Goal: Information Seeking & Learning: Learn about a topic

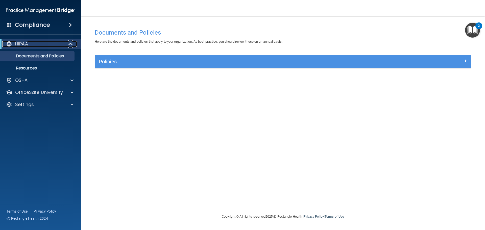
click at [65, 45] on div at bounding box center [71, 44] width 12 height 6
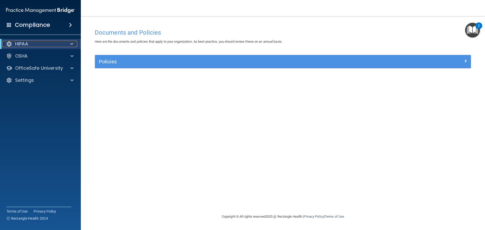
click at [65, 45] on div at bounding box center [71, 44] width 12 height 6
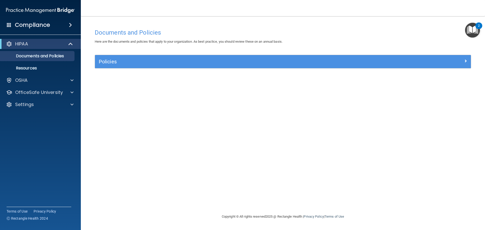
click at [463, 35] on h4 "Documents and Policies" at bounding box center [283, 32] width 376 height 7
click at [471, 31] on img "Open Resource Center, 2 new notifications" at bounding box center [472, 30] width 15 height 15
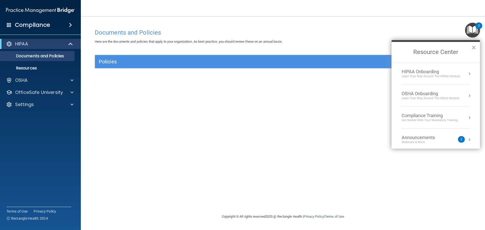
click at [294, 107] on div "Documents and Policies Here are the documents and policies that apply to your o…" at bounding box center [283, 119] width 384 height 187
click at [296, 153] on div "Documents and Policies Here are the documents and policies that apply to your o…" at bounding box center [283, 119] width 384 height 187
click at [43, 45] on div "HIPAA" at bounding box center [33, 44] width 62 height 6
click at [41, 58] on div "OSHA" at bounding box center [33, 56] width 63 height 6
click at [22, 57] on p "OSHA" at bounding box center [21, 56] width 13 height 6
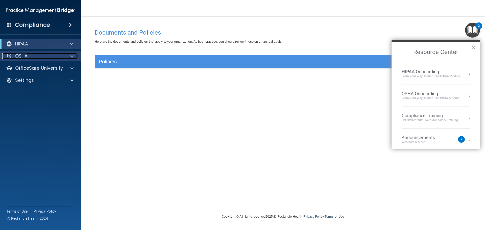
click at [22, 57] on p "OSHA" at bounding box center [21, 56] width 13 height 6
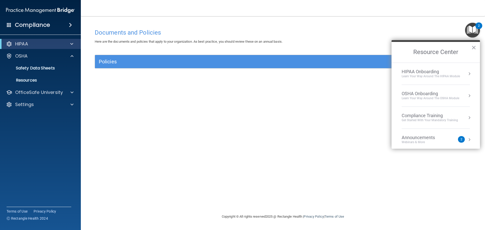
click at [430, 74] on div "HIPAA Onboarding" at bounding box center [431, 72] width 58 height 6
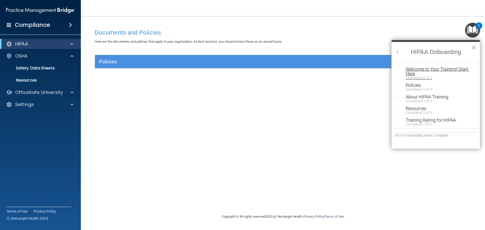
click at [409, 70] on div "Welcome to Your Training! Start Here" at bounding box center [438, 71] width 64 height 9
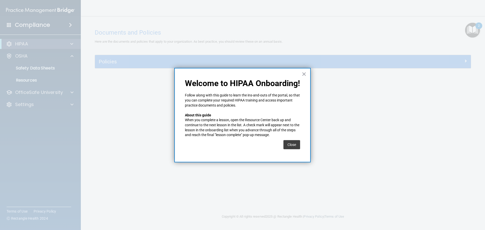
drag, startPoint x: 295, startPoint y: 144, endPoint x: 294, endPoint y: 141, distance: 3.2
click at [294, 141] on button "Close" at bounding box center [291, 144] width 17 height 9
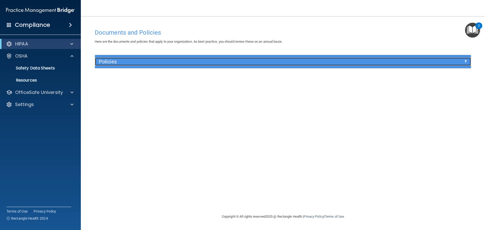
click at [178, 63] on h5 "Policies" at bounding box center [236, 62] width 274 height 6
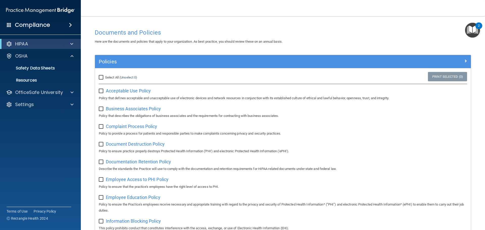
click at [127, 80] on label "Select All (Unselect 0) Unselect All" at bounding box center [118, 78] width 38 height 6
click at [105, 80] on input "Select All (Unselect 0) Unselect All" at bounding box center [102, 78] width 6 height 4
checkbox input "true"
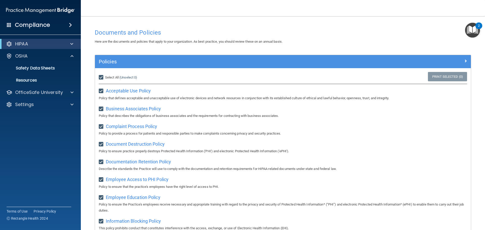
checkbox input "true"
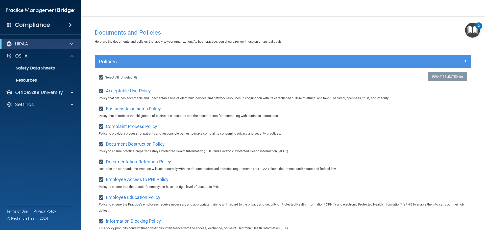
checkbox input "true"
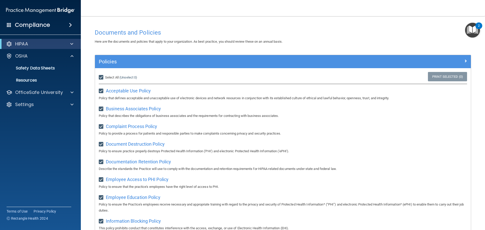
checkbox input "true"
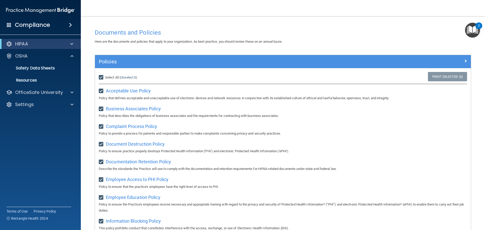
checkbox input "true"
click at [470, 31] on img "Open Resource Center, 2 new notifications" at bounding box center [472, 30] width 15 height 15
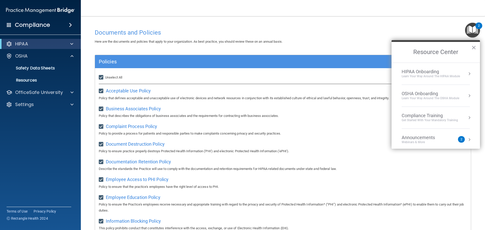
click at [423, 76] on div "Learn Your Way around the HIPAA module" at bounding box center [431, 76] width 58 height 4
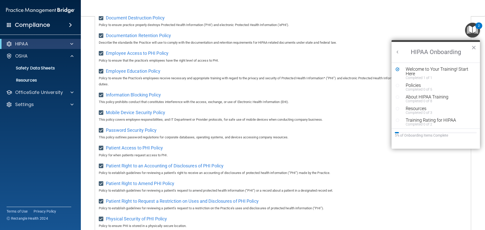
scroll to position [152, 0]
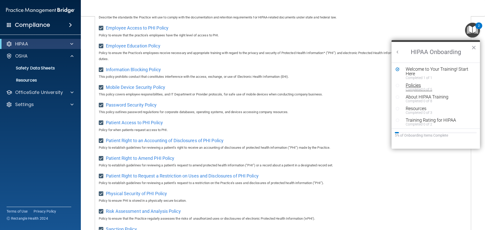
click at [411, 88] on div "Completed 0 of 5" at bounding box center [438, 90] width 64 height 4
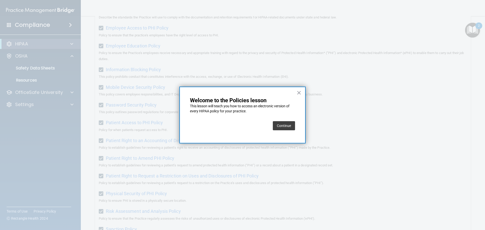
click at [289, 122] on button "Continue" at bounding box center [284, 125] width 22 height 9
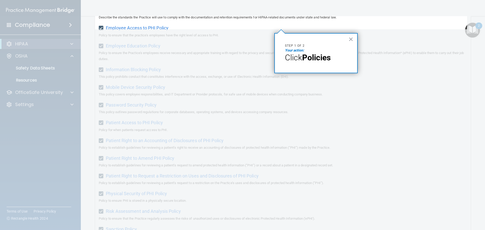
scroll to position [39, 0]
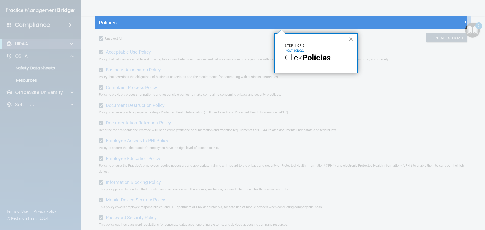
click at [352, 38] on button "×" at bounding box center [351, 39] width 5 height 8
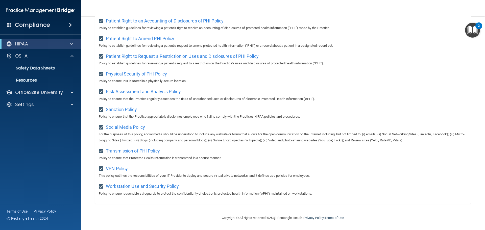
scroll to position [0, 0]
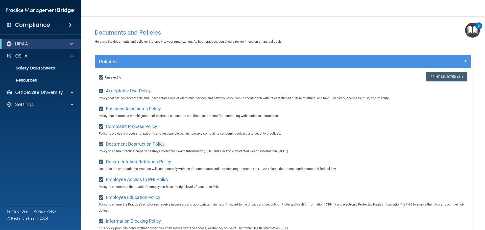
click at [473, 29] on img "Open Resource Center, 2 new notifications" at bounding box center [472, 30] width 15 height 15
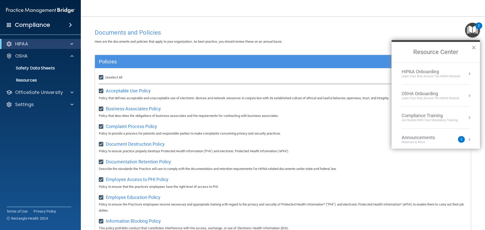
click at [443, 70] on div "HIPAA Onboarding" at bounding box center [431, 72] width 58 height 6
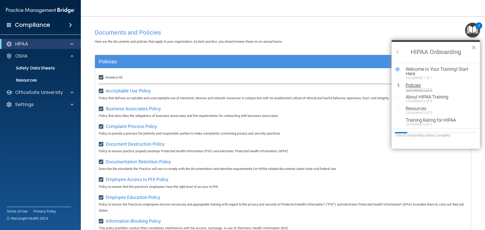
click at [419, 88] on div "Completed 2 of 5" at bounding box center [438, 90] width 64 height 4
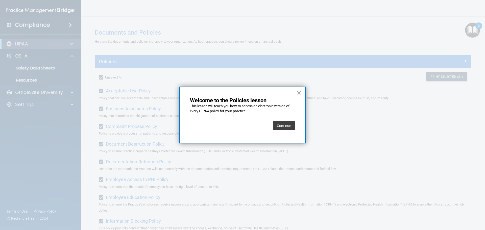
click at [281, 128] on button "Continue" at bounding box center [284, 125] width 22 height 9
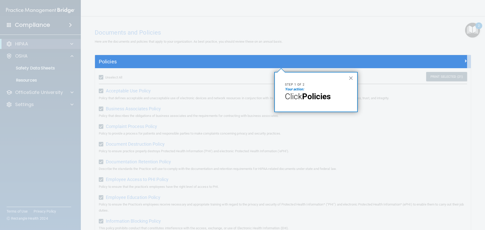
click at [301, 93] on span "Click" at bounding box center [293, 97] width 17 height 10
click at [325, 101] on p "Click Policies" at bounding box center [316, 97] width 62 height 10
click at [348, 77] on div "× Step 1 of 2 Your action: Click Policies" at bounding box center [315, 92] width 83 height 40
click at [350, 78] on button "×" at bounding box center [351, 78] width 5 height 8
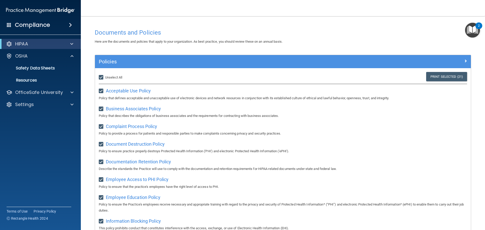
click at [107, 74] on div "Select All (Unselect 21) Unselect All" at bounding box center [157, 77] width 125 height 11
click at [108, 77] on span "Unselect All" at bounding box center [113, 78] width 17 height 4
click at [105, 77] on input "Select All (Unselect 21) Unselect All" at bounding box center [102, 78] width 6 height 4
checkbox input "false"
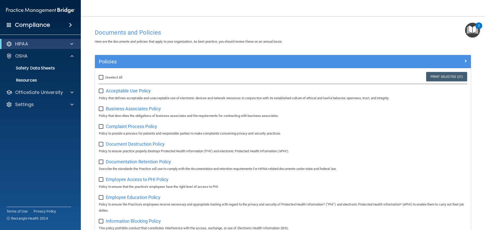
checkbox input "false"
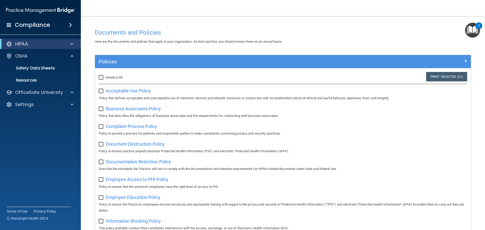
checkbox input "false"
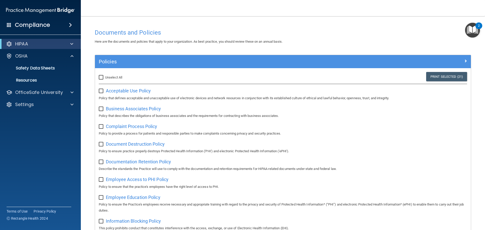
checkbox input "false"
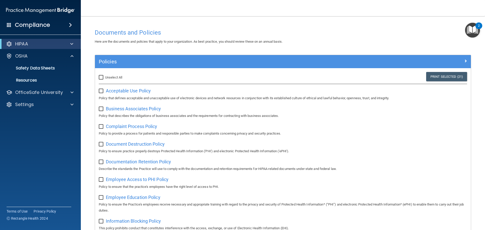
checkbox input "false"
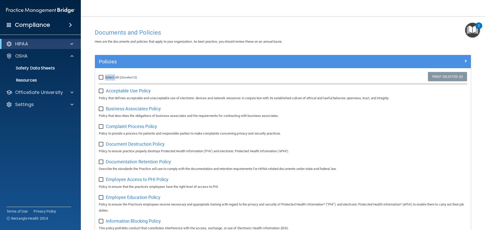
click at [108, 77] on span "Select All" at bounding box center [112, 78] width 14 height 4
click at [105, 77] on input "Select All (Unselect 0) Unselect All" at bounding box center [102, 78] width 6 height 4
checkbox input "true"
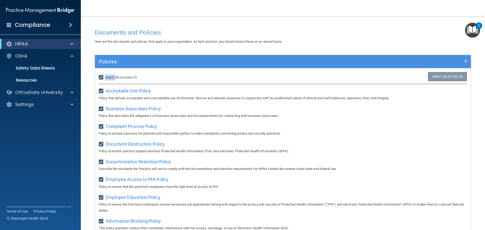
checkbox input "true"
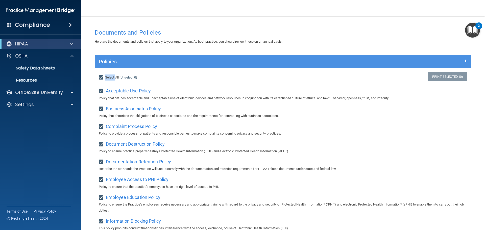
checkbox input "true"
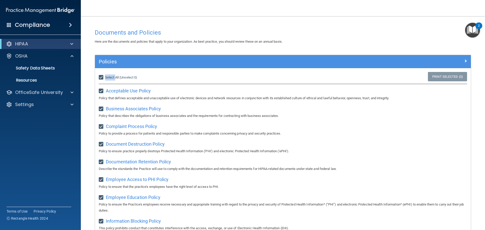
checkbox input "true"
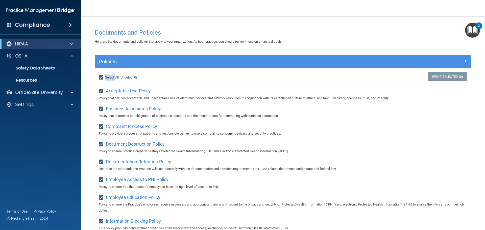
checkbox input "true"
click at [473, 27] on img "Open Resource Center, 2 new notifications" at bounding box center [472, 30] width 15 height 15
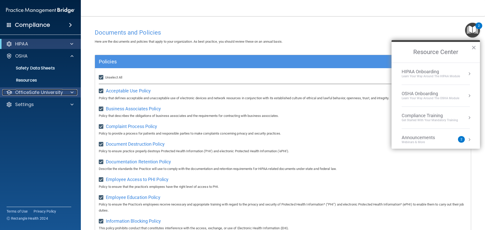
click at [62, 94] on p "OfficeSafe University" at bounding box center [39, 92] width 48 height 6
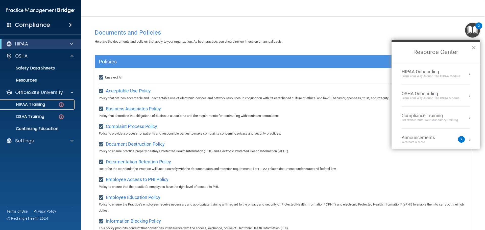
click at [47, 103] on div "HIPAA Training" at bounding box center [37, 104] width 69 height 5
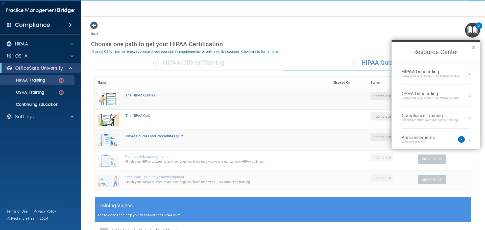
click at [472, 47] on button "×" at bounding box center [473, 47] width 5 height 8
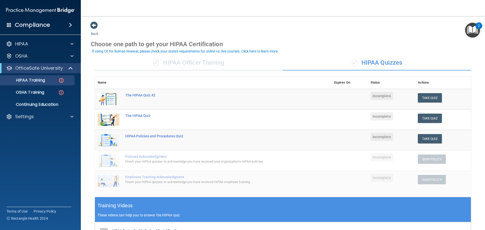
scroll to position [25, 0]
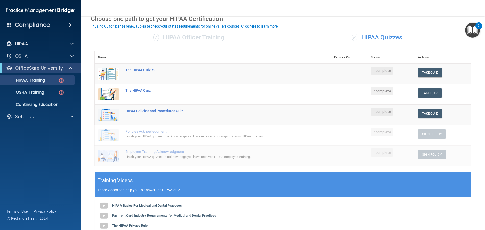
click at [191, 42] on div "✓ HIPAA Officer Training" at bounding box center [189, 37] width 188 height 15
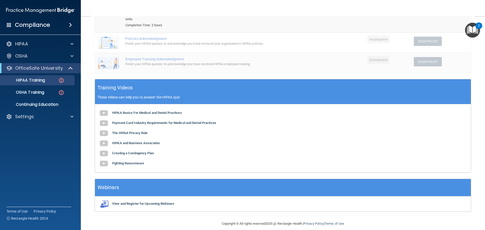
scroll to position [0, 0]
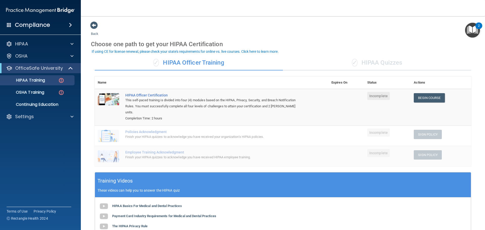
click at [361, 57] on div "✓ HIPAA Quizzes" at bounding box center [377, 62] width 188 height 15
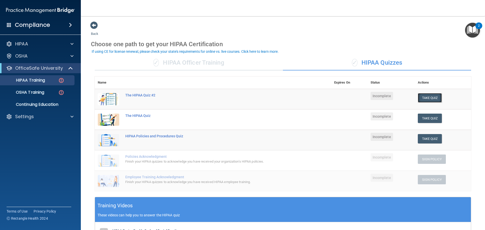
click at [424, 99] on button "Take Quiz" at bounding box center [430, 97] width 24 height 9
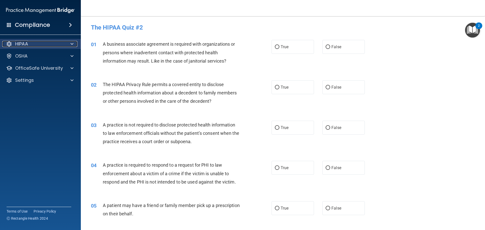
click at [46, 46] on div "HIPAA" at bounding box center [33, 44] width 63 height 6
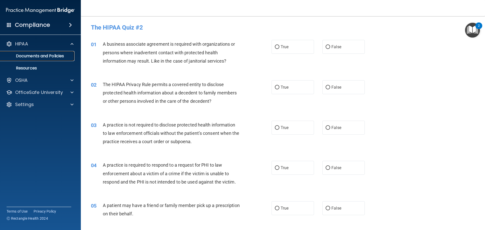
click at [50, 58] on p "Documents and Policies" at bounding box center [37, 56] width 69 height 5
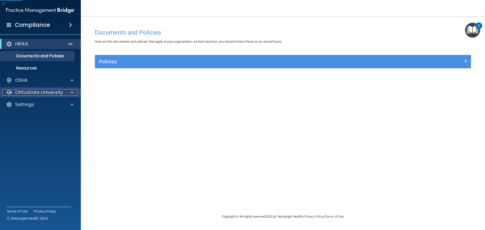
click at [58, 94] on p "OfficeSafe University" at bounding box center [39, 92] width 48 height 6
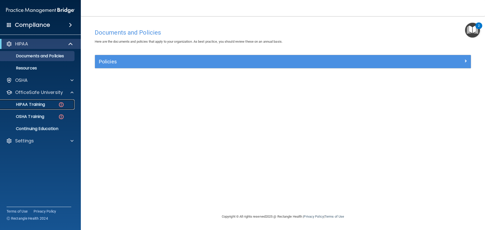
click at [49, 105] on div "HIPAA Training" at bounding box center [37, 104] width 69 height 5
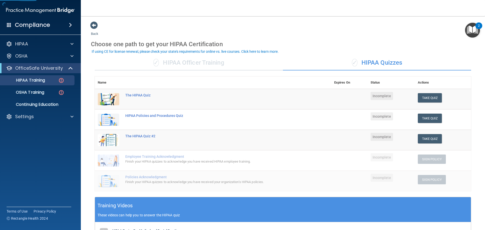
click at [369, 63] on div "✓ HIPAA Quizzes" at bounding box center [377, 62] width 188 height 15
click at [470, 39] on div "Choose one path to get your HIPAA Certification" at bounding box center [283, 44] width 384 height 15
click at [466, 30] on img "Open Resource Center, 2 new notifications" at bounding box center [472, 30] width 15 height 15
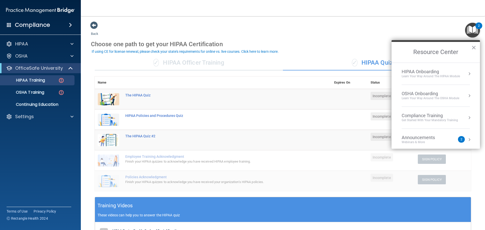
click at [431, 72] on div "HIPAA Onboarding" at bounding box center [431, 72] width 58 height 6
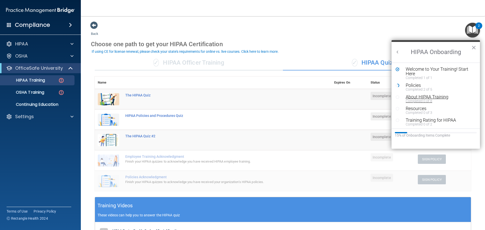
click at [423, 100] on div "Completed 0 of 8" at bounding box center [438, 101] width 64 height 4
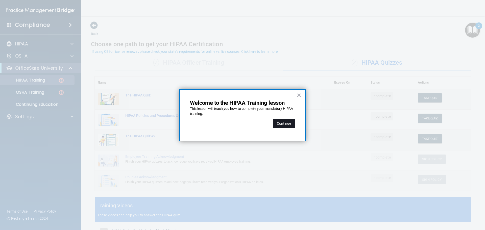
click at [290, 123] on button "Continue" at bounding box center [284, 123] width 22 height 9
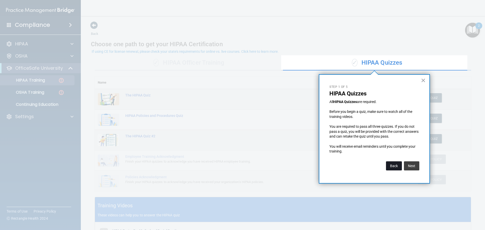
click at [391, 167] on button "Back" at bounding box center [394, 165] width 16 height 9
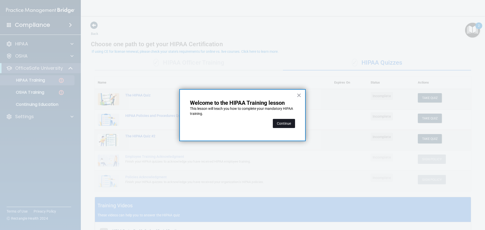
click at [284, 125] on button "Continue" at bounding box center [284, 123] width 22 height 9
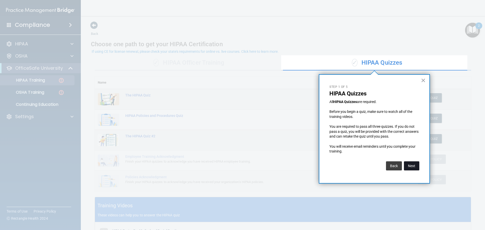
click at [405, 165] on button "Next" at bounding box center [411, 165] width 15 height 9
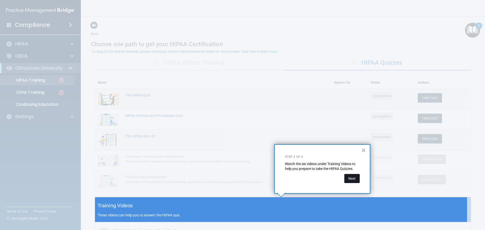
click at [357, 176] on button "Next" at bounding box center [351, 178] width 15 height 9
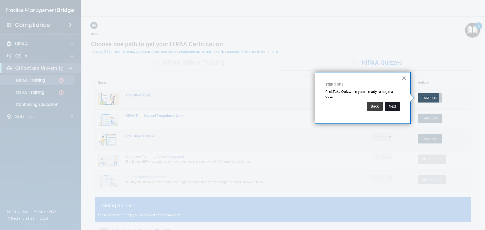
click at [394, 110] on button "Next" at bounding box center [392, 106] width 15 height 9
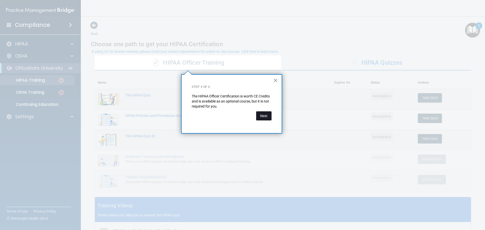
click at [262, 114] on button "Next" at bounding box center [263, 115] width 15 height 9
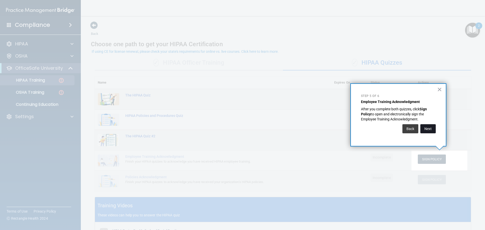
click at [425, 130] on button "Next" at bounding box center [427, 128] width 15 height 9
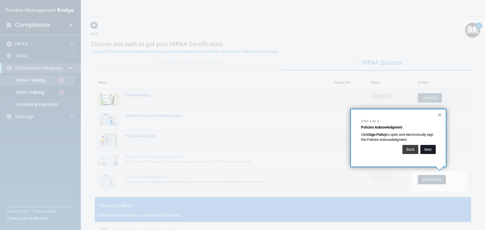
click at [428, 147] on button "Next" at bounding box center [427, 149] width 15 height 9
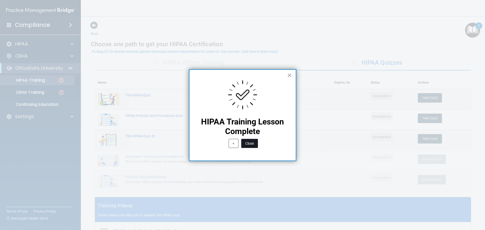
click at [256, 142] on button "Close" at bounding box center [249, 143] width 17 height 9
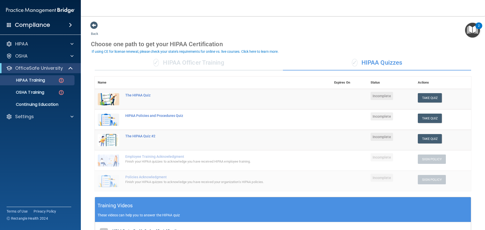
click at [471, 32] on img "Open Resource Center, 2 new notifications" at bounding box center [472, 30] width 15 height 15
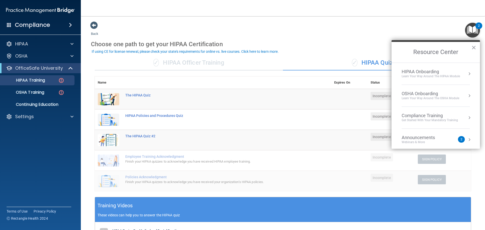
click at [441, 76] on div "Learn Your Way around the HIPAA module" at bounding box center [431, 76] width 58 height 4
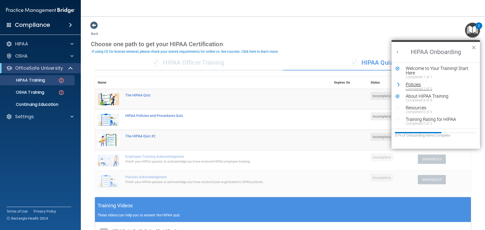
scroll to position [1, 0]
click at [431, 112] on div "Completed 0 of 3" at bounding box center [438, 112] width 64 height 4
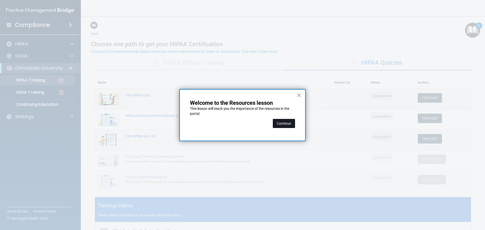
click at [286, 126] on button "Continue" at bounding box center [284, 123] width 22 height 9
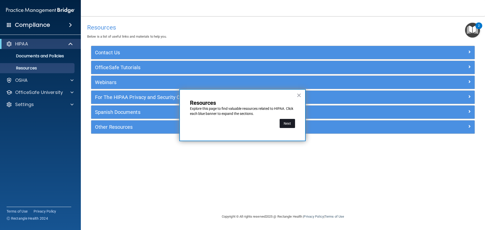
click at [286, 122] on button "Next" at bounding box center [287, 123] width 15 height 9
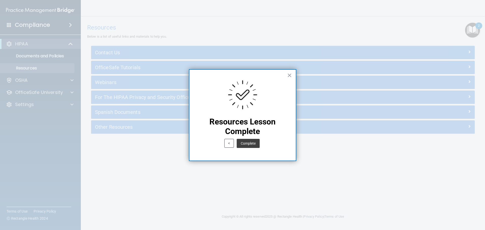
click at [257, 144] on button "Complete" at bounding box center [248, 143] width 23 height 9
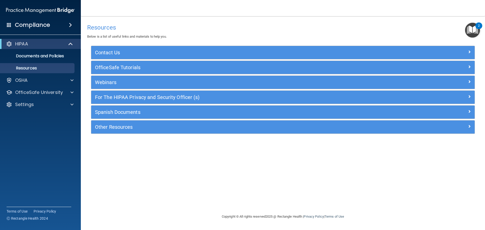
click at [469, 27] on img "Open Resource Center, 2 new notifications" at bounding box center [472, 30] width 15 height 15
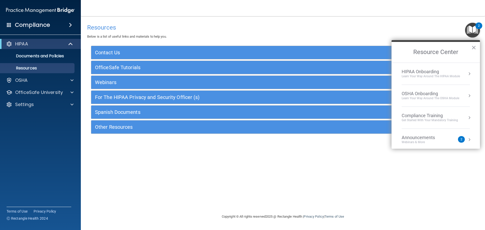
click at [443, 77] on div "Learn Your Way around the HIPAA module" at bounding box center [431, 76] width 58 height 4
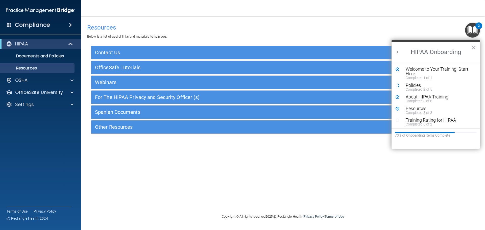
click at [436, 123] on div "Completed 0 of 2" at bounding box center [438, 125] width 64 height 4
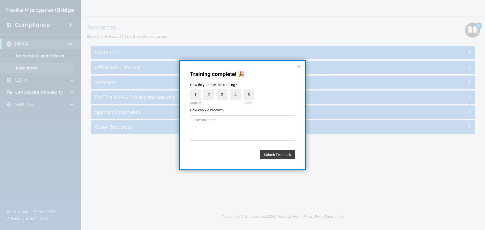
click at [299, 67] on button "×" at bounding box center [299, 66] width 5 height 8
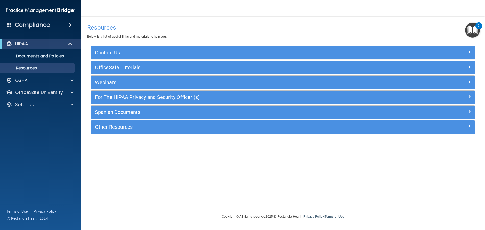
click at [473, 30] on img "Open Resource Center, 2 new notifications" at bounding box center [472, 30] width 15 height 15
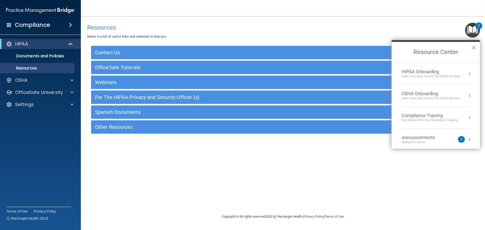
click at [444, 72] on div "HIPAA Onboarding" at bounding box center [431, 72] width 58 height 6
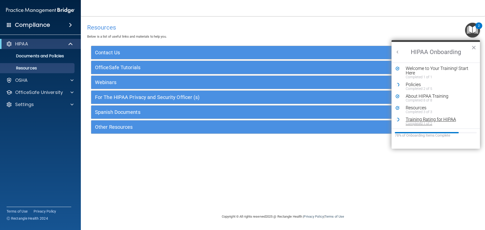
scroll to position [1, 0]
click at [441, 122] on div "Completed 1 of 2" at bounding box center [438, 123] width 64 height 4
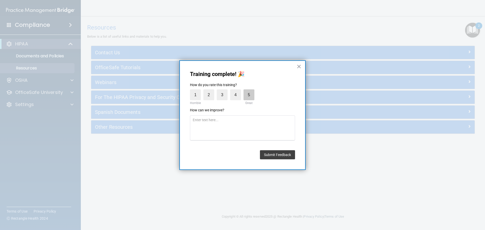
click at [251, 98] on label "5" at bounding box center [249, 94] width 11 height 11
click at [237, 91] on input "5" at bounding box center [237, 91] width 0 height 0
click at [279, 156] on button "Submit Feedback" at bounding box center [277, 154] width 35 height 9
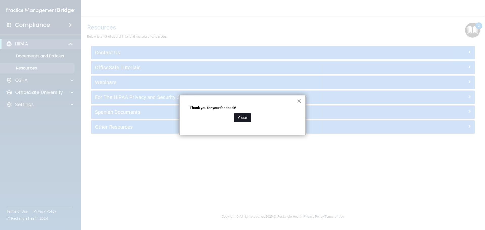
click at [246, 117] on button "Close" at bounding box center [242, 117] width 17 height 9
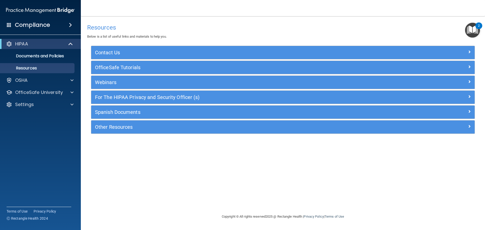
drag, startPoint x: 463, startPoint y: 29, endPoint x: 472, endPoint y: 29, distance: 8.8
click at [463, 29] on h4 "Resources" at bounding box center [283, 27] width 392 height 7
click at [472, 29] on img "Open Resource Center, 2 new notifications" at bounding box center [472, 30] width 15 height 15
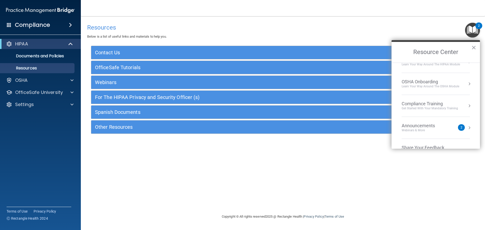
scroll to position [0, 0]
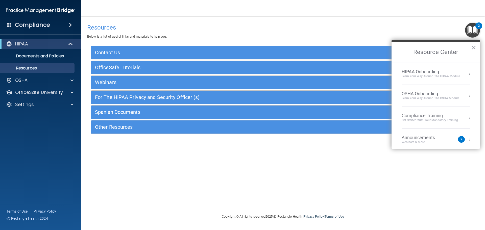
click at [441, 77] on div "Learn Your Way around the HIPAA module" at bounding box center [431, 76] width 58 height 4
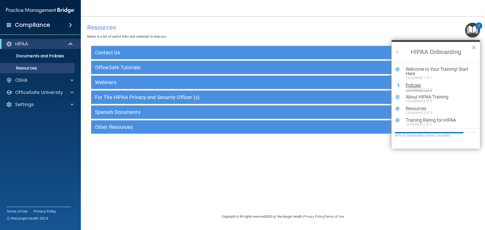
click at [434, 89] on div "Completed 2 of 5" at bounding box center [438, 90] width 64 height 4
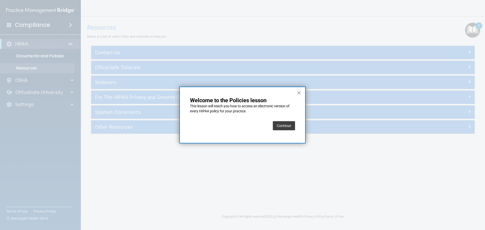
click at [281, 126] on button "Continue" at bounding box center [284, 125] width 22 height 9
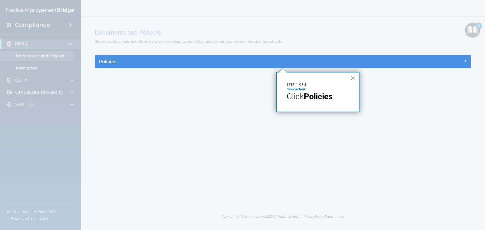
click at [352, 77] on button "×" at bounding box center [352, 78] width 5 height 8
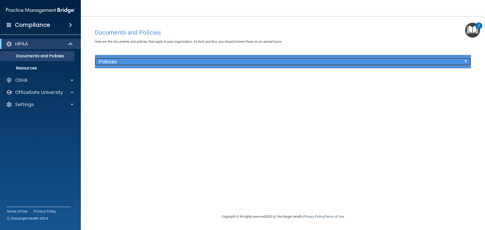
click at [354, 65] on div "Policies" at bounding box center [236, 62] width 282 height 8
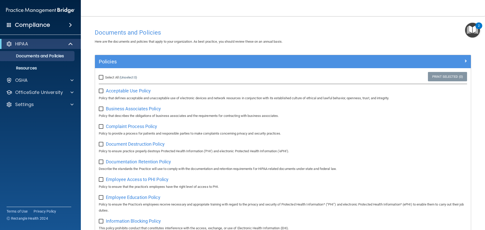
click at [102, 78] on input "Select All (Unselect 0) Unselect All" at bounding box center [102, 78] width 6 height 4
checkbox input "true"
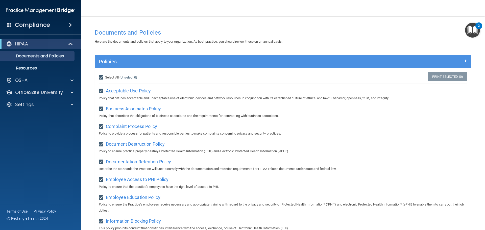
checkbox input "true"
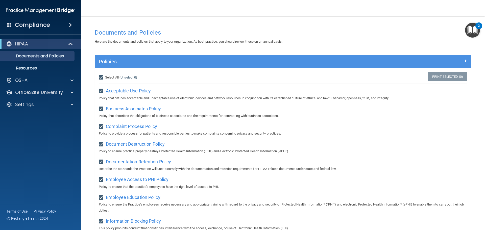
checkbox input "true"
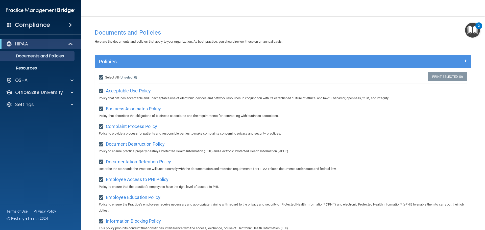
checkbox input "true"
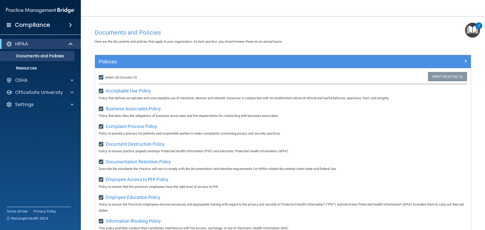
checkbox input "true"
click at [474, 31] on img "Open Resource Center, 2 new notifications" at bounding box center [472, 30] width 15 height 15
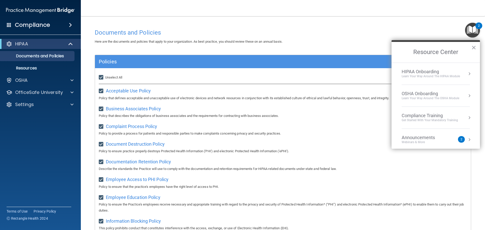
click at [429, 76] on div "Learn Your Way around the HIPAA module" at bounding box center [431, 76] width 58 height 4
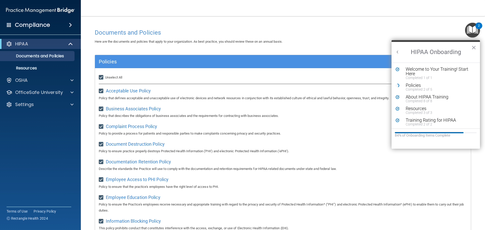
click at [316, 44] on div "Here are the documents and policies that apply to your organization. As best pr…" at bounding box center [283, 42] width 384 height 6
click at [351, 57] on div "Policies" at bounding box center [283, 61] width 376 height 13
click at [118, 91] on span "Acceptable Use Policy" at bounding box center [128, 90] width 45 height 5
click at [474, 47] on button "×" at bounding box center [473, 47] width 5 height 8
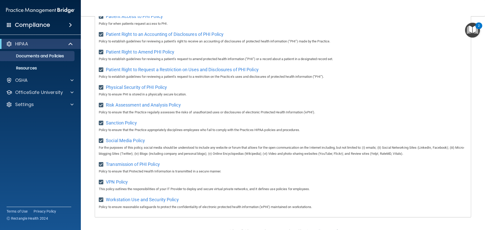
scroll to position [277, 0]
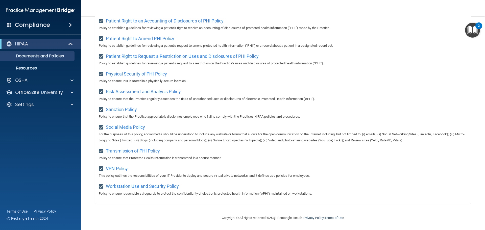
click at [101, 126] on input "checkbox" at bounding box center [102, 128] width 6 height 4
checkbox input "false"
click at [101, 126] on input "checkbox" at bounding box center [102, 128] width 6 height 4
checkbox input "true"
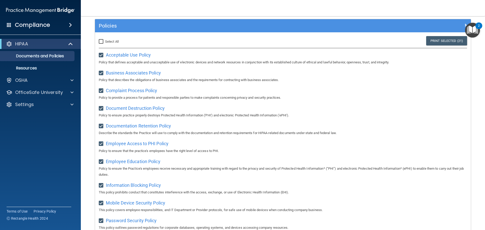
scroll to position [0, 0]
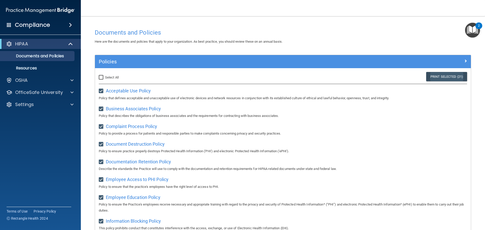
click at [448, 78] on link "Print Selected (21)" at bounding box center [446, 76] width 41 height 9
click at [105, 76] on label "Select All (Unselect 21) Unselect All" at bounding box center [109, 78] width 20 height 6
click at [105, 76] on input "Select All (Unselect 21) Unselect All" at bounding box center [102, 78] width 6 height 4
checkbox input "true"
click at [469, 30] on img "Open Resource Center, 2 new notifications" at bounding box center [472, 30] width 15 height 15
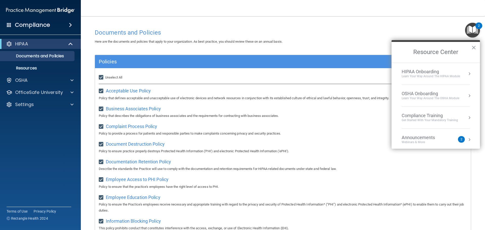
click at [433, 74] on div "HIPAA Onboarding" at bounding box center [431, 72] width 58 height 6
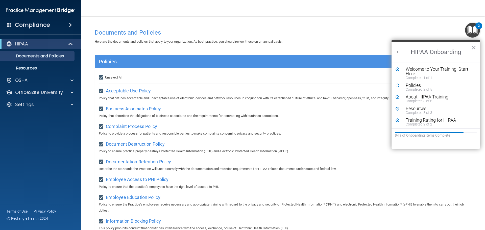
click at [353, 41] on div "Here are the documents and policies that apply to your organization. As best pr…" at bounding box center [283, 42] width 384 height 6
click at [473, 48] on button "×" at bounding box center [473, 47] width 5 height 8
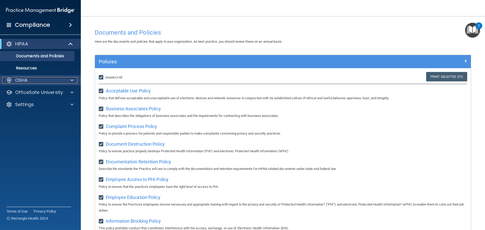
click at [48, 82] on div "OSHA" at bounding box center [33, 80] width 63 height 6
click at [58, 75] on div "OSHA" at bounding box center [40, 80] width 81 height 10
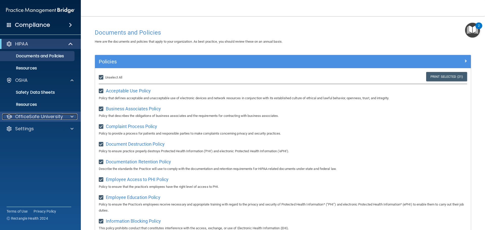
click at [49, 119] on p "OfficeSafe University" at bounding box center [39, 117] width 48 height 6
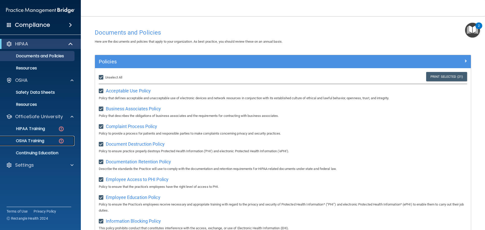
click at [49, 139] on div "OSHA Training" at bounding box center [37, 140] width 69 height 5
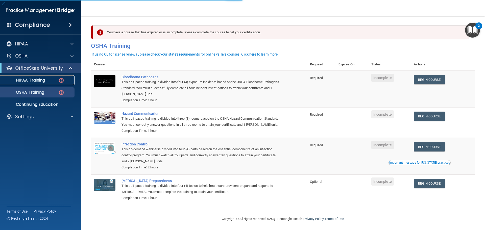
click at [47, 84] on link "HIPAA Training" at bounding box center [35, 80] width 80 height 10
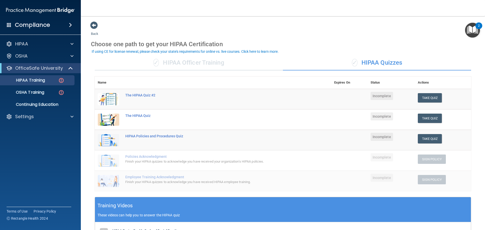
click at [212, 65] on div "✓ HIPAA Officer Training" at bounding box center [189, 62] width 188 height 15
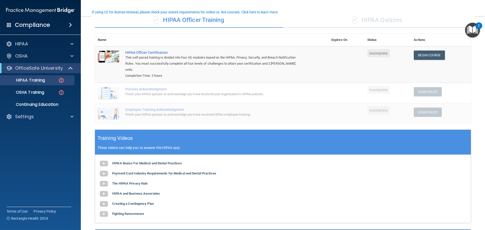
scroll to position [17, 0]
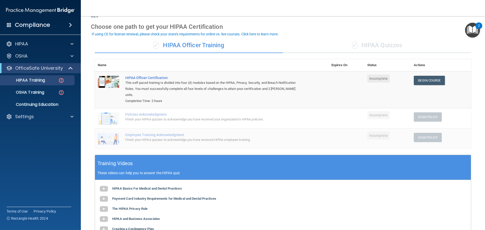
click at [387, 44] on div "✓ HIPAA Quizzes" at bounding box center [377, 45] width 188 height 15
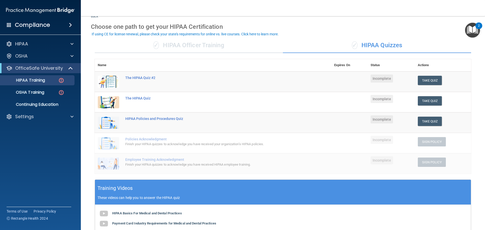
click at [224, 49] on div "✓ HIPAA Officer Training" at bounding box center [189, 45] width 188 height 15
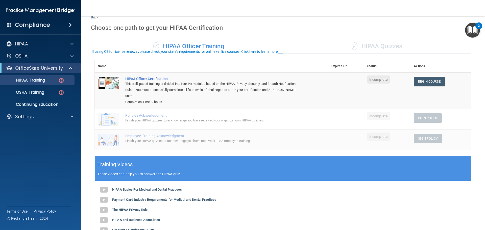
scroll to position [0, 0]
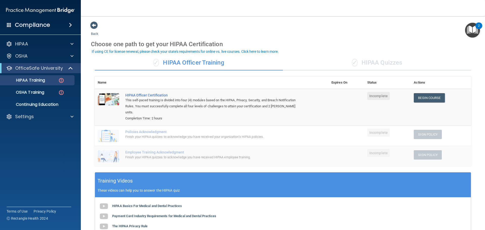
click at [411, 95] on td "Begin Course Download Certificate" at bounding box center [441, 107] width 60 height 37
click at [418, 98] on link "Begin Course" at bounding box center [429, 97] width 31 height 9
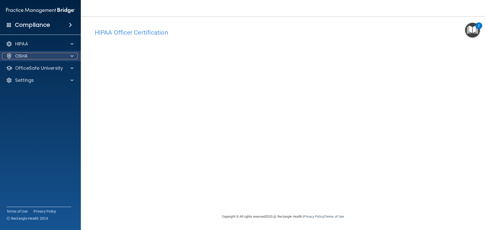
click at [37, 55] on div "OSHA" at bounding box center [33, 56] width 63 height 6
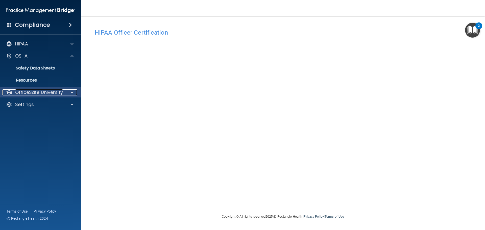
click at [40, 95] on p "OfficeSafe University" at bounding box center [39, 92] width 48 height 6
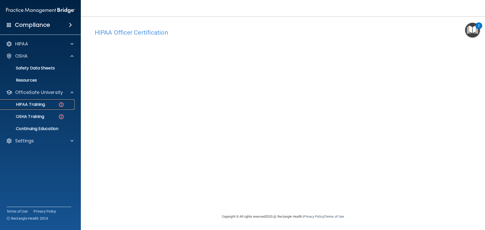
click at [45, 105] on p "HIPAA Training" at bounding box center [24, 104] width 42 height 5
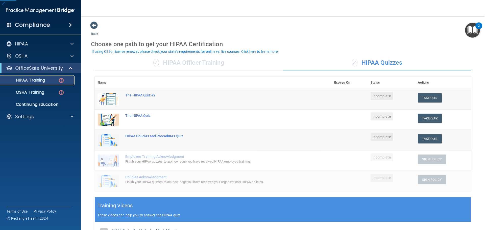
click at [50, 80] on div "HIPAA Training" at bounding box center [37, 80] width 69 height 5
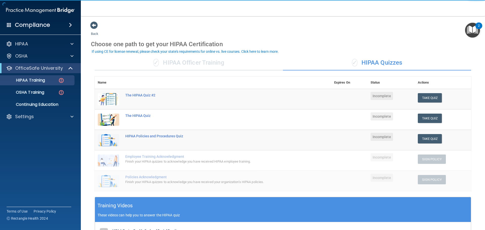
click at [188, 61] on div "✓ HIPAA Officer Training" at bounding box center [189, 62] width 188 height 15
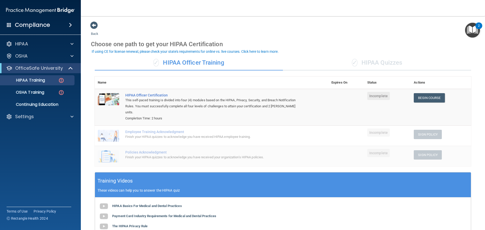
click at [366, 64] on div "✓ HIPAA Quizzes" at bounding box center [377, 62] width 188 height 15
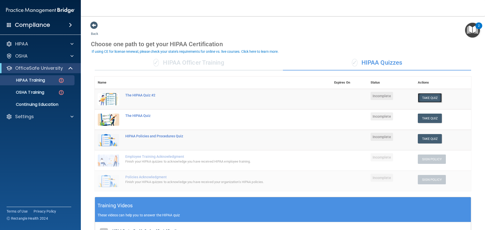
click at [436, 96] on button "Take Quiz" at bounding box center [430, 97] width 24 height 9
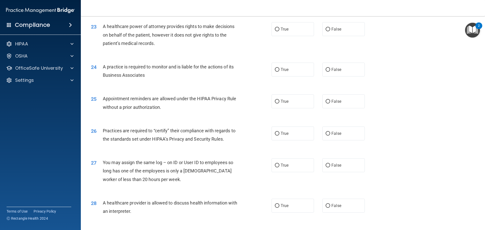
scroll to position [946, 0]
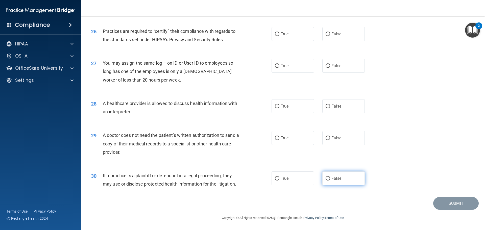
click at [348, 181] on label "False" at bounding box center [343, 179] width 42 height 14
click at [330, 181] on input "False" at bounding box center [328, 179] width 5 height 4
radio input "true"
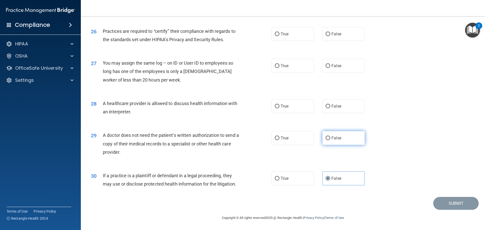
click at [337, 141] on label "False" at bounding box center [343, 138] width 42 height 14
click at [330, 140] on input "False" at bounding box center [328, 138] width 5 height 4
radio input "true"
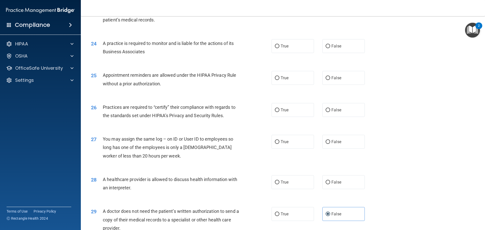
scroll to position [769, 0]
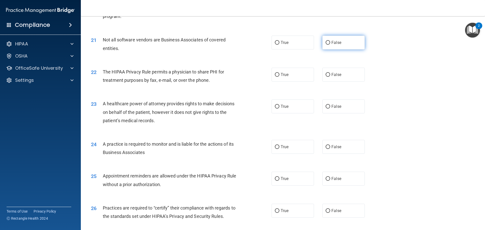
click at [338, 47] on label "False" at bounding box center [343, 43] width 42 height 14
click at [330, 45] on input "False" at bounding box center [328, 43] width 5 height 4
radio input "true"
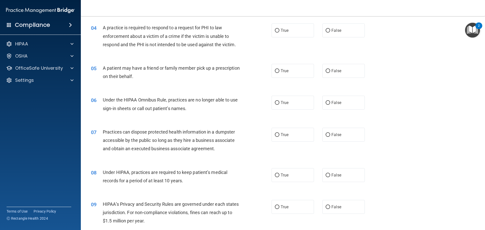
scroll to position [0, 0]
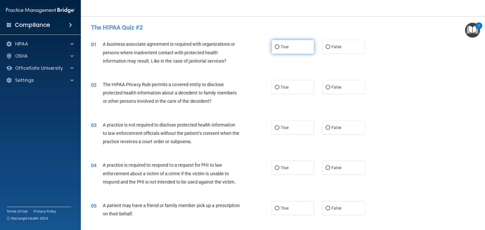
click at [288, 47] on label "True" at bounding box center [293, 47] width 42 height 14
click at [279, 47] on input "True" at bounding box center [277, 47] width 5 height 4
radio input "true"
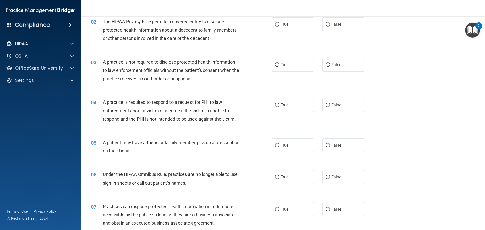
scroll to position [76, 0]
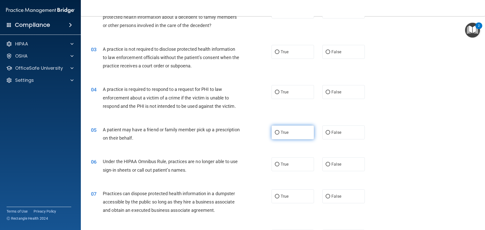
click at [290, 138] on label "True" at bounding box center [293, 133] width 42 height 14
click at [279, 135] on input "True" at bounding box center [277, 133] width 5 height 4
radio input "true"
click at [355, 164] on label "False" at bounding box center [343, 164] width 42 height 14
click at [330, 164] on input "False" at bounding box center [328, 165] width 5 height 4
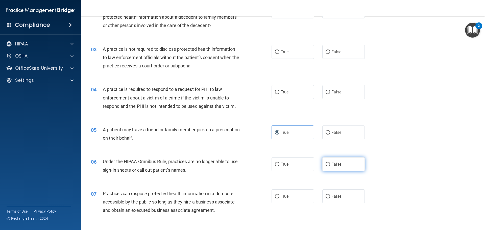
radio input "true"
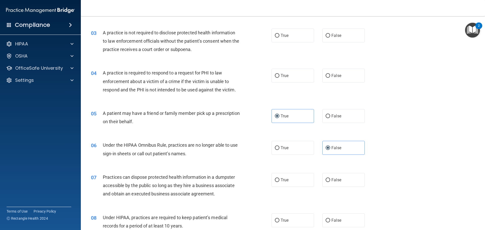
scroll to position [101, 0]
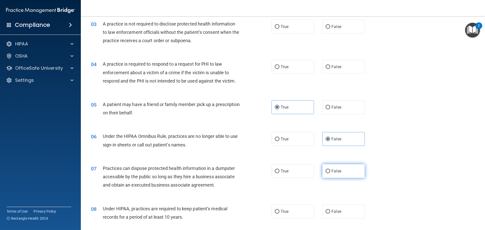
click at [354, 172] on label "False" at bounding box center [343, 171] width 42 height 14
click at [330, 172] on input "False" at bounding box center [328, 171] width 5 height 4
radio input "true"
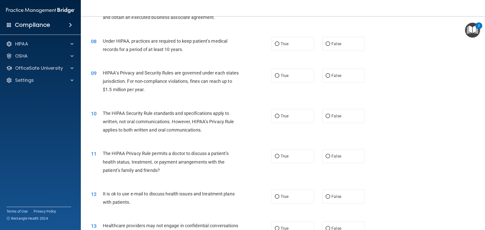
scroll to position [278, 0]
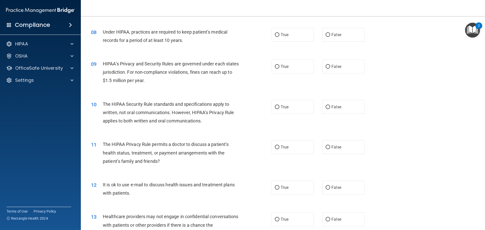
click at [415, 135] on div "11 The HIPAA Privacy Rule permits a doctor to discuss a patient’s health status…" at bounding box center [283, 154] width 392 height 40
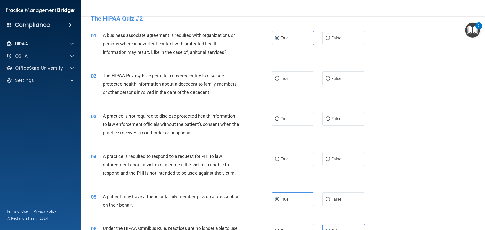
scroll to position [0, 0]
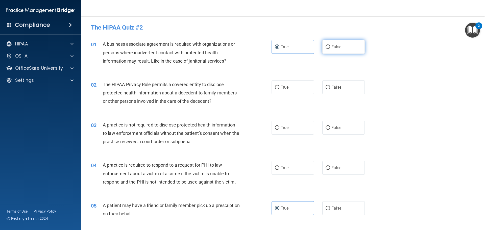
drag, startPoint x: 341, startPoint y: 45, endPoint x: 341, endPoint y: 71, distance: 25.8
click at [341, 46] on label "False" at bounding box center [343, 47] width 42 height 14
click at [330, 46] on input "False" at bounding box center [328, 47] width 5 height 4
radio input "true"
radio input "false"
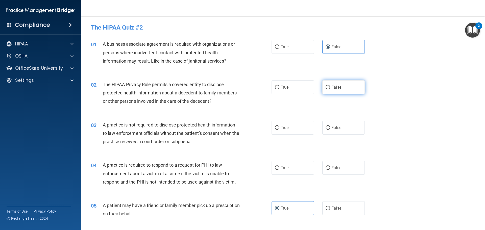
click at [343, 88] on label "False" at bounding box center [343, 87] width 42 height 14
click at [330, 88] on input "False" at bounding box center [328, 88] width 5 height 4
radio input "true"
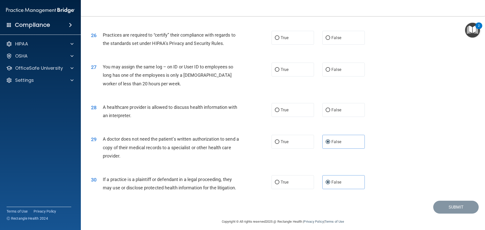
scroll to position [946, 0]
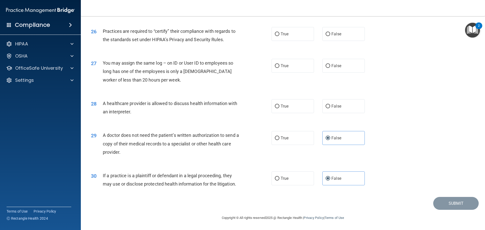
click at [417, 147] on div "29 A doctor does not need the patient’s written authorization to send a copy of…" at bounding box center [283, 145] width 392 height 40
click at [339, 70] on label "False" at bounding box center [343, 66] width 42 height 14
click at [330, 68] on input "False" at bounding box center [328, 66] width 5 height 4
radio input "true"
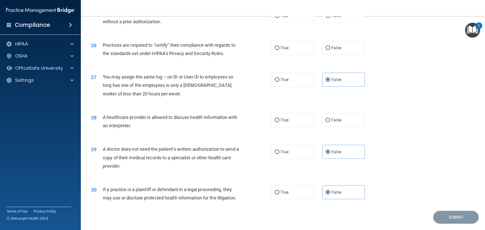
scroll to position [920, 0]
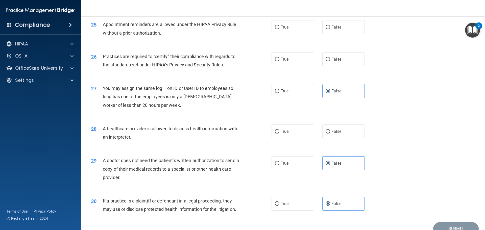
click at [421, 146] on div "28 A healthcare provider is allowed to discuss health information with an inter…" at bounding box center [283, 134] width 392 height 32
click at [281, 129] on span "True" at bounding box center [285, 131] width 8 height 5
click at [279, 130] on input "True" at bounding box center [277, 132] width 5 height 4
radio input "true"
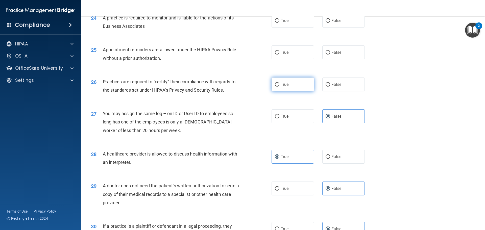
click at [289, 87] on label "True" at bounding box center [293, 85] width 42 height 14
click at [279, 87] on input "True" at bounding box center [277, 85] width 5 height 4
radio input "true"
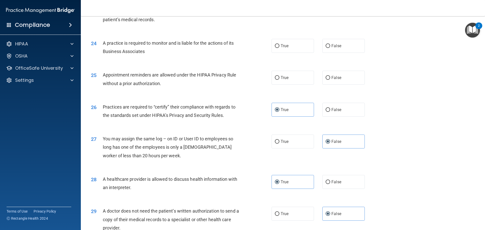
scroll to position [845, 0]
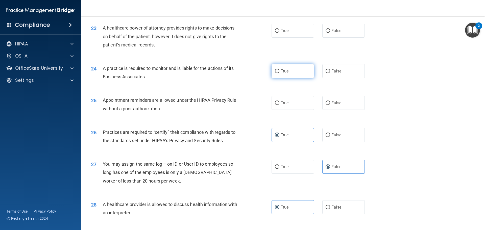
click at [295, 77] on label "True" at bounding box center [293, 71] width 42 height 14
click at [279, 73] on input "True" at bounding box center [277, 71] width 5 height 4
radio input "true"
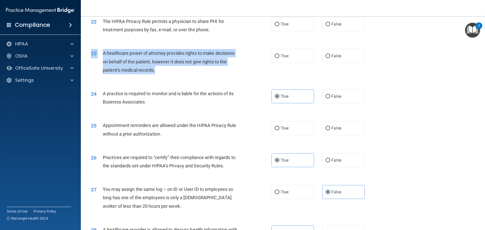
drag, startPoint x: 156, startPoint y: 71, endPoint x: 99, endPoint y: 47, distance: 61.7
click at [99, 47] on div "23 A healthcare power of attorney provides rights to make decisions on behalf o…" at bounding box center [283, 63] width 392 height 40
copy div "23 A healthcare power of attorney provides rights to make decisions on behalf o…"
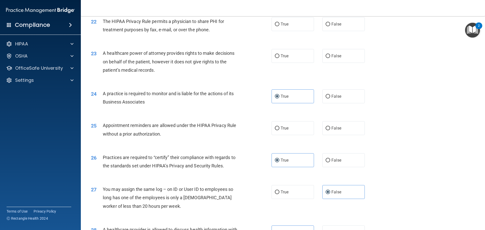
click at [171, 81] on div "23 A healthcare power of attorney provides rights to make decisions on behalf o…" at bounding box center [283, 63] width 392 height 40
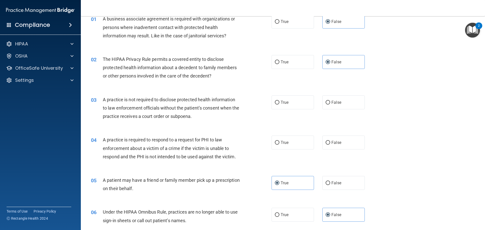
scroll to position [0, 0]
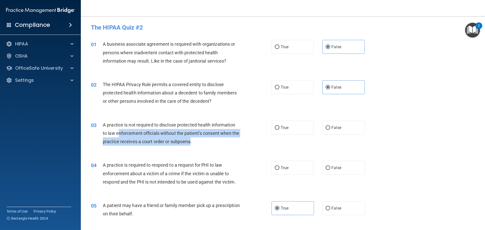
drag, startPoint x: 197, startPoint y: 142, endPoint x: 117, endPoint y: 129, distance: 80.3
click at [117, 129] on div "A practice is not required to disclose protected health information to law enfo…" at bounding box center [173, 133] width 141 height 25
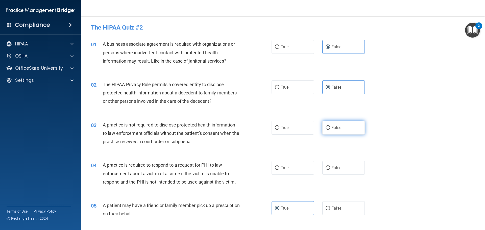
click at [342, 131] on label "False" at bounding box center [343, 128] width 42 height 14
click at [330, 130] on input "False" at bounding box center [328, 128] width 5 height 4
radio input "true"
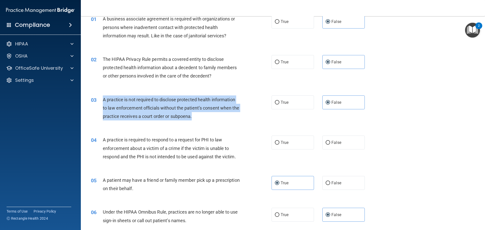
drag, startPoint x: 200, startPoint y: 116, endPoint x: 102, endPoint y: 98, distance: 100.4
click at [101, 98] on div "03 A practice is not required to disclose protected health information to law e…" at bounding box center [181, 109] width 196 height 28
copy div "A practice is not required to disclose protected health information to law enfo…"
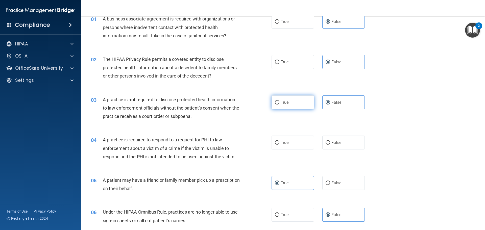
click at [276, 105] on label "True" at bounding box center [293, 102] width 42 height 14
click at [276, 105] on input "True" at bounding box center [277, 103] width 5 height 4
radio input "true"
click at [329, 104] on label "False" at bounding box center [343, 102] width 42 height 14
click at [329, 104] on input "False" at bounding box center [328, 103] width 5 height 4
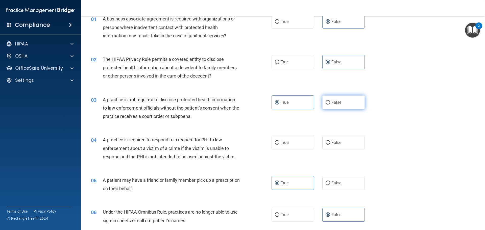
radio input "true"
radio input "false"
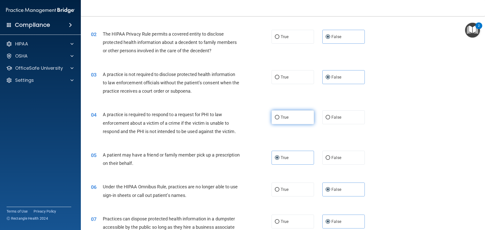
click at [285, 122] on label "True" at bounding box center [293, 117] width 42 height 14
click at [279, 119] on input "True" at bounding box center [277, 118] width 5 height 4
radio input "true"
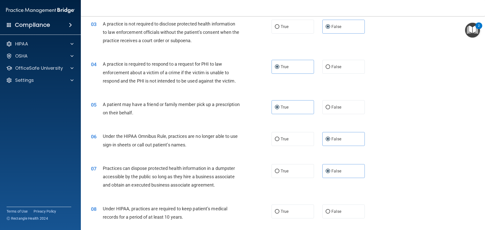
scroll to position [126, 0]
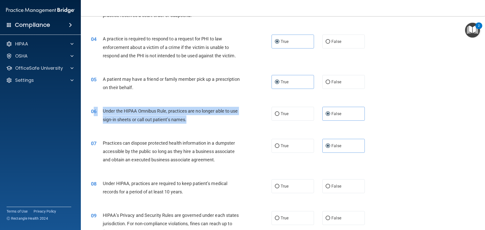
drag, startPoint x: 187, startPoint y: 120, endPoint x: 93, endPoint y: 108, distance: 93.9
click at [93, 108] on div "06 Under the HIPAA Omnibus Rule, practices are no longer able to use sign-in sh…" at bounding box center [181, 116] width 196 height 19
click at [102, 123] on div "06 Under the HIPAA Omnibus Rule, practices are no longer able to use sign-in sh…" at bounding box center [181, 116] width 196 height 19
click at [191, 120] on div "Under the HIPAA Omnibus Rule, practices are no longer able to use sign-in sheet…" at bounding box center [173, 115] width 141 height 17
click at [187, 120] on div "Under the HIPAA Omnibus Rule, practices are no longer able to use sign-in sheet…" at bounding box center [173, 115] width 141 height 17
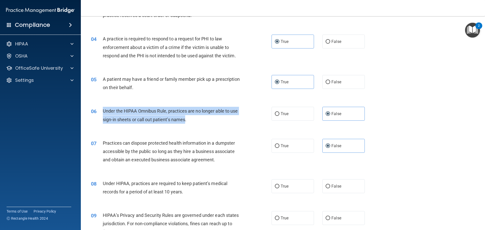
drag, startPoint x: 186, startPoint y: 120, endPoint x: 103, endPoint y: 110, distance: 83.5
click at [103, 110] on span "Under the HIPAA Omnibus Rule, practices are no longer able to use sign-in sheet…" at bounding box center [170, 115] width 135 height 14
copy span "Under the HIPAA Omnibus Rule, practices are no longer able to use sign-in sheet…"
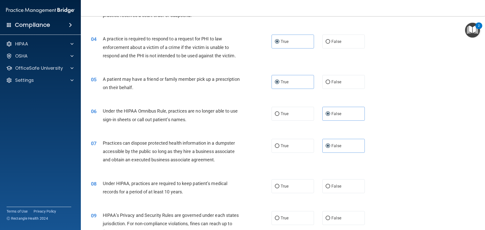
click at [201, 128] on div "06 Under the HIPAA Omnibus Rule, practices are no longer able to use sign-in sh…" at bounding box center [283, 117] width 392 height 32
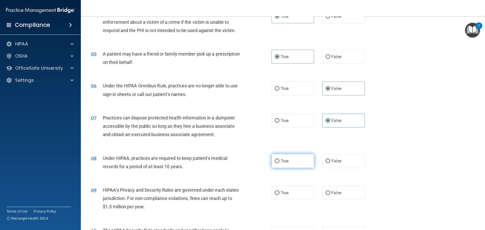
click at [300, 159] on label "True" at bounding box center [293, 161] width 42 height 14
click at [279, 159] on input "True" at bounding box center [277, 161] width 5 height 4
radio input "true"
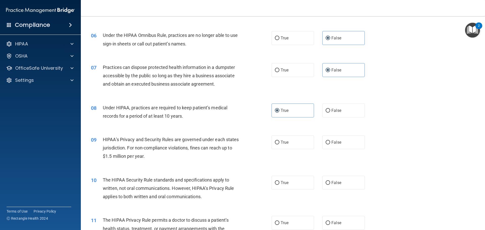
scroll to position [227, 0]
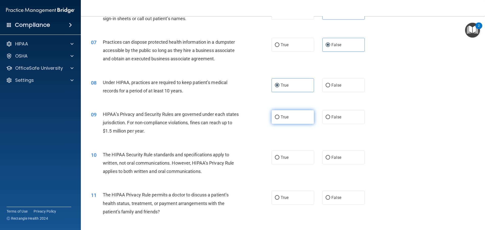
click at [284, 120] on label "True" at bounding box center [293, 117] width 42 height 14
click at [279, 119] on input "True" at bounding box center [277, 117] width 5 height 4
radio input "true"
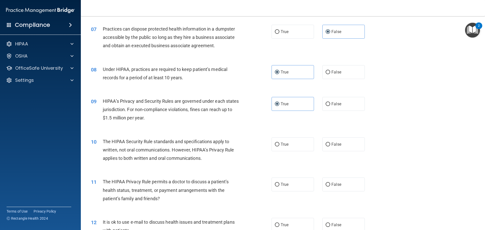
scroll to position [253, 0]
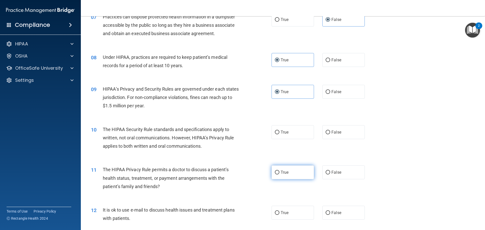
click at [283, 172] on span "True" at bounding box center [285, 172] width 8 height 5
click at [279, 172] on input "True" at bounding box center [277, 173] width 5 height 4
radio input "true"
click at [338, 131] on span "False" at bounding box center [336, 132] width 10 height 5
click at [330, 131] on input "False" at bounding box center [328, 133] width 5 height 4
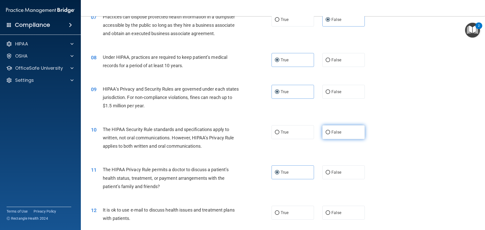
radio input "true"
click at [277, 133] on input "True" at bounding box center [277, 133] width 5 height 4
radio input "true"
radio input "false"
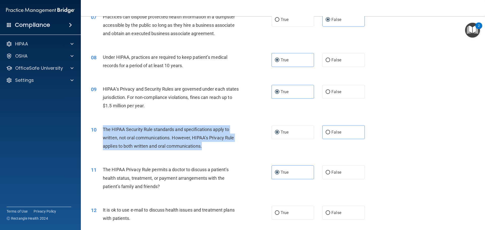
drag, startPoint x: 203, startPoint y: 145, endPoint x: 99, endPoint y: 126, distance: 105.3
click at [99, 126] on div "10 The HIPAA Security Rule standards and specifications apply to written, not o…" at bounding box center [181, 139] width 196 height 28
copy div "The HIPAA Security Rule standards and specifications apply to written, not oral…"
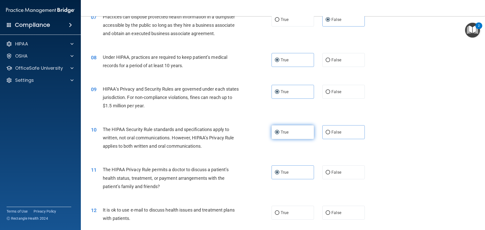
click at [295, 136] on label "True" at bounding box center [293, 132] width 42 height 14
click at [279, 134] on input "True" at bounding box center [277, 133] width 5 height 4
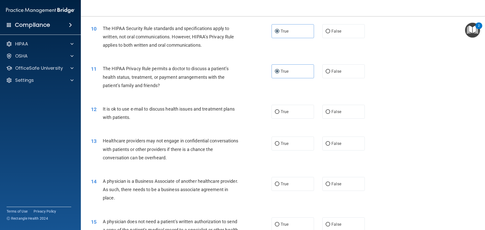
scroll to position [379, 0]
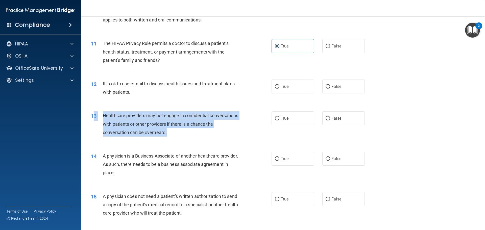
drag, startPoint x: 175, startPoint y: 131, endPoint x: 108, endPoint y: 116, distance: 68.0
click at [98, 114] on div "13 Healthcare providers may not engage in confidential conversations with patie…" at bounding box center [181, 125] width 196 height 28
copy div "Healthcare providers may not engage in confidential conversations with patients…"
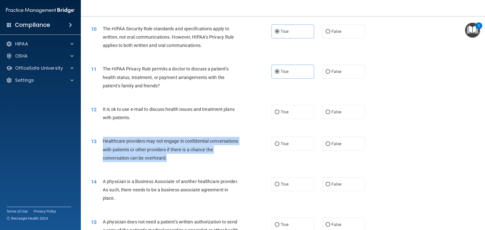
scroll to position [354, 0]
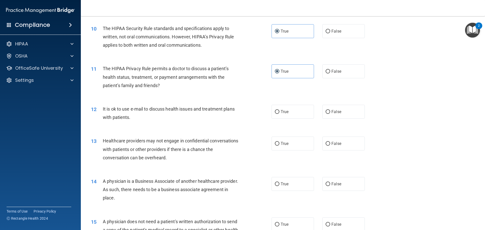
click at [215, 134] on div "13 Healthcare providers may not engage in confidential conversations with patie…" at bounding box center [283, 150] width 392 height 40
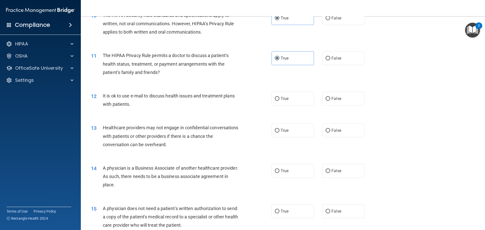
scroll to position [379, 0]
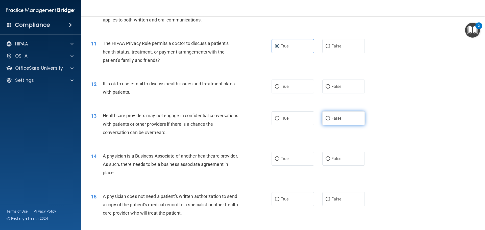
click at [356, 122] on label "False" at bounding box center [343, 118] width 42 height 14
click at [330, 120] on input "False" at bounding box center [328, 119] width 5 height 4
radio input "true"
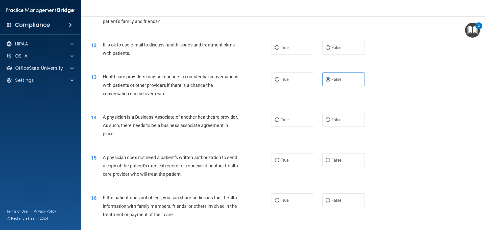
scroll to position [429, 0]
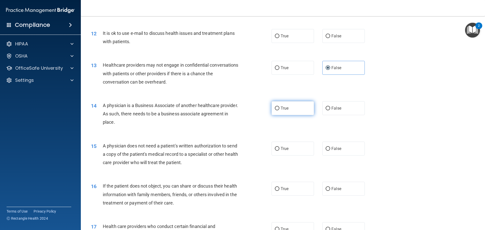
click at [289, 109] on label "True" at bounding box center [293, 108] width 42 height 14
click at [279, 109] on input "True" at bounding box center [277, 109] width 5 height 4
radio input "true"
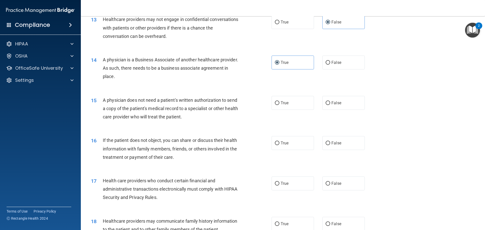
scroll to position [480, 0]
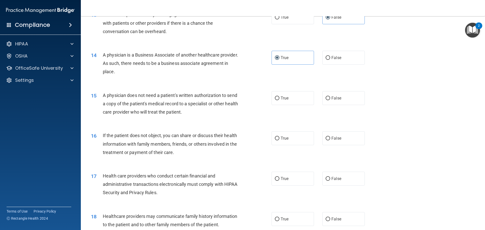
drag, startPoint x: 143, startPoint y: 72, endPoint x: 101, endPoint y: 52, distance: 46.5
click at [101, 52] on div "14 A physician is a Business Associate of another healthcare provider. As such,…" at bounding box center [181, 65] width 196 height 28
copy div "A physician is a Business Associate of another healthcare provider. As such, th…"
click at [331, 99] on span "False" at bounding box center [336, 98] width 10 height 5
click at [330, 99] on input "False" at bounding box center [328, 98] width 5 height 4
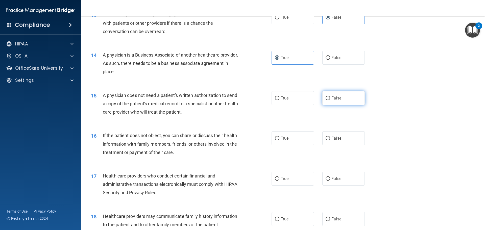
radio input "true"
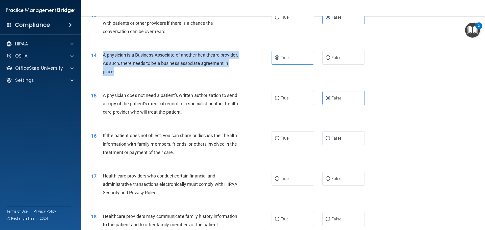
drag, startPoint x: 140, startPoint y: 72, endPoint x: 102, endPoint y: 53, distance: 42.8
click at [102, 53] on div "14 A physician is a Business Associate of another healthcare provider. As such,…" at bounding box center [181, 65] width 196 height 28
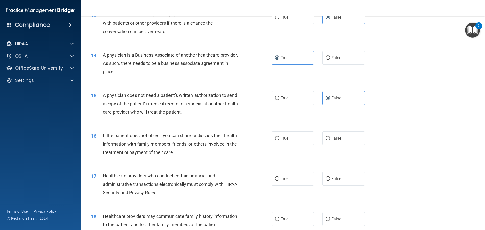
click at [142, 70] on span "A physician is a Business Associate of another healthcare provider. As such, th…" at bounding box center [170, 63] width 135 height 22
drag, startPoint x: 159, startPoint y: 80, endPoint x: 150, endPoint y: 73, distance: 11.2
click at [157, 79] on div "14 A physician is a Business Associate of another healthcare provider. As such,…" at bounding box center [283, 64] width 392 height 40
drag, startPoint x: 133, startPoint y: 71, endPoint x: 104, endPoint y: 51, distance: 35.0
click at [104, 51] on div "A physician is a Business Associate of another healthcare provider. As such, th…" at bounding box center [173, 63] width 141 height 25
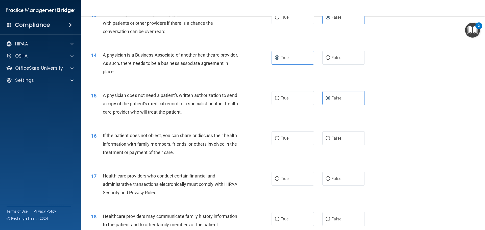
copy span "A physician is a Business Associate of another healthcare provider. As such, th…"
click at [327, 57] on input "False" at bounding box center [328, 58] width 5 height 4
radio input "true"
radio input "false"
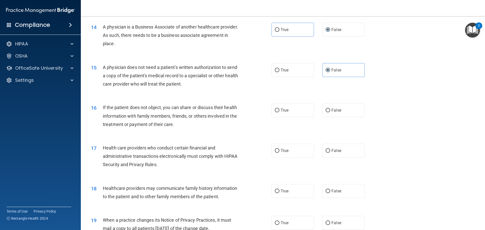
scroll to position [530, 0]
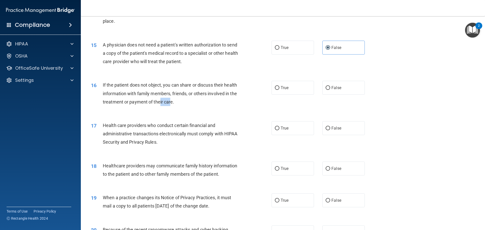
drag, startPoint x: 171, startPoint y: 101, endPoint x: 160, endPoint y: 101, distance: 10.4
click at [160, 101] on span "If the patient does not object, you can share or discuss their health informati…" at bounding box center [170, 93] width 134 height 22
click at [182, 101] on div "If the patient does not object, you can share or discuss their health informati…" at bounding box center [173, 93] width 141 height 25
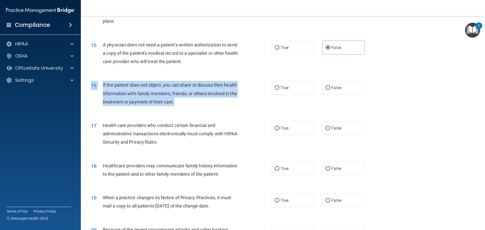
drag, startPoint x: 177, startPoint y: 101, endPoint x: 102, endPoint y: 79, distance: 78.2
click at [102, 79] on div "16 If the patient does not object, you can share or discuss their health inform…" at bounding box center [283, 95] width 392 height 40
copy div "16 If the patient does not object, you can share or discuss their health inform…"
click at [200, 107] on div "16 If the patient does not object, you can share or discuss their health inform…" at bounding box center [181, 95] width 196 height 28
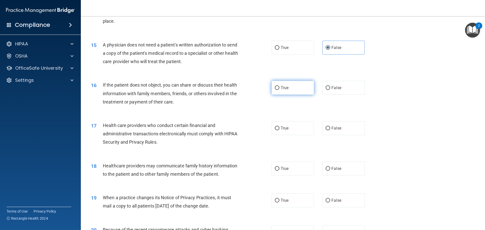
click at [297, 92] on label "True" at bounding box center [293, 88] width 42 height 14
click at [279, 90] on input "True" at bounding box center [277, 88] width 5 height 4
radio input "true"
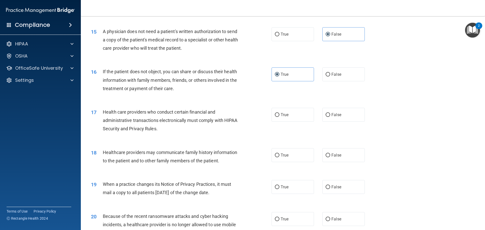
scroll to position [556, 0]
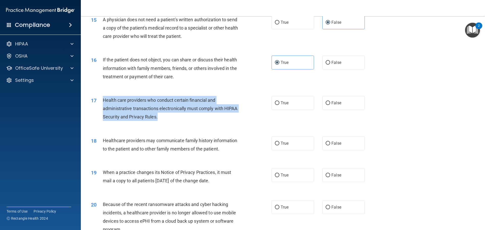
drag, startPoint x: 159, startPoint y: 116, endPoint x: 102, endPoint y: 97, distance: 60.0
click at [102, 97] on div "17 Health care providers who conduct certain financial and administrative trans…" at bounding box center [181, 110] width 196 height 28
copy div "Health care providers who conduct certain financial and administrative transact…"
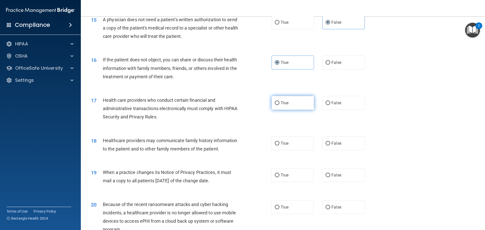
click at [299, 102] on label "True" at bounding box center [293, 103] width 42 height 14
click at [279, 102] on input "True" at bounding box center [277, 103] width 5 height 4
radio input "true"
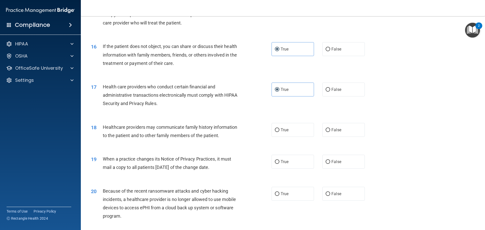
scroll to position [581, 0]
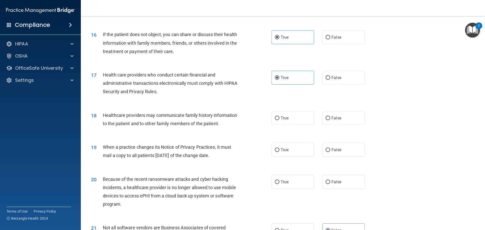
drag, startPoint x: 334, startPoint y: 120, endPoint x: 196, endPoint y: 123, distance: 138.9
click at [334, 120] on label "False" at bounding box center [343, 118] width 42 height 14
click at [330, 120] on input "False" at bounding box center [328, 118] width 5 height 4
radio input "true"
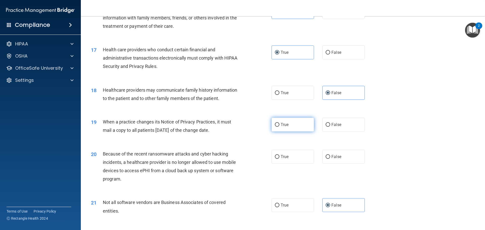
click at [305, 129] on label "True" at bounding box center [293, 125] width 42 height 14
click at [279, 127] on input "True" at bounding box center [277, 125] width 5 height 4
radio input "true"
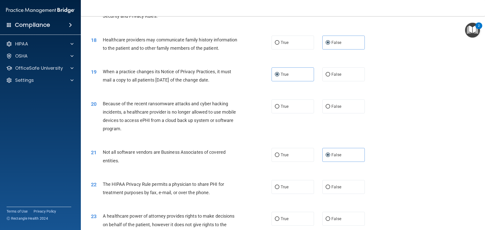
scroll to position [657, 0]
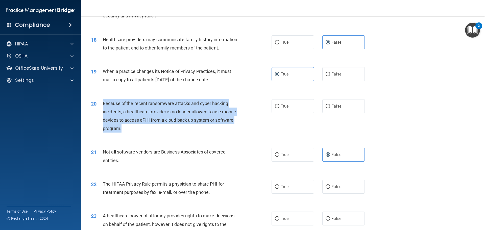
drag, startPoint x: 125, startPoint y: 129, endPoint x: 104, endPoint y: 103, distance: 33.0
click at [104, 103] on div "Because of the recent ransomware attacks and cyber hacking incidents, a healthc…" at bounding box center [173, 116] width 141 height 34
copy span "Because of the recent ransomware attacks and cyber hacking incidents, a healthc…"
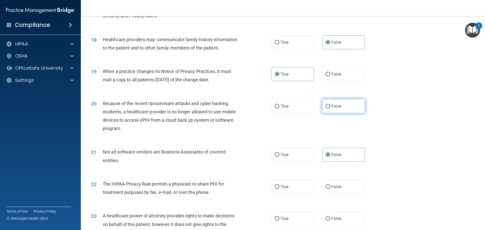
click at [339, 105] on label "False" at bounding box center [343, 106] width 42 height 14
click at [330, 105] on input "False" at bounding box center [328, 107] width 5 height 4
radio input "true"
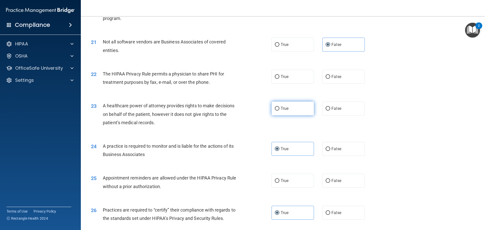
scroll to position [758, 0]
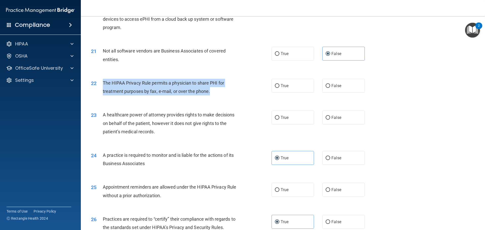
drag, startPoint x: 210, startPoint y: 90, endPoint x: 101, endPoint y: 82, distance: 109.0
click at [101, 82] on div "22 The HIPAA Privacy Rule permits a physician to share PHI for treatment purpos…" at bounding box center [181, 88] width 196 height 19
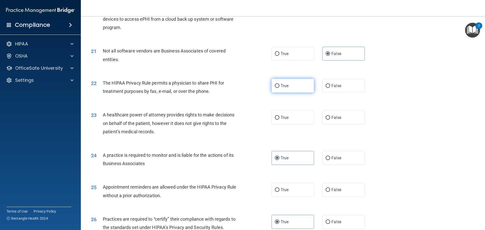
click at [289, 88] on label "True" at bounding box center [293, 86] width 42 height 14
click at [279, 88] on input "True" at bounding box center [277, 86] width 5 height 4
radio input "true"
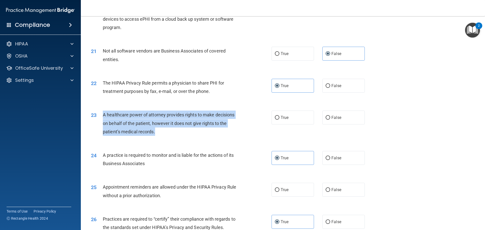
drag, startPoint x: 155, startPoint y: 131, endPoint x: 104, endPoint y: 115, distance: 53.5
click at [104, 115] on span "A healthcare power of attorney provides rights to make decisions on behalf of t…" at bounding box center [169, 123] width 132 height 22
click at [172, 136] on div "23 A healthcare power of attorney provides rights to make decisions on behalf o…" at bounding box center [181, 125] width 196 height 28
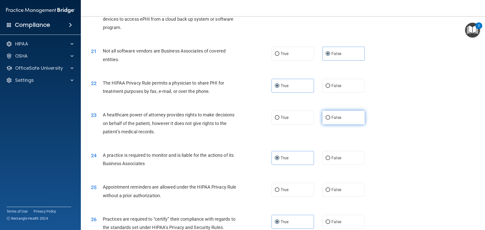
click at [328, 123] on label "False" at bounding box center [343, 118] width 42 height 14
click at [328, 120] on input "False" at bounding box center [328, 118] width 5 height 4
radio input "true"
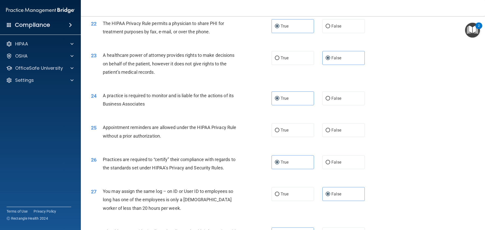
scroll to position [834, 0]
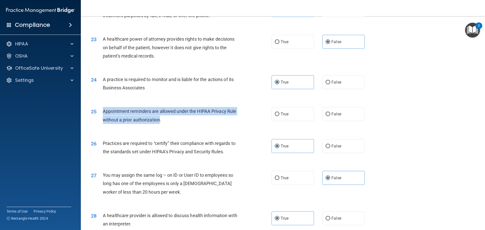
drag, startPoint x: 161, startPoint y: 119, endPoint x: 104, endPoint y: 110, distance: 57.8
click at [104, 110] on span "Appointment reminders are allowed under the HIPAA Privacy Rule without a prior …" at bounding box center [169, 116] width 133 height 14
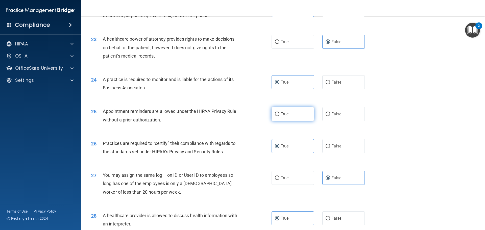
click at [295, 114] on label "True" at bounding box center [293, 114] width 42 height 14
click at [279, 114] on input "True" at bounding box center [277, 114] width 5 height 4
radio input "true"
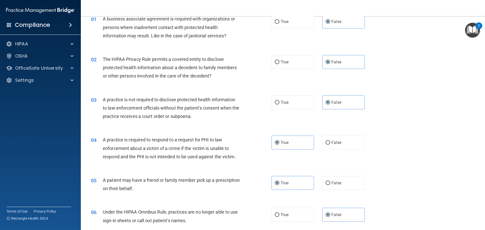
scroll to position [0, 0]
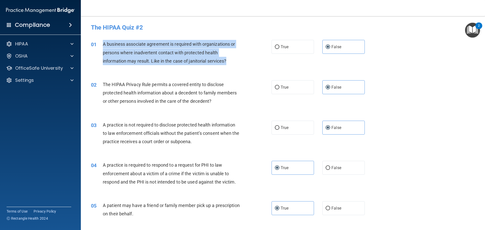
drag, startPoint x: 229, startPoint y: 61, endPoint x: 104, endPoint y: 44, distance: 126.0
click at [102, 43] on div "01 A business associate agreement is required with organizations or persons whe…" at bounding box center [181, 54] width 196 height 28
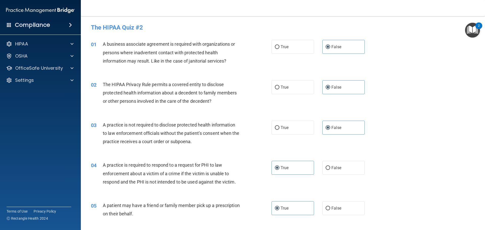
click at [252, 97] on div "02 The HIPAA Privacy Rule permits a covered entity to disclose protected health…" at bounding box center [181, 94] width 196 height 28
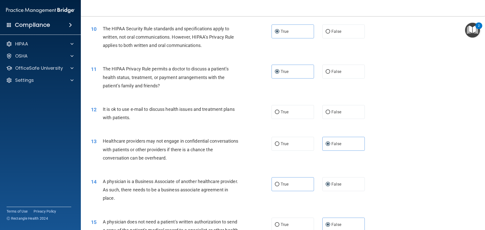
scroll to position [354, 0]
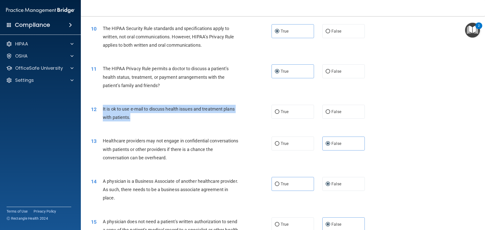
drag, startPoint x: 125, startPoint y: 117, endPoint x: 104, endPoint y: 109, distance: 22.9
click at [102, 109] on div "12 It is ok to use e-mail to discuss health issues and treatment plans with pat…" at bounding box center [181, 114] width 196 height 19
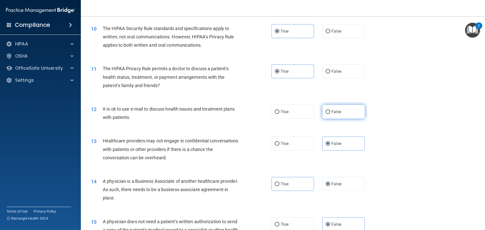
click at [336, 114] on span "False" at bounding box center [336, 111] width 10 height 5
click at [330, 114] on input "False" at bounding box center [328, 112] width 5 height 4
radio input "true"
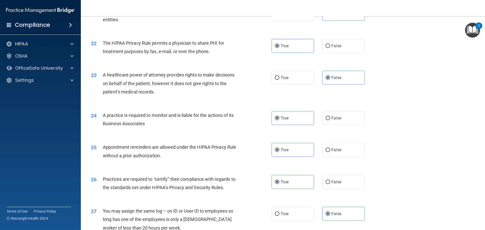
scroll to position [946, 0]
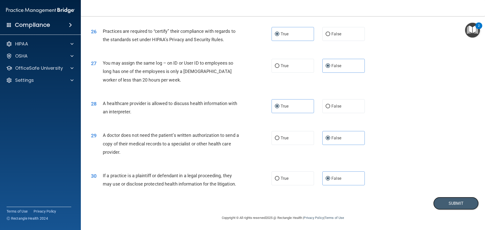
drag, startPoint x: 446, startPoint y: 206, endPoint x: 402, endPoint y: 187, distance: 48.1
click at [445, 206] on button "Submit" at bounding box center [455, 203] width 45 height 13
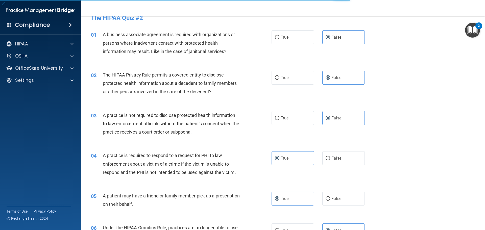
scroll to position [0, 0]
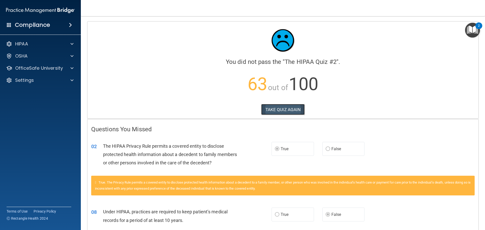
click at [289, 113] on button "TAKE QUIZ AGAIN" at bounding box center [283, 109] width 44 height 11
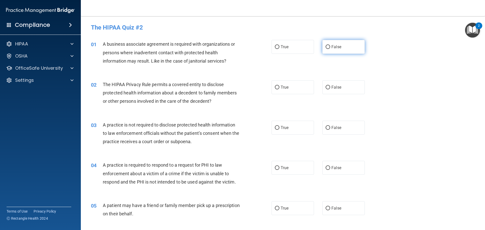
click at [328, 47] on label "False" at bounding box center [343, 47] width 42 height 14
click at [328, 47] on input "False" at bounding box center [328, 47] width 5 height 4
radio input "true"
click at [300, 86] on label "True" at bounding box center [293, 87] width 42 height 14
click at [279, 86] on input "True" at bounding box center [277, 88] width 5 height 4
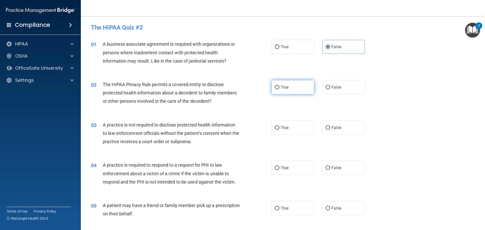
radio input "true"
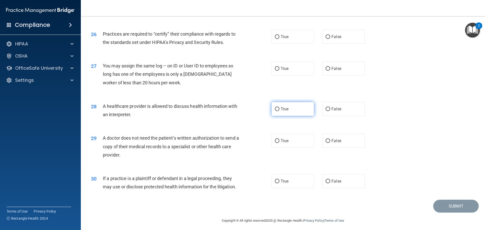
scroll to position [946, 0]
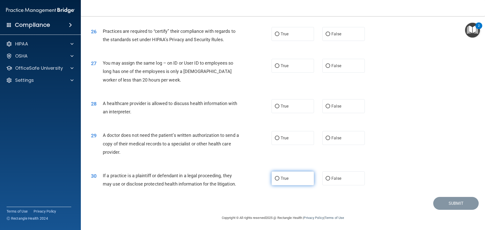
click at [298, 177] on label "True" at bounding box center [293, 179] width 42 height 14
click at [279, 177] on input "True" at bounding box center [277, 179] width 5 height 4
radio input "true"
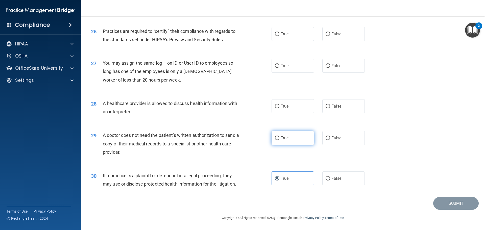
click at [293, 136] on label "True" at bounding box center [293, 138] width 42 height 14
click at [279, 136] on input "True" at bounding box center [277, 138] width 5 height 4
radio input "true"
click at [326, 107] on input "False" at bounding box center [328, 107] width 5 height 4
radio input "true"
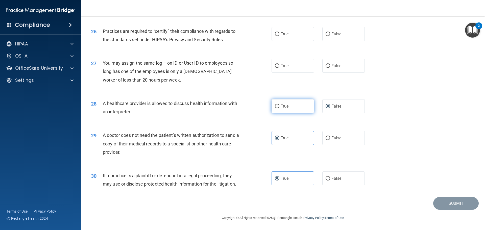
click at [306, 110] on label "True" at bounding box center [293, 106] width 42 height 14
click at [279, 108] on input "True" at bounding box center [277, 107] width 5 height 4
radio input "true"
radio input "false"
click at [331, 66] on span "False" at bounding box center [336, 65] width 10 height 5
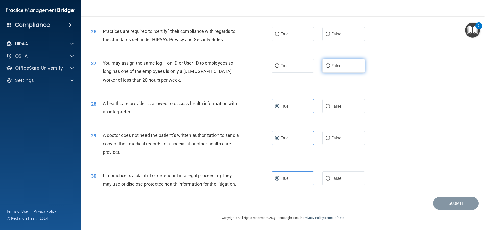
click at [330, 66] on input "False" at bounding box center [328, 66] width 5 height 4
radio input "true"
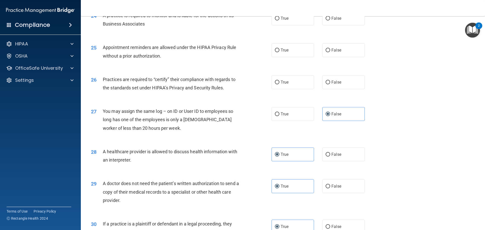
scroll to position [895, 0]
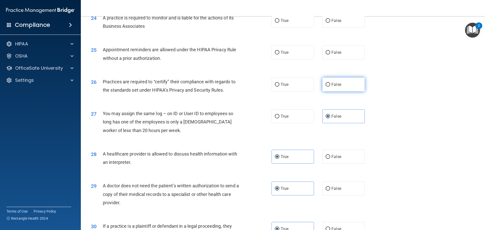
click at [331, 85] on span "False" at bounding box center [336, 84] width 10 height 5
click at [329, 85] on input "False" at bounding box center [328, 85] width 5 height 4
radio input "true"
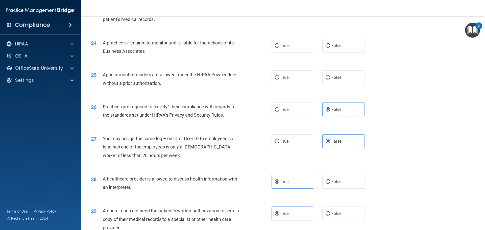
scroll to position [870, 0]
click at [283, 81] on label "True" at bounding box center [293, 78] width 42 height 14
click at [279, 80] on input "True" at bounding box center [277, 78] width 5 height 4
radio input "true"
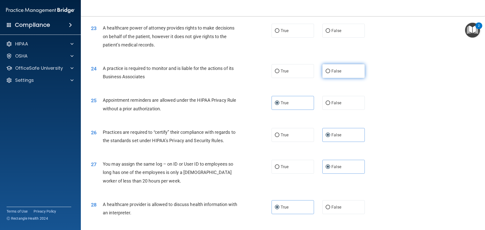
click at [328, 76] on label "False" at bounding box center [343, 71] width 42 height 14
click at [328, 73] on input "False" at bounding box center [328, 71] width 5 height 4
radio input "true"
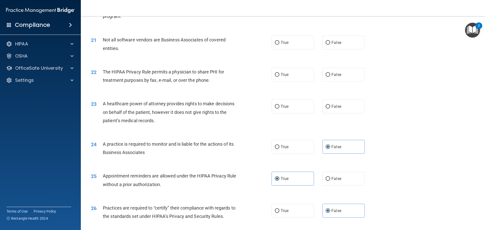
scroll to position [744, 0]
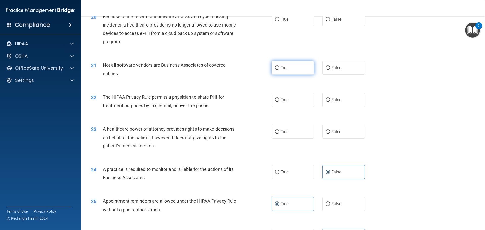
click at [286, 67] on span "True" at bounding box center [285, 67] width 8 height 5
click at [279, 67] on input "True" at bounding box center [277, 68] width 5 height 4
radio input "true"
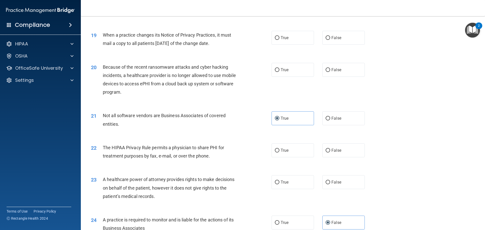
scroll to position [668, 0]
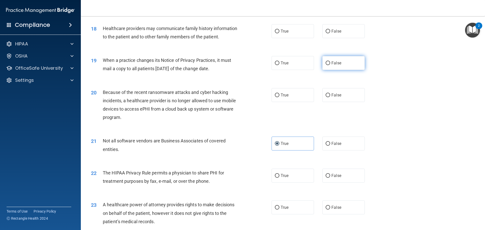
click at [331, 65] on span "False" at bounding box center [336, 63] width 10 height 5
click at [329, 65] on input "False" at bounding box center [328, 63] width 5 height 4
radio input "true"
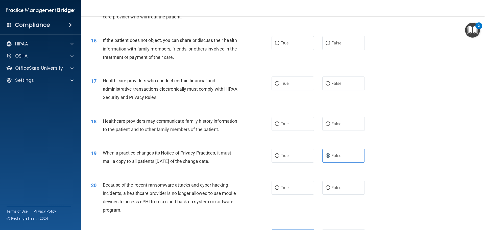
scroll to position [567, 0]
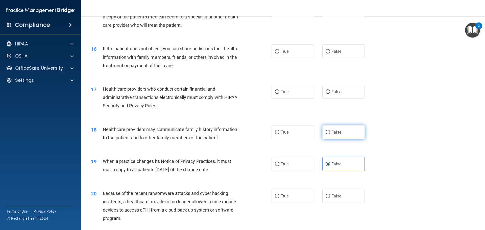
click at [341, 137] on label "False" at bounding box center [343, 132] width 42 height 14
click at [330, 134] on input "False" at bounding box center [328, 133] width 5 height 4
radio input "true"
click at [304, 97] on label "True" at bounding box center [293, 92] width 42 height 14
click at [279, 94] on input "True" at bounding box center [277, 92] width 5 height 4
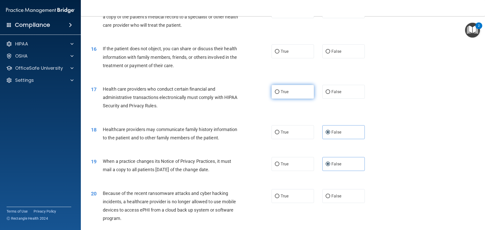
radio input "true"
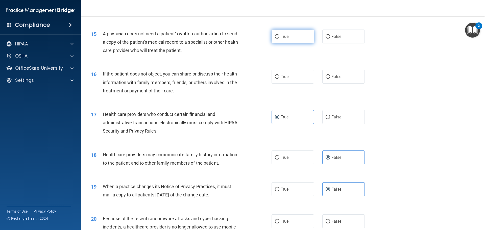
click at [298, 40] on label "True" at bounding box center [293, 37] width 42 height 14
click at [279, 39] on input "True" at bounding box center [277, 37] width 5 height 4
radio input "true"
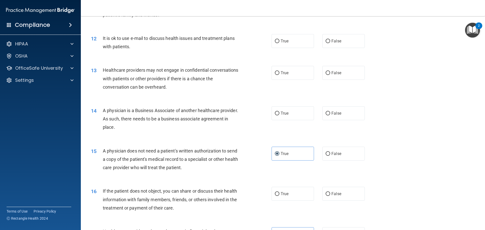
scroll to position [415, 0]
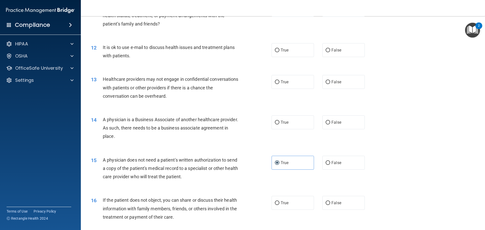
drag, startPoint x: 142, startPoint y: 137, endPoint x: 103, endPoint y: 117, distance: 43.9
click at [102, 115] on div "14 A physician is a Business Associate of another healthcare provider. As such,…" at bounding box center [283, 129] width 392 height 40
click at [343, 125] on label "False" at bounding box center [343, 122] width 42 height 14
click at [330, 125] on input "False" at bounding box center [328, 123] width 5 height 4
radio input "true"
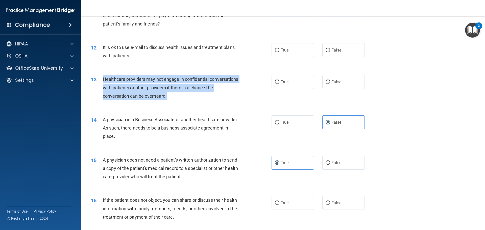
drag, startPoint x: 174, startPoint y: 96, endPoint x: 101, endPoint y: 80, distance: 75.2
click at [101, 80] on div "13 Healthcare providers may not engage in confidential conversations with patie…" at bounding box center [181, 89] width 196 height 28
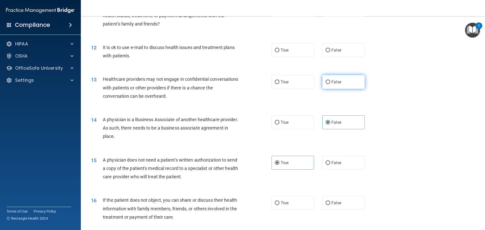
click at [344, 83] on label "False" at bounding box center [343, 82] width 42 height 14
click at [330, 83] on input "False" at bounding box center [328, 82] width 5 height 4
radio input "true"
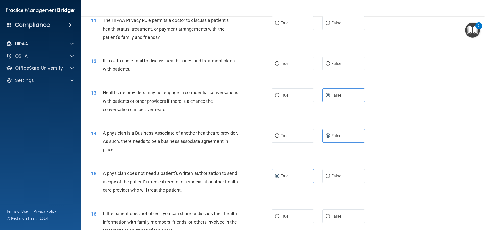
scroll to position [390, 0]
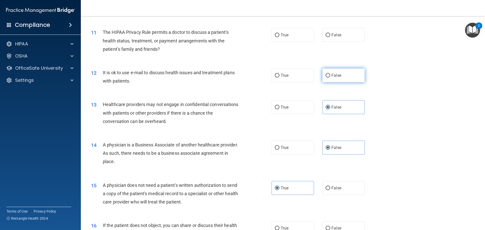
click at [339, 74] on label "False" at bounding box center [343, 75] width 42 height 14
click at [330, 74] on input "False" at bounding box center [328, 76] width 5 height 4
radio input "true"
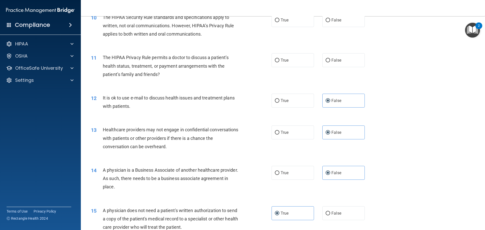
scroll to position [339, 0]
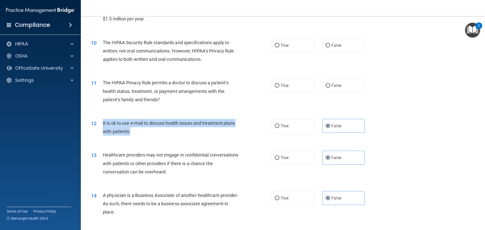
drag, startPoint x: 130, startPoint y: 133, endPoint x: 99, endPoint y: 123, distance: 32.9
click at [99, 123] on div "12 It is ok to use e-mail to discuss health issues and treatment plans with pat…" at bounding box center [181, 128] width 196 height 19
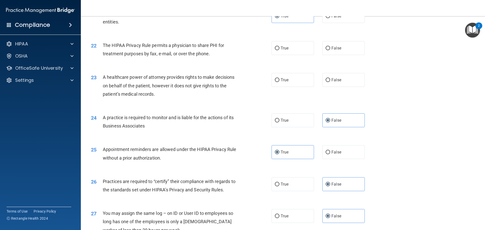
scroll to position [794, 0]
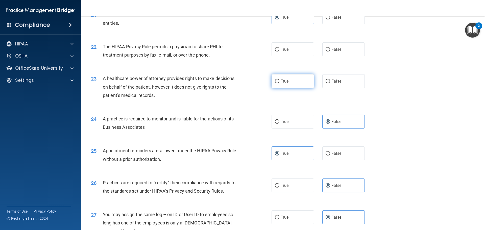
click at [308, 80] on label "True" at bounding box center [293, 81] width 42 height 14
click at [279, 80] on input "True" at bounding box center [277, 82] width 5 height 4
radio input "true"
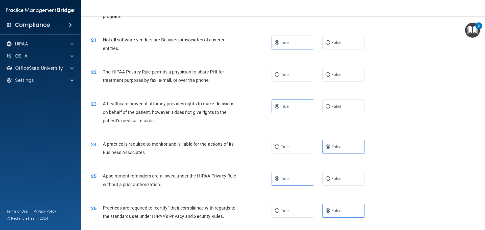
scroll to position [744, 0]
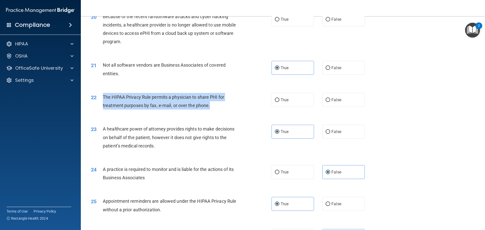
drag, startPoint x: 209, startPoint y: 105, endPoint x: 102, endPoint y: 95, distance: 107.1
click at [102, 95] on div "22 The HIPAA Privacy Rule permits a physician to share PHI for treatment purpos…" at bounding box center [181, 102] width 196 height 19
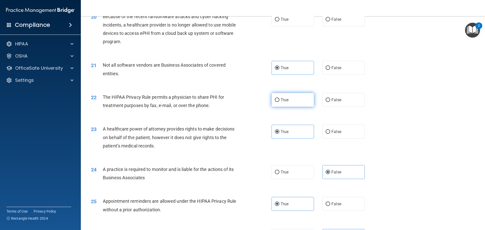
click at [307, 105] on label "True" at bounding box center [293, 100] width 42 height 14
click at [279, 102] on input "True" at bounding box center [277, 100] width 5 height 4
radio input "true"
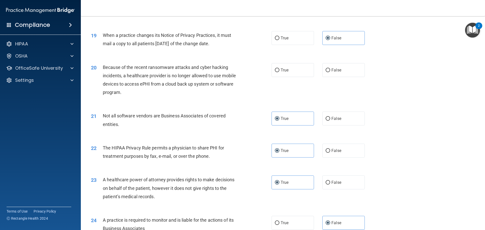
scroll to position [643, 0]
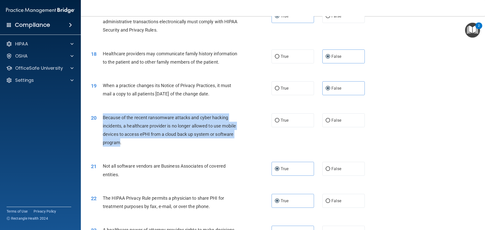
drag, startPoint x: 114, startPoint y: 142, endPoint x: 102, endPoint y: 116, distance: 29.2
click at [102, 116] on div "20 Because of the recent ransomware attacks and cyber hacking incidents, a heal…" at bounding box center [181, 131] width 196 height 36
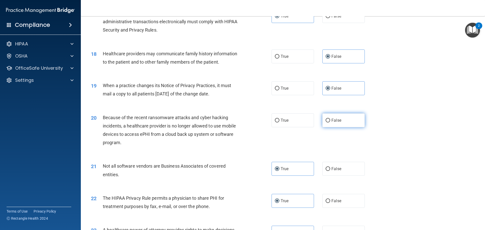
click at [333, 117] on label "False" at bounding box center [343, 120] width 42 height 14
click at [330, 119] on input "False" at bounding box center [328, 121] width 5 height 4
radio input "true"
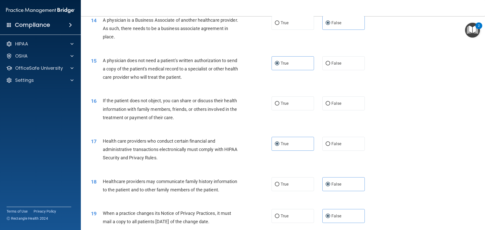
scroll to position [491, 0]
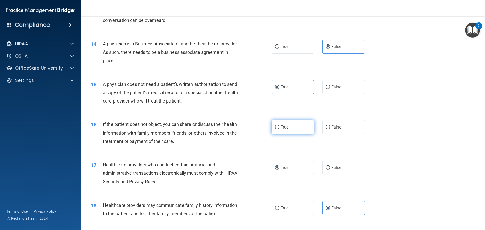
click at [292, 130] on label "True" at bounding box center [293, 127] width 42 height 14
click at [279, 129] on input "True" at bounding box center [277, 128] width 5 height 4
radio input "true"
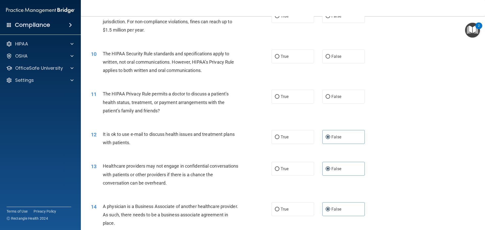
scroll to position [314, 0]
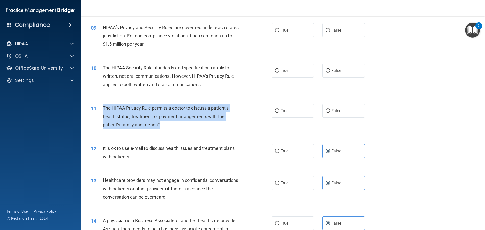
drag, startPoint x: 162, startPoint y: 125, endPoint x: 101, endPoint y: 108, distance: 63.5
click at [100, 108] on div "11 The HIPAA Privacy Rule permits a doctor to discuss a patient’s health status…" at bounding box center [181, 118] width 196 height 28
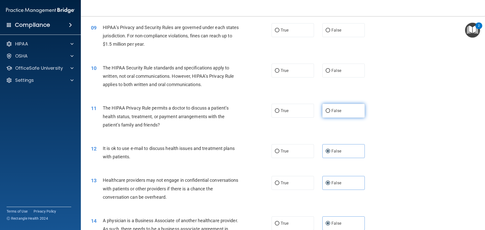
click at [342, 113] on label "False" at bounding box center [343, 111] width 42 height 14
click at [330, 113] on input "False" at bounding box center [328, 111] width 5 height 4
radio input "true"
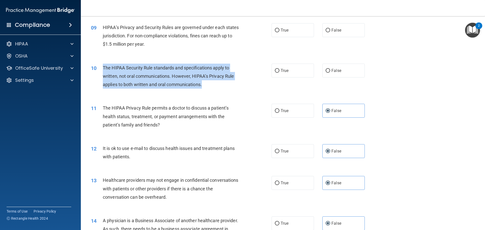
drag, startPoint x: 203, startPoint y: 85, endPoint x: 101, endPoint y: 65, distance: 104.7
click at [101, 65] on div "10 The HIPAA Security Rule standards and specifications apply to written, not o…" at bounding box center [181, 78] width 196 height 28
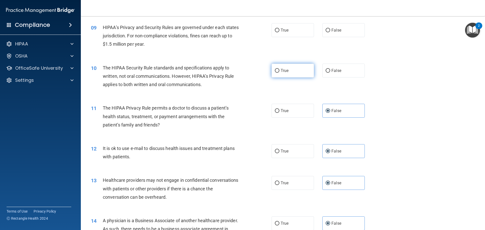
click at [285, 71] on span "True" at bounding box center [285, 70] width 8 height 5
click at [279, 71] on input "True" at bounding box center [277, 71] width 5 height 4
radio input "true"
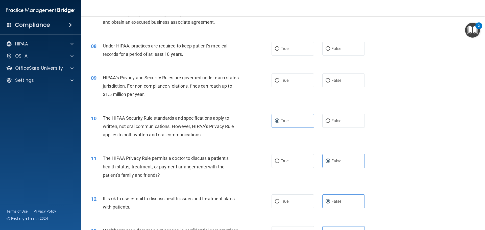
scroll to position [264, 0]
click at [298, 77] on label "True" at bounding box center [293, 81] width 42 height 14
click at [279, 79] on input "True" at bounding box center [277, 81] width 5 height 4
radio input "true"
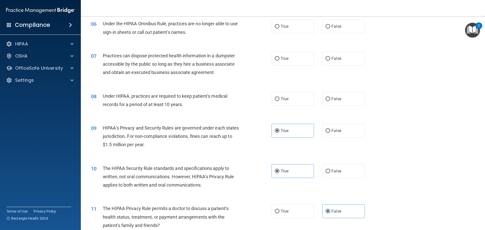
scroll to position [213, 0]
click at [342, 134] on label "False" at bounding box center [343, 131] width 42 height 14
click at [330, 133] on input "False" at bounding box center [328, 132] width 5 height 4
radio input "true"
radio input "false"
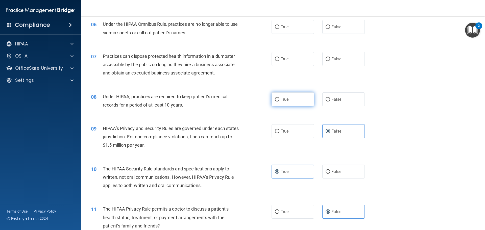
click at [293, 105] on label "True" at bounding box center [293, 99] width 42 height 14
click at [279, 102] on input "True" at bounding box center [277, 100] width 5 height 4
radio input "true"
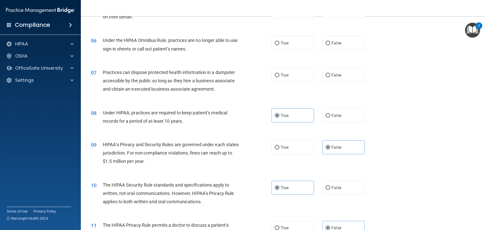
scroll to position [188, 0]
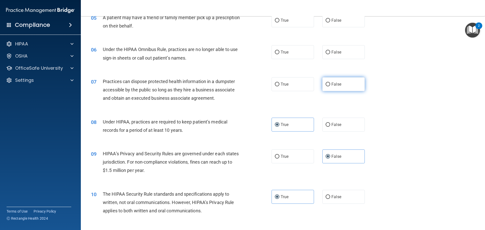
click at [350, 86] on label "False" at bounding box center [343, 84] width 42 height 14
click at [330, 86] on input "False" at bounding box center [328, 85] width 5 height 4
radio input "true"
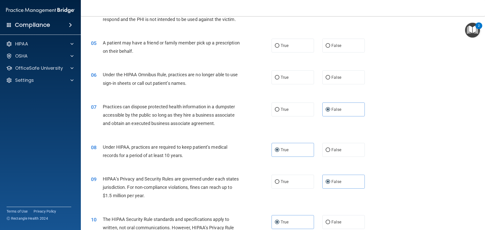
drag, startPoint x: 377, startPoint y: 80, endPoint x: 364, endPoint y: 80, distance: 12.9
click at [376, 80] on div "06 Under the HIPAA Omnibus Rule, practices are no longer able to use sign-in sh…" at bounding box center [283, 80] width 392 height 32
click at [354, 80] on label "False" at bounding box center [343, 77] width 42 height 14
click at [330, 80] on input "False" at bounding box center [328, 78] width 5 height 4
radio input "true"
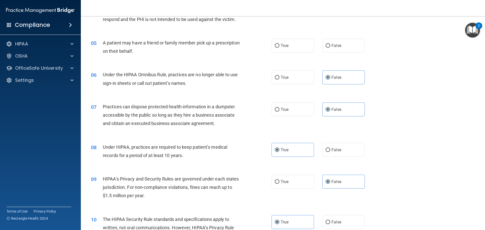
scroll to position [137, 0]
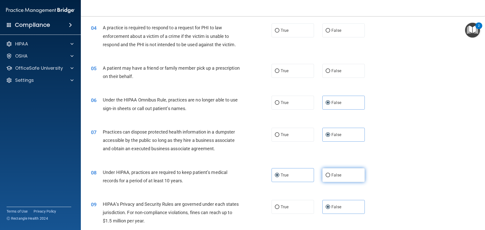
click at [322, 176] on label "False" at bounding box center [343, 175] width 42 height 14
click at [326, 176] on input "False" at bounding box center [328, 176] width 5 height 4
radio input "true"
radio input "false"
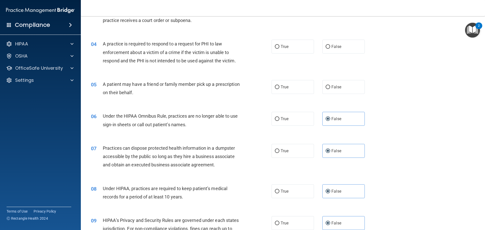
scroll to position [112, 0]
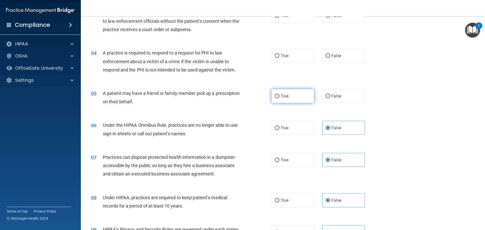
click at [308, 99] on label "True" at bounding box center [293, 96] width 42 height 14
click at [279, 98] on input "True" at bounding box center [277, 96] width 5 height 4
radio input "true"
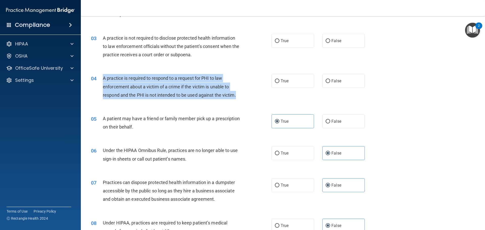
drag, startPoint x: 237, startPoint y: 95, endPoint x: 102, endPoint y: 79, distance: 135.4
click at [102, 79] on div "04 A practice is required to respond to a request for PHI to law enforcement ab…" at bounding box center [181, 88] width 196 height 28
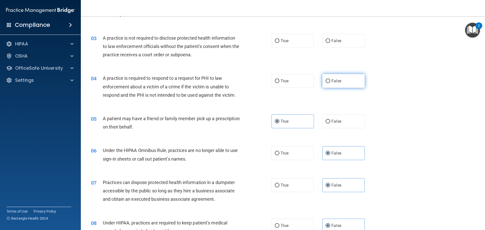
click at [340, 81] on label "False" at bounding box center [343, 81] width 42 height 14
click at [330, 81] on input "False" at bounding box center [328, 81] width 5 height 4
radio input "true"
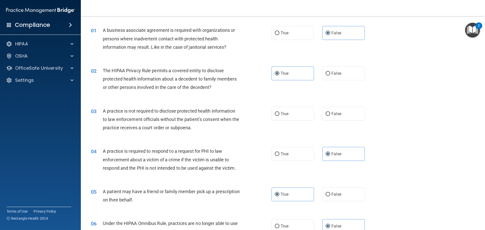
scroll to position [25, 0]
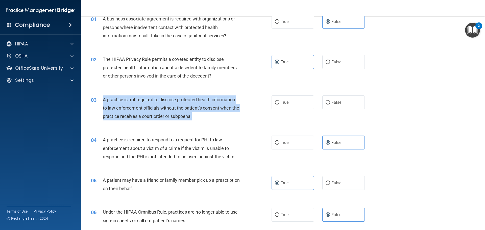
drag, startPoint x: 201, startPoint y: 117, endPoint x: 103, endPoint y: 101, distance: 99.5
click at [103, 101] on div "A practice is not required to disclose protected health information to law enfo…" at bounding box center [173, 107] width 141 height 25
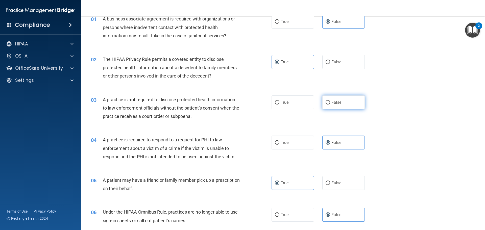
click at [331, 105] on label "False" at bounding box center [343, 102] width 42 height 14
click at [330, 105] on input "False" at bounding box center [328, 103] width 5 height 4
radio input "true"
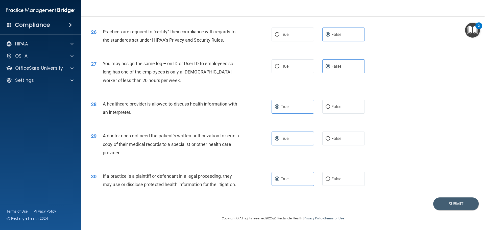
scroll to position [946, 0]
click at [447, 208] on button "Submit" at bounding box center [455, 203] width 45 height 13
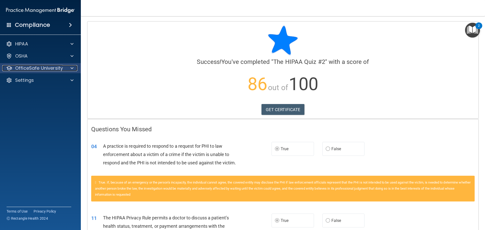
click at [42, 69] on p "OfficeSafe University" at bounding box center [39, 68] width 48 height 6
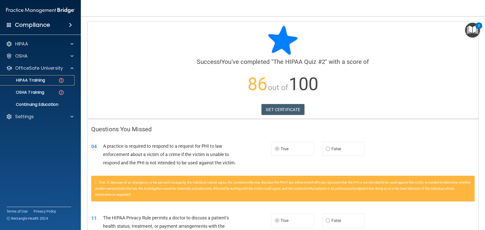
click at [38, 80] on p "HIPAA Training" at bounding box center [24, 80] width 42 height 5
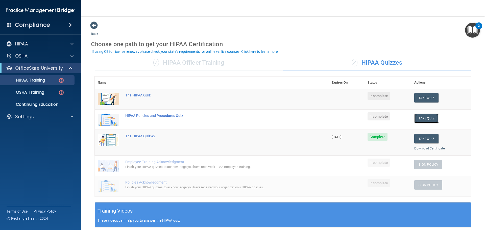
click at [417, 117] on button "Take Quiz" at bounding box center [426, 118] width 24 height 9
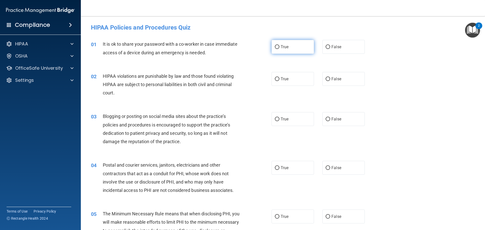
click at [290, 46] on label "True" at bounding box center [293, 47] width 42 height 14
click at [279, 46] on input "True" at bounding box center [277, 47] width 5 height 4
radio input "true"
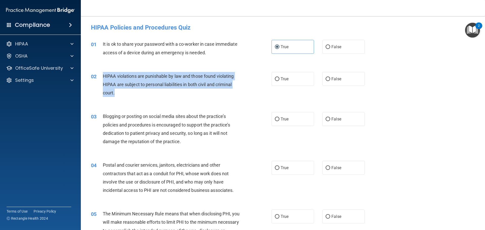
drag, startPoint x: 112, startPoint y: 92, endPoint x: 98, endPoint y: 77, distance: 20.4
click at [98, 77] on div "02 HIPAA violations are punishable by law and those found violating HIPAA are s…" at bounding box center [181, 86] width 196 height 28
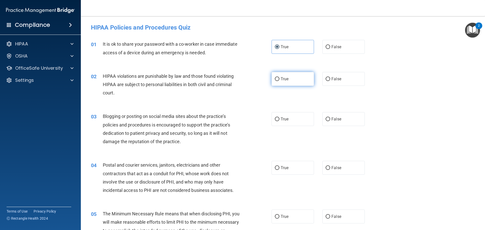
click at [307, 81] on label "True" at bounding box center [293, 79] width 42 height 14
click at [279, 81] on input "True" at bounding box center [277, 79] width 5 height 4
radio input "true"
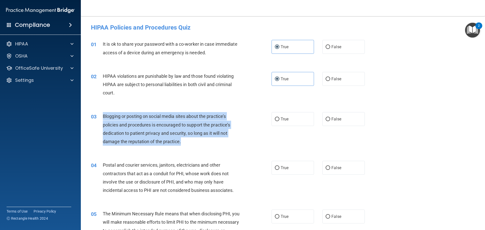
drag, startPoint x: 182, startPoint y: 142, endPoint x: 106, endPoint y: 115, distance: 80.9
click at [100, 114] on div "03 Blogging or posting on social media sites about the practice’s policies and …" at bounding box center [181, 130] width 196 height 36
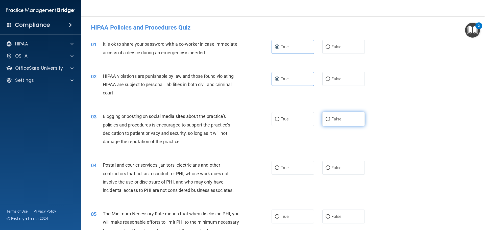
click at [334, 123] on label "False" at bounding box center [343, 119] width 42 height 14
click at [330, 121] on input "False" at bounding box center [328, 119] width 5 height 4
radio input "true"
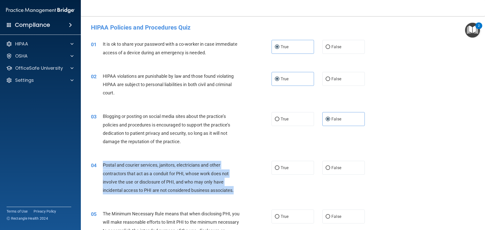
drag, startPoint x: 235, startPoint y: 190, endPoint x: 101, endPoint y: 164, distance: 137.4
click at [101, 164] on div "04 Postal and courier services, janitors, electricians and other contractors th…" at bounding box center [181, 179] width 196 height 36
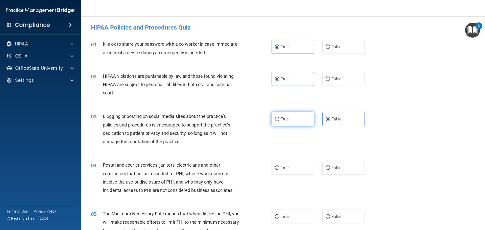
click at [297, 118] on label "True" at bounding box center [293, 119] width 42 height 14
click at [279, 118] on input "True" at bounding box center [277, 119] width 5 height 4
radio input "true"
radio input "false"
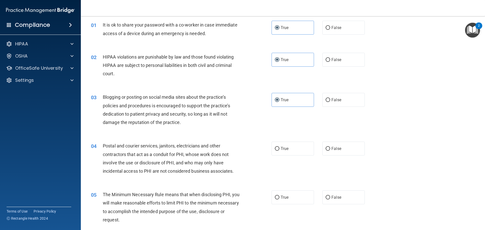
scroll to position [76, 0]
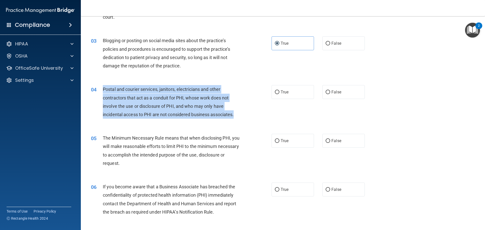
drag, startPoint x: 237, startPoint y: 115, endPoint x: 102, endPoint y: 91, distance: 136.7
click at [102, 91] on div "04 Postal and courier services, janitors, electricians and other contractors th…" at bounding box center [181, 103] width 196 height 36
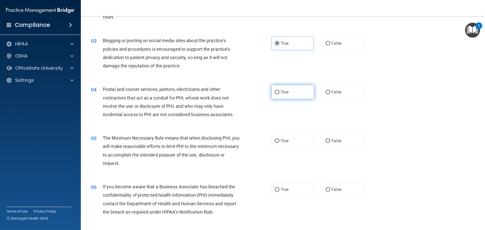
click at [284, 89] on label "True" at bounding box center [293, 92] width 42 height 14
click at [279, 90] on input "True" at bounding box center [277, 92] width 5 height 4
radio input "true"
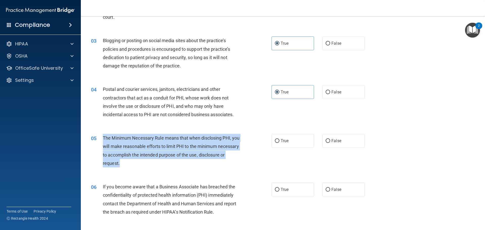
drag, startPoint x: 147, startPoint y: 163, endPoint x: 104, endPoint y: 137, distance: 50.5
click at [104, 137] on div "The Minimum Necessary Rule means that when disclosing PHI, you will make reason…" at bounding box center [173, 151] width 141 height 34
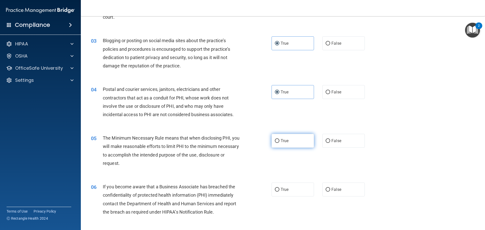
click at [293, 142] on label "True" at bounding box center [293, 141] width 42 height 14
click at [279, 142] on input "True" at bounding box center [277, 141] width 5 height 4
radio input "true"
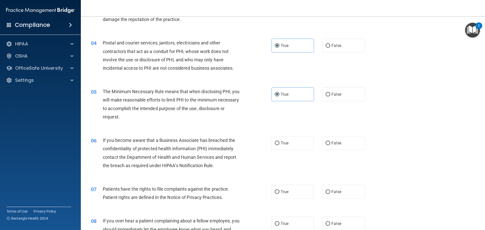
scroll to position [152, 0]
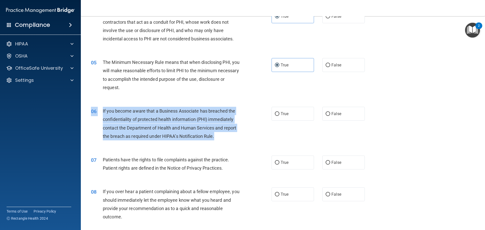
drag, startPoint x: 207, startPoint y: 138, endPoint x: 109, endPoint y: 112, distance: 102.2
click at [97, 106] on div "06 If you become aware that a Business Associate has breached the confidentiali…" at bounding box center [283, 125] width 392 height 49
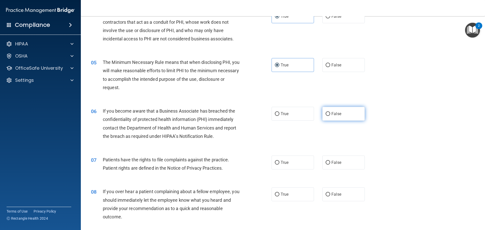
click at [332, 111] on span "False" at bounding box center [336, 113] width 10 height 5
click at [330, 112] on input "False" at bounding box center [328, 114] width 5 height 4
radio input "true"
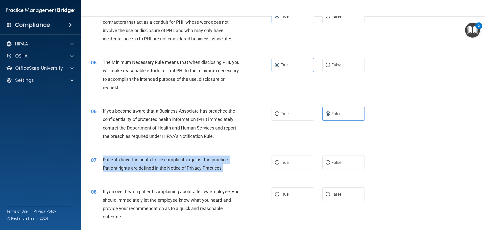
drag, startPoint x: 223, startPoint y: 168, endPoint x: 101, endPoint y: 160, distance: 121.7
click at [100, 160] on div "07 Patients have the rights to file complaints against the practice. Patient ri…" at bounding box center [181, 165] width 196 height 19
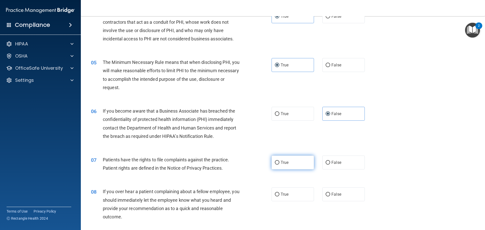
click at [288, 160] on label "True" at bounding box center [293, 163] width 42 height 14
click at [279, 161] on input "True" at bounding box center [277, 163] width 5 height 4
radio input "true"
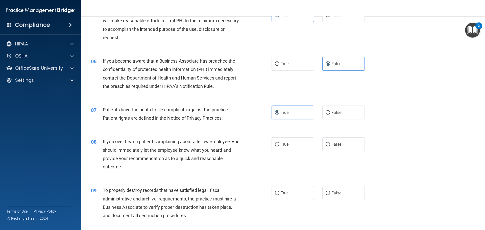
scroll to position [202, 0]
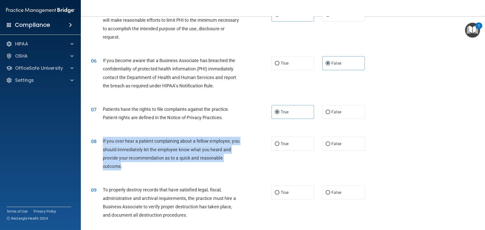
drag, startPoint x: 111, startPoint y: 165, endPoint x: 103, endPoint y: 141, distance: 26.1
click at [103, 141] on span "If you over hear a patient complaining about a fellow employee, you should imme…" at bounding box center [171, 153] width 137 height 31
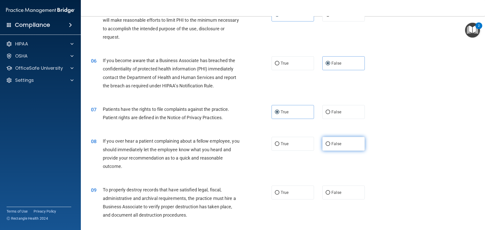
click at [336, 146] on label "False" at bounding box center [343, 144] width 42 height 14
click at [330, 146] on input "False" at bounding box center [328, 144] width 5 height 4
radio input "true"
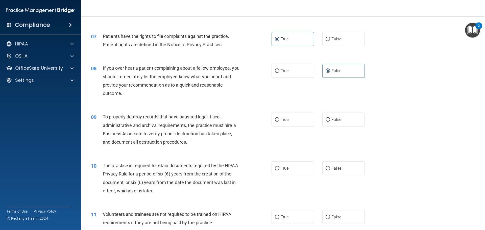
scroll to position [278, 0]
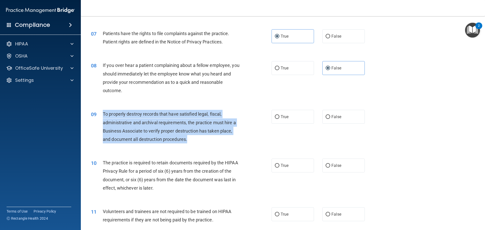
drag, startPoint x: 180, startPoint y: 140, endPoint x: 105, endPoint y: 115, distance: 79.3
click at [102, 112] on div "09 To properly destroy records that have satisfied legal, fiscal, administrativ…" at bounding box center [181, 128] width 196 height 36
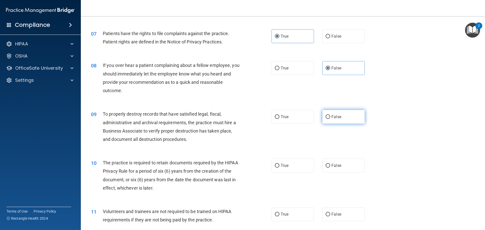
click at [338, 110] on label "False" at bounding box center [343, 117] width 42 height 14
click at [330, 115] on input "False" at bounding box center [328, 117] width 5 height 4
radio input "true"
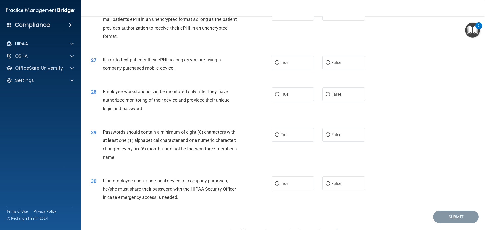
scroll to position [1038, 0]
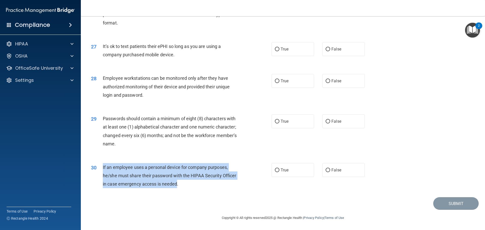
drag, startPoint x: 178, startPoint y: 184, endPoint x: 102, endPoint y: 167, distance: 77.8
click at [102, 167] on div "30 If an employee uses a personal device for company purposes, he/she must shar…" at bounding box center [181, 177] width 196 height 28
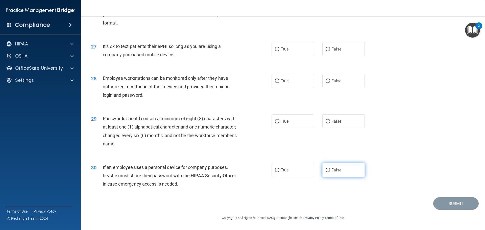
click at [333, 165] on label "False" at bounding box center [343, 170] width 42 height 14
click at [330, 168] on input "False" at bounding box center [328, 170] width 5 height 4
radio input "true"
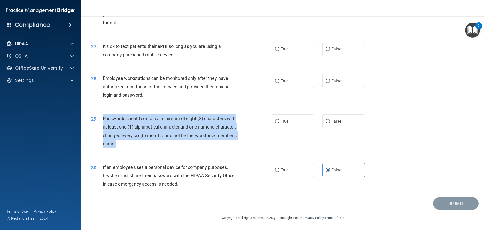
drag, startPoint x: 108, startPoint y: 142, endPoint x: 103, endPoint y: 120, distance: 23.0
click at [103, 120] on div "Passwords should contain a minimum of eight (8) characters with at least one (1…" at bounding box center [173, 131] width 141 height 34
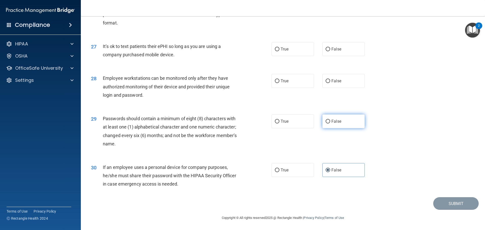
click at [331, 119] on span "False" at bounding box center [336, 121] width 10 height 5
click at [330, 120] on input "False" at bounding box center [328, 122] width 5 height 4
radio input "true"
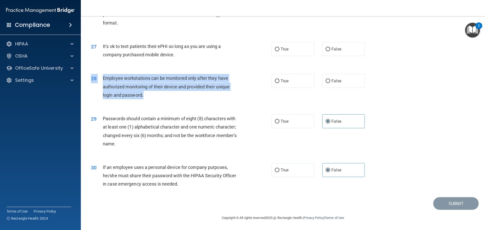
drag, startPoint x: 145, startPoint y: 95, endPoint x: 107, endPoint y: 71, distance: 44.8
click at [107, 71] on div "28 Employee workstations can be monitored only after they have authorized monit…" at bounding box center [283, 88] width 392 height 40
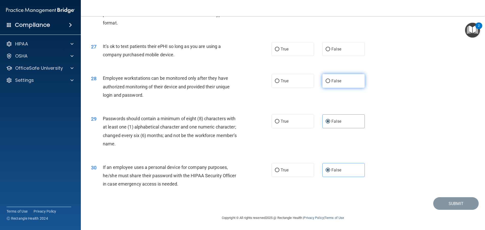
click at [352, 81] on label "False" at bounding box center [343, 81] width 42 height 14
click at [330, 81] on input "False" at bounding box center [328, 81] width 5 height 4
radio input "true"
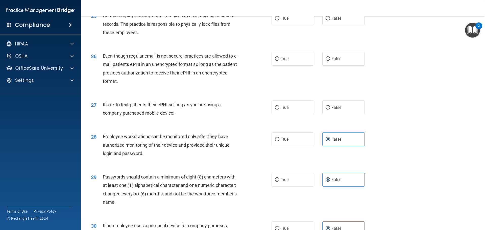
scroll to position [962, 0]
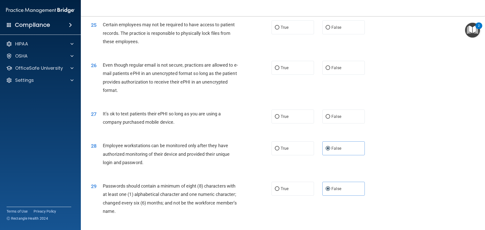
drag, startPoint x: 174, startPoint y: 131, endPoint x: 249, endPoint y: 130, distance: 75.3
click at [101, 123] on div "27 It’s ok to text patients their ePHI so long as you are using a company purch…" at bounding box center [181, 119] width 196 height 19
click at [344, 124] on label "False" at bounding box center [343, 117] width 42 height 14
click at [330, 119] on input "False" at bounding box center [328, 117] width 5 height 4
radio input "true"
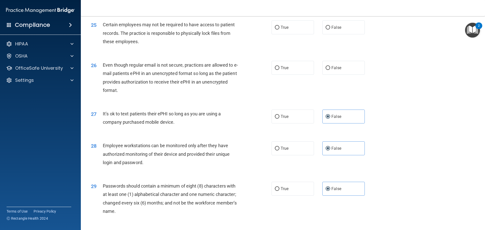
drag, startPoint x: 175, startPoint y: 129, endPoint x: 101, endPoint y: 120, distance: 74.8
click at [101, 120] on div "27 It’s ok to text patients their ePHI so long as you are using a company purch…" at bounding box center [181, 119] width 196 height 19
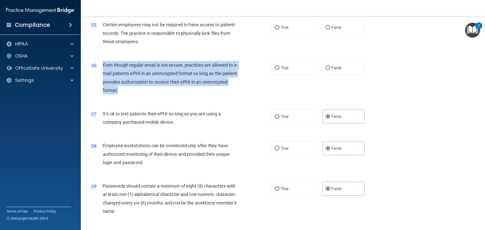
drag, startPoint x: 119, startPoint y: 100, endPoint x: 101, endPoint y: 70, distance: 33.9
click at [101, 70] on div "26 Even though regular email is not secure, practices are allowed to e-mail pat…" at bounding box center [181, 79] width 196 height 36
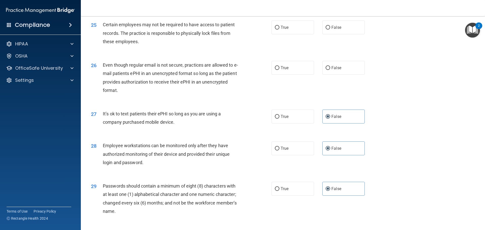
click at [152, 103] on div "26 Even though regular email is not secure, practices are allowed to e-mail pat…" at bounding box center [283, 79] width 392 height 49
click at [294, 75] on label "True" at bounding box center [293, 68] width 42 height 14
click at [279, 70] on input "True" at bounding box center [277, 68] width 5 height 4
radio input "true"
click at [341, 74] on label "False" at bounding box center [343, 68] width 42 height 14
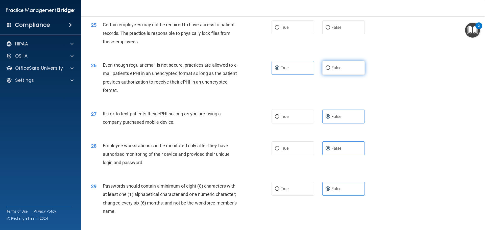
click at [330, 70] on input "False" at bounding box center [328, 68] width 5 height 4
radio input "true"
radio input "false"
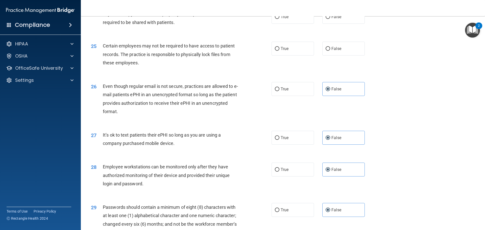
scroll to position [912, 0]
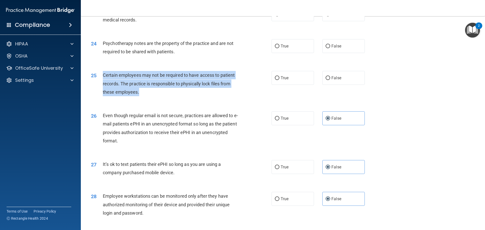
drag, startPoint x: 139, startPoint y: 101, endPoint x: 104, endPoint y: 80, distance: 40.7
click at [104, 80] on div "Certain employees may not be required to have access to patient records. The pr…" at bounding box center [173, 83] width 141 height 25
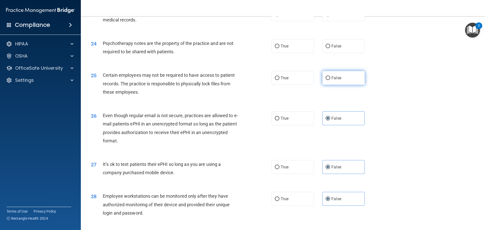
click at [348, 85] on label "False" at bounding box center [343, 78] width 42 height 14
click at [330, 80] on input "False" at bounding box center [328, 78] width 5 height 4
radio input "true"
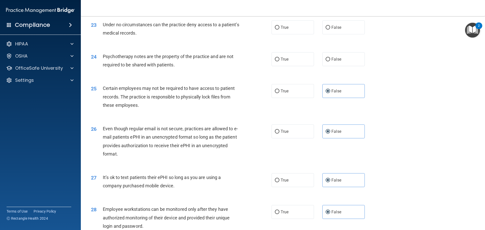
scroll to position [886, 0]
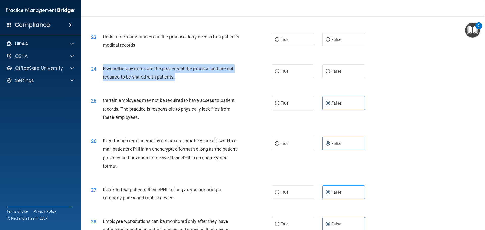
drag, startPoint x: 168, startPoint y: 84, endPoint x: 101, endPoint y: 76, distance: 67.7
click at [101, 76] on div "24 Psychotherapy notes are the property of the practice and are not required to…" at bounding box center [181, 73] width 196 height 19
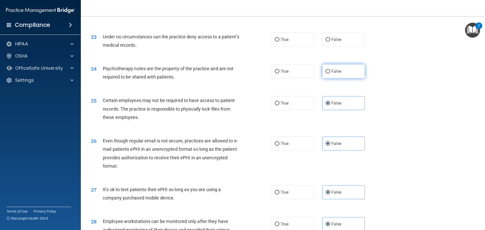
click at [348, 78] on label "False" at bounding box center [343, 71] width 42 height 14
click at [330, 74] on input "False" at bounding box center [328, 72] width 5 height 4
radio input "true"
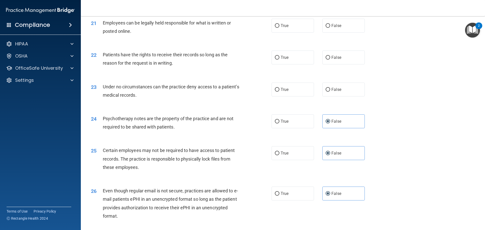
scroll to position [836, 0]
click at [305, 97] on label "True" at bounding box center [293, 90] width 42 height 14
click at [279, 92] on input "True" at bounding box center [277, 90] width 5 height 4
radio input "true"
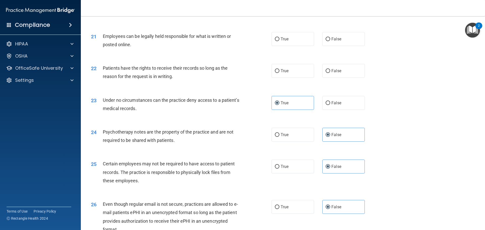
scroll to position [811, 0]
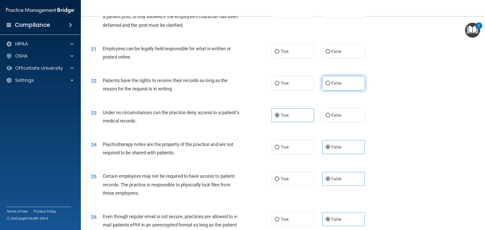
click at [348, 90] on label "False" at bounding box center [343, 83] width 42 height 14
click at [330, 85] on input "False" at bounding box center [328, 84] width 5 height 4
radio input "true"
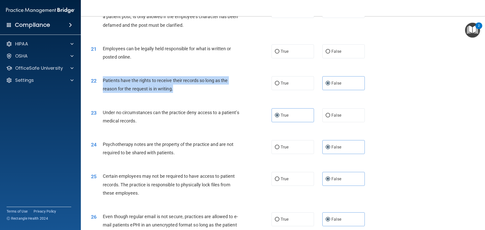
drag, startPoint x: 174, startPoint y: 99, endPoint x: 100, endPoint y: 88, distance: 74.8
click at [100, 88] on div "22 Patients have the rights to receive their records so long as the reason for …" at bounding box center [181, 85] width 196 height 19
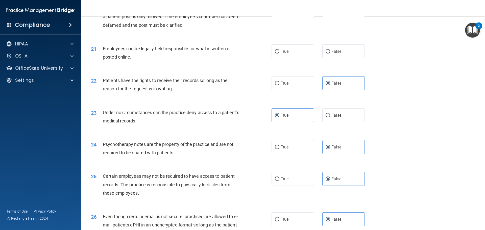
click at [137, 61] on div "Employees can be legally held responsible for what is written or posted online." at bounding box center [173, 52] width 141 height 17
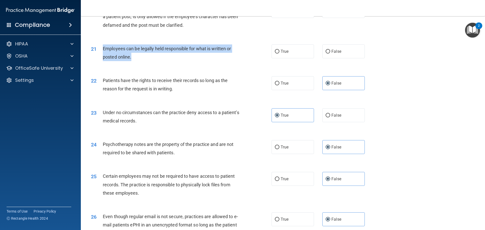
drag, startPoint x: 134, startPoint y: 65, endPoint x: 102, endPoint y: 56, distance: 33.2
click at [102, 56] on div "21 Employees can be legally held responsible for what is written or posted onli…" at bounding box center [181, 53] width 196 height 19
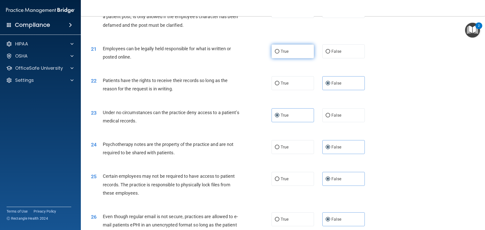
click at [298, 54] on label "True" at bounding box center [293, 51] width 42 height 14
click at [279, 54] on input "True" at bounding box center [277, 52] width 5 height 4
radio input "true"
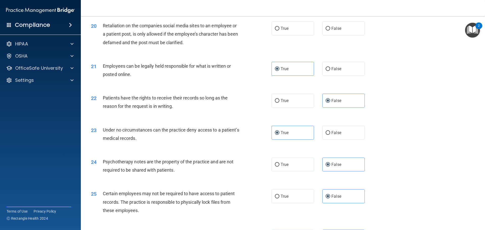
scroll to position [760, 0]
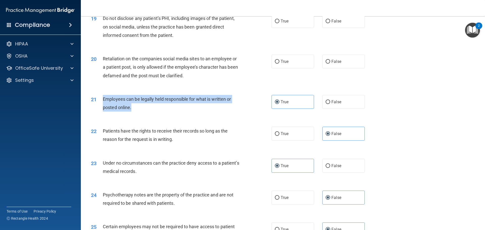
drag, startPoint x: 133, startPoint y: 118, endPoint x: 102, endPoint y: 105, distance: 33.1
click at [102, 105] on div "21 Employees can be legally held responsible for what is written or posted onli…" at bounding box center [181, 104] width 196 height 19
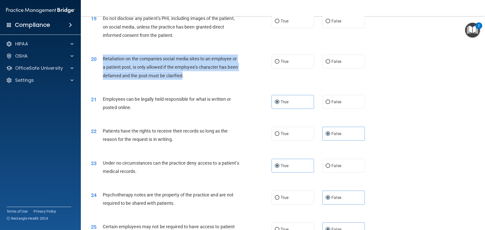
drag, startPoint x: 183, startPoint y: 83, endPoint x: 104, endPoint y: 67, distance: 80.7
click at [104, 67] on span "Retaliation on the companies social media sites to an employee or a patient pos…" at bounding box center [170, 67] width 135 height 22
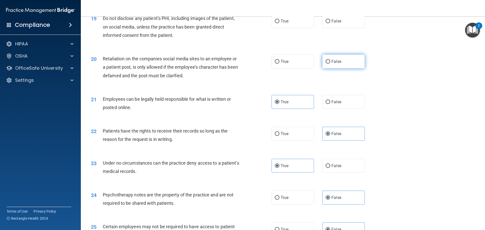
click at [346, 68] on label "False" at bounding box center [343, 62] width 42 height 14
click at [330, 64] on input "False" at bounding box center [328, 62] width 5 height 4
radio input "true"
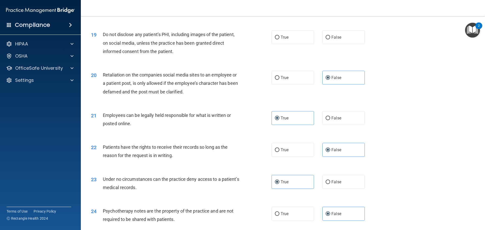
scroll to position [735, 0]
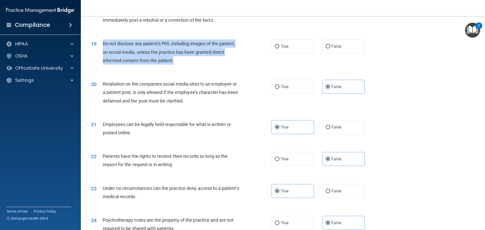
drag, startPoint x: 174, startPoint y: 69, endPoint x: 100, endPoint y: 53, distance: 75.4
click at [100, 53] on div "19 Do not disclose any patient’s PHI, including images of the patient, on socia…" at bounding box center [181, 53] width 196 height 28
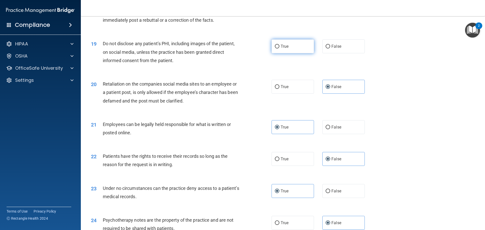
click at [283, 52] on label "True" at bounding box center [293, 46] width 42 height 14
click at [279, 48] on input "True" at bounding box center [277, 47] width 5 height 4
radio input "true"
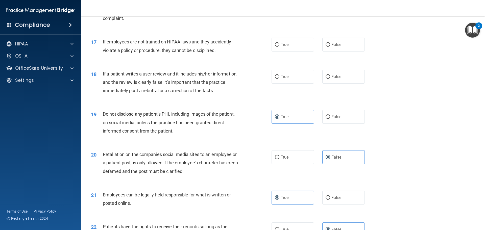
scroll to position [659, 0]
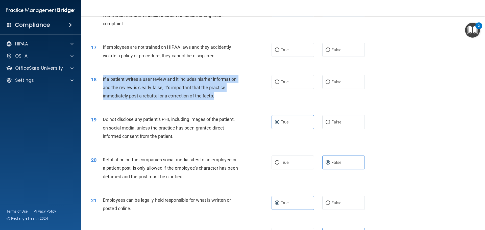
drag, startPoint x: 216, startPoint y: 104, endPoint x: 102, endPoint y: 87, distance: 114.7
click at [102, 87] on div "18 If a patient writes a user review and it includes his/her information, and t…" at bounding box center [181, 89] width 196 height 28
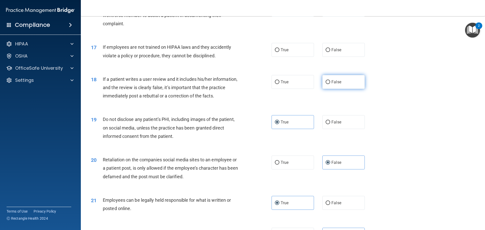
click at [343, 88] on label "False" at bounding box center [343, 82] width 42 height 14
click at [330, 84] on input "False" at bounding box center [328, 82] width 5 height 4
radio input "true"
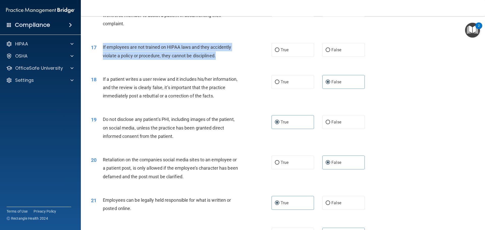
drag, startPoint x: 215, startPoint y: 65, endPoint x: 102, endPoint y: 54, distance: 114.1
click at [102, 54] on div "17 If employees are not trained on HIPAA laws and they accidently violate a pol…" at bounding box center [181, 52] width 196 height 19
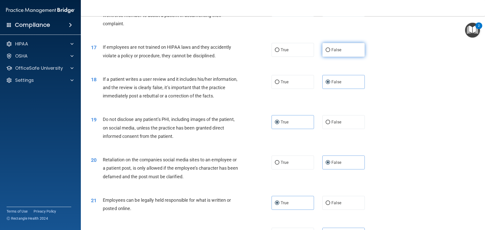
click at [354, 57] on label "False" at bounding box center [343, 50] width 42 height 14
click at [330, 52] on input "False" at bounding box center [328, 50] width 5 height 4
radio input "true"
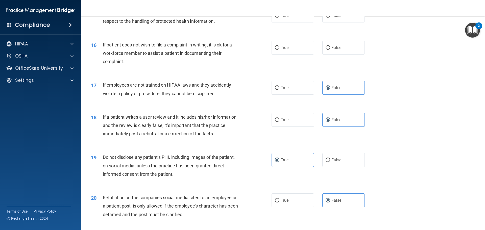
scroll to position [609, 0]
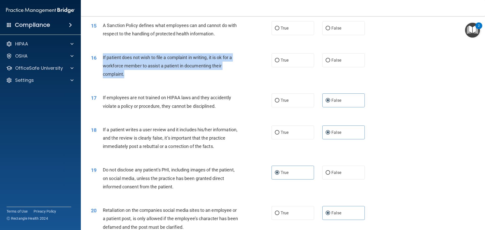
drag, startPoint x: 125, startPoint y: 82, endPoint x: 103, endPoint y: 63, distance: 29.2
click at [103, 63] on div "If patient does not wish to file a complaint in writing, it is ok for a workfor…" at bounding box center [173, 65] width 141 height 25
click at [138, 79] on div "If patient does not wish to file a complaint in writing, it is ok for a workfor…" at bounding box center [173, 65] width 141 height 25
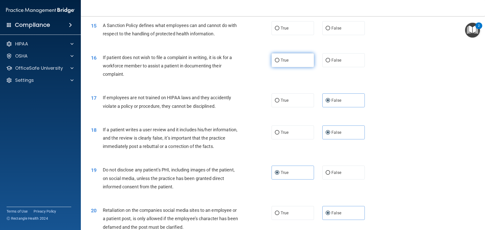
click at [287, 63] on span "True" at bounding box center [285, 60] width 8 height 5
click at [279, 62] on input "True" at bounding box center [277, 61] width 5 height 4
radio input "true"
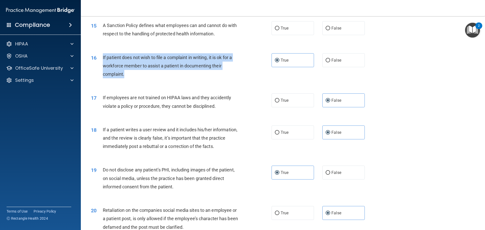
drag, startPoint x: 125, startPoint y: 82, endPoint x: 102, endPoint y: 64, distance: 29.0
click at [102, 64] on div "16 If patient does not wish to file a complaint in writing, it is ok for a work…" at bounding box center [181, 67] width 196 height 28
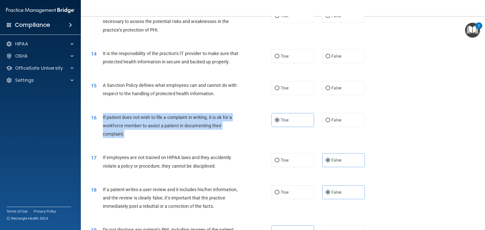
scroll to position [533, 0]
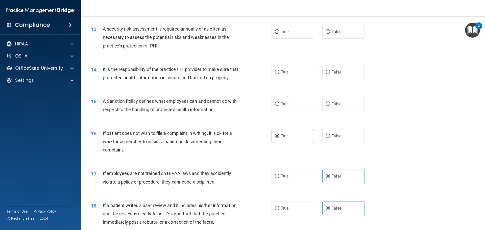
click at [234, 116] on div "15 A Sanction Policy defines what employees can and cannot do with respect to t…" at bounding box center [181, 106] width 196 height 19
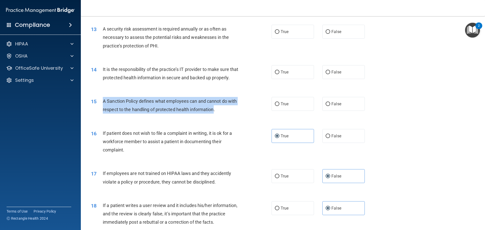
drag, startPoint x: 213, startPoint y: 119, endPoint x: 101, endPoint y: 109, distance: 112.1
click at [101, 109] on div "15 A Sanction Policy defines what employees can and cannot do with respect to t…" at bounding box center [181, 106] width 196 height 19
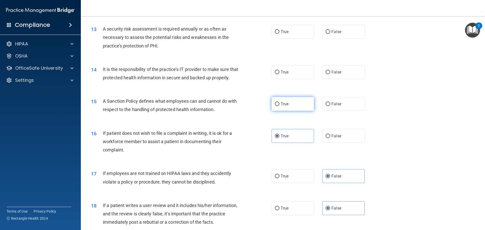
click at [297, 111] on label "True" at bounding box center [293, 104] width 42 height 14
click at [279, 106] on input "True" at bounding box center [277, 104] width 5 height 4
radio input "true"
click at [224, 82] on div "It is the responsibility of the practice’s IT provider to make sure that protec…" at bounding box center [173, 73] width 141 height 17
click at [286, 72] on span "True" at bounding box center [285, 72] width 8 height 5
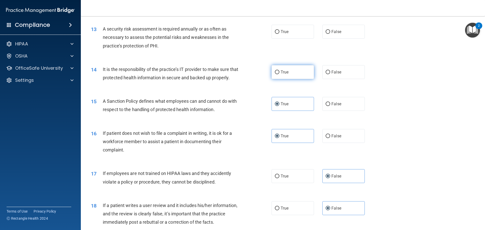
click at [279, 72] on input "True" at bounding box center [277, 72] width 5 height 4
radio input "true"
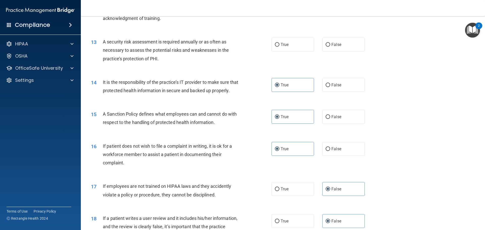
scroll to position [507, 0]
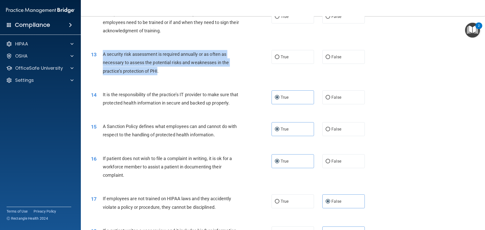
drag, startPoint x: 158, startPoint y: 71, endPoint x: 103, endPoint y: 57, distance: 56.5
click at [101, 56] on div "13 A security risk assessment is required annually or as often as necessary to …" at bounding box center [181, 64] width 196 height 28
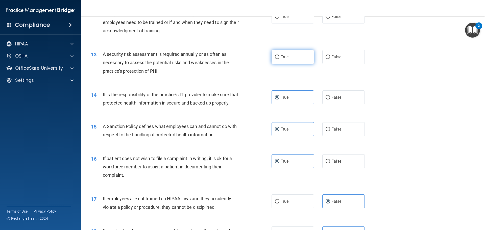
drag, startPoint x: 297, startPoint y: 61, endPoint x: 291, endPoint y: 61, distance: 6.1
click at [294, 61] on label "True" at bounding box center [293, 57] width 42 height 14
click at [279, 59] on input "True" at bounding box center [277, 57] width 5 height 4
radio input "true"
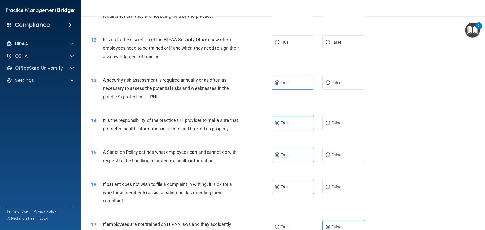
scroll to position [457, 0]
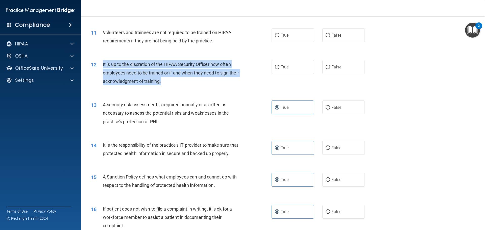
drag, startPoint x: 171, startPoint y: 81, endPoint x: 100, endPoint y: 68, distance: 72.6
click at [100, 68] on div "12 It is up to the discretion of the HIPAA Security Officer how often employees…" at bounding box center [181, 74] width 196 height 28
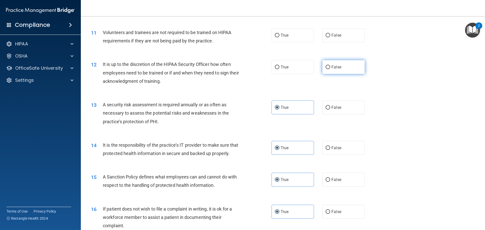
click at [334, 67] on span "False" at bounding box center [336, 67] width 10 height 5
click at [330, 67] on input "False" at bounding box center [328, 67] width 5 height 4
radio input "true"
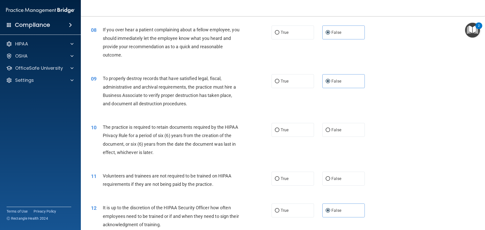
scroll to position [331, 0]
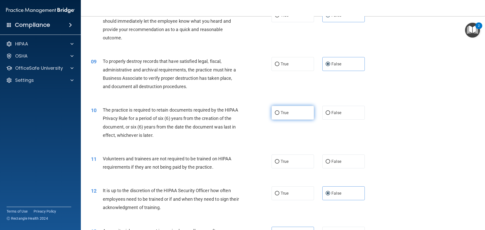
click at [293, 108] on label "True" at bounding box center [293, 113] width 42 height 14
click at [279, 111] on input "True" at bounding box center [277, 113] width 5 height 4
radio input "true"
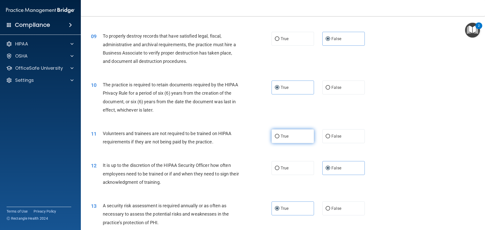
click at [291, 138] on label "True" at bounding box center [293, 136] width 42 height 14
click at [279, 138] on input "True" at bounding box center [277, 137] width 5 height 4
radio input "true"
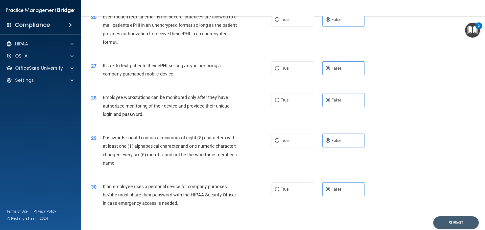
scroll to position [1038, 0]
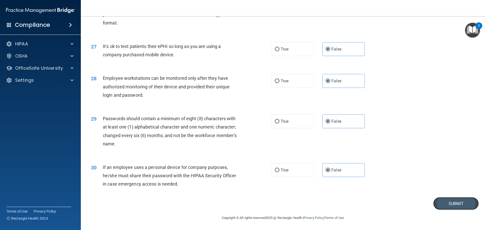
click at [446, 202] on button "Submit" at bounding box center [455, 203] width 45 height 13
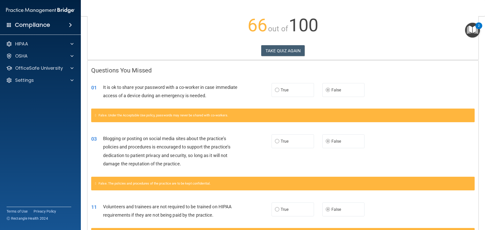
scroll to position [56, 0]
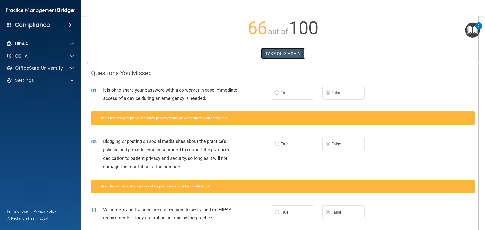
click at [265, 51] on button "TAKE QUIZ AGAIN" at bounding box center [283, 53] width 44 height 11
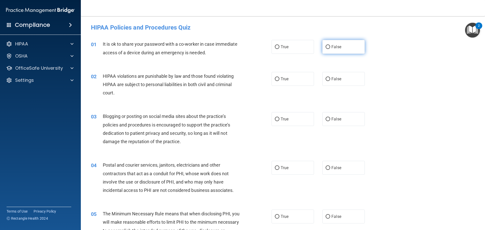
click at [339, 50] on label "False" at bounding box center [343, 47] width 42 height 14
click at [330, 49] on input "False" at bounding box center [328, 47] width 5 height 4
radio input "true"
click at [282, 84] on label "True" at bounding box center [293, 79] width 42 height 14
click at [279, 81] on input "True" at bounding box center [277, 79] width 5 height 4
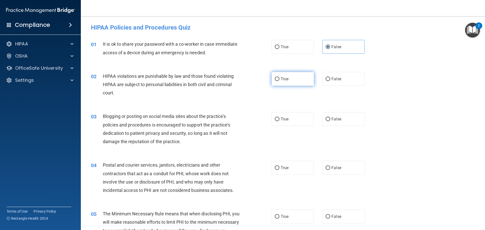
radio input "true"
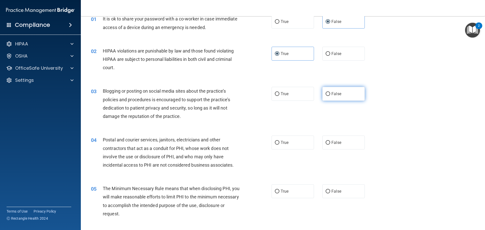
click at [342, 92] on label "False" at bounding box center [343, 94] width 42 height 14
click at [330, 92] on input "False" at bounding box center [328, 94] width 5 height 4
radio input "true"
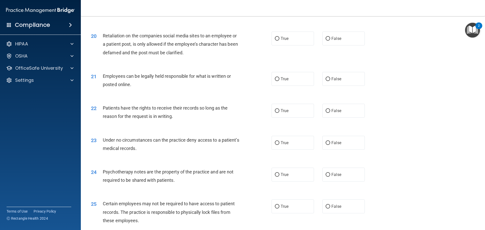
scroll to position [1038, 0]
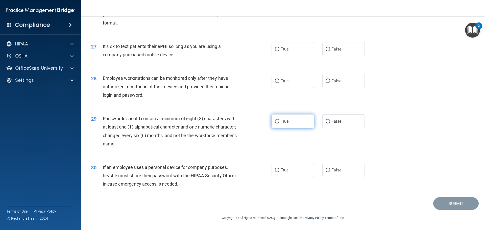
click at [298, 121] on label "True" at bounding box center [293, 121] width 42 height 14
click at [279, 121] on input "True" at bounding box center [277, 122] width 5 height 4
radio input "true"
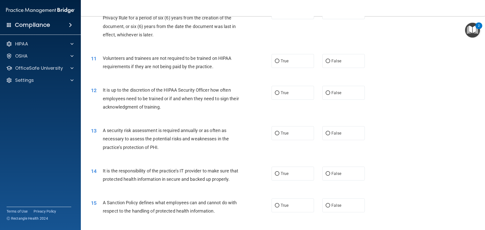
scroll to position [406, 0]
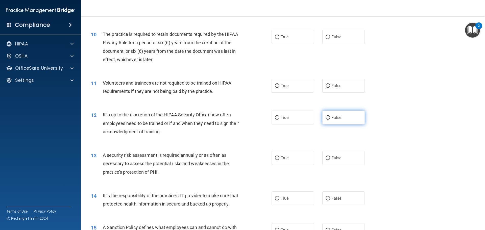
click at [336, 116] on span "False" at bounding box center [336, 117] width 10 height 5
click at [330, 116] on input "False" at bounding box center [328, 118] width 5 height 4
radio input "true"
click at [333, 77] on div "11 Volunteers and trainees are not required to be trained on HIPAA requirements…" at bounding box center [283, 88] width 392 height 32
click at [332, 85] on span "False" at bounding box center [336, 85] width 10 height 5
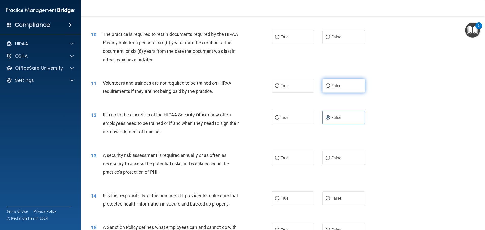
click at [330, 85] on input "False" at bounding box center [328, 86] width 5 height 4
radio input "true"
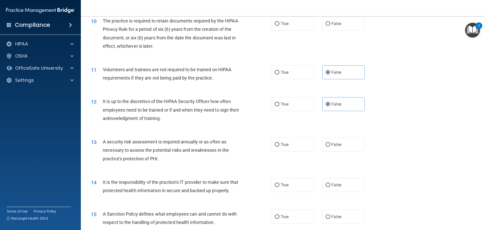
scroll to position [432, 0]
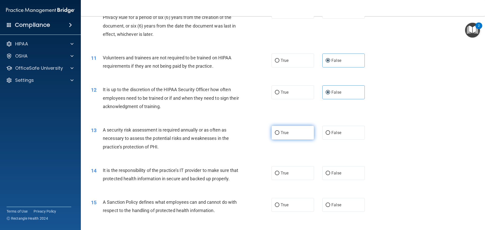
click at [285, 131] on span "True" at bounding box center [285, 132] width 8 height 5
click at [279, 131] on input "True" at bounding box center [277, 133] width 5 height 4
radio input "true"
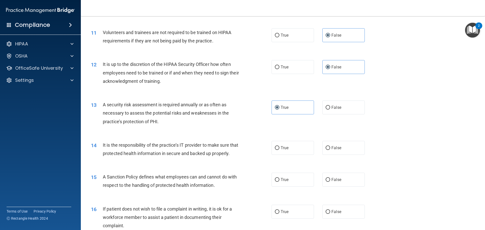
scroll to position [482, 0]
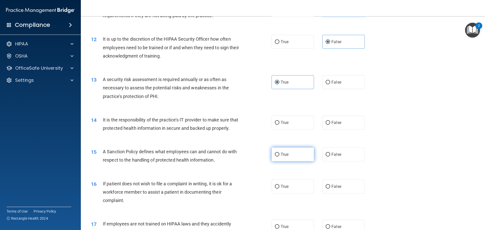
click at [302, 161] on label "True" at bounding box center [293, 155] width 42 height 14
click at [279, 157] on input "True" at bounding box center [277, 155] width 5 height 4
radio input "true"
click at [342, 158] on label "False" at bounding box center [343, 155] width 42 height 14
click at [330, 157] on input "False" at bounding box center [328, 155] width 5 height 4
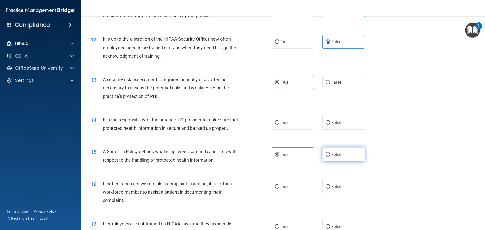
radio input "true"
radio input "false"
click at [296, 121] on label "True" at bounding box center [293, 123] width 42 height 14
click at [279, 121] on input "True" at bounding box center [277, 123] width 5 height 4
radio input "true"
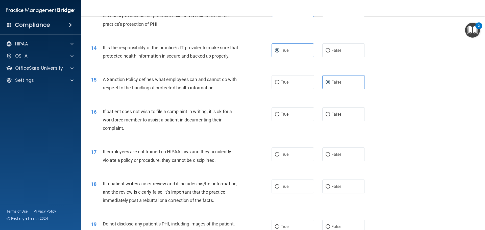
scroll to position [558, 0]
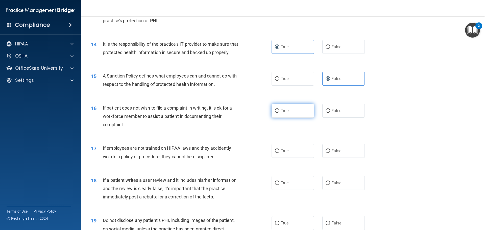
click at [286, 113] on span "True" at bounding box center [285, 110] width 8 height 5
click at [279, 113] on input "True" at bounding box center [277, 111] width 5 height 4
radio input "true"
click at [343, 46] on label "False" at bounding box center [343, 47] width 42 height 14
click at [330, 46] on input "False" at bounding box center [328, 47] width 5 height 4
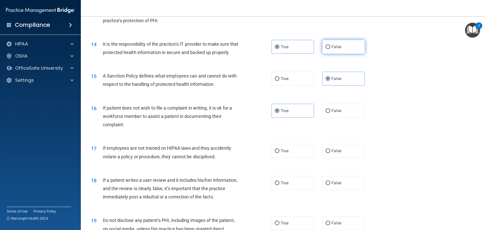
radio input "true"
radio input "false"
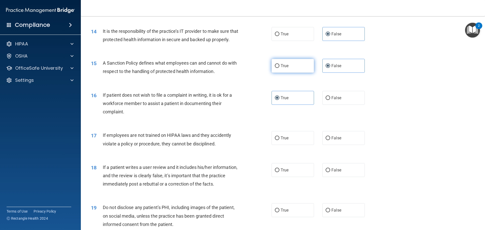
scroll to position [583, 0]
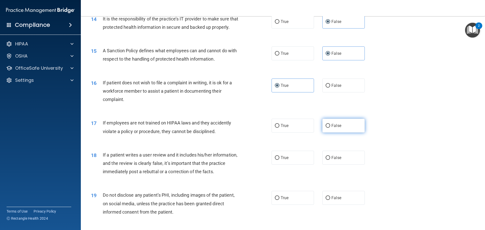
click at [334, 131] on label "False" at bounding box center [343, 126] width 42 height 14
click at [330, 128] on input "False" at bounding box center [328, 126] width 5 height 4
radio input "true"
click at [329, 160] on label "False" at bounding box center [343, 158] width 42 height 14
click at [329, 160] on input "False" at bounding box center [328, 158] width 5 height 4
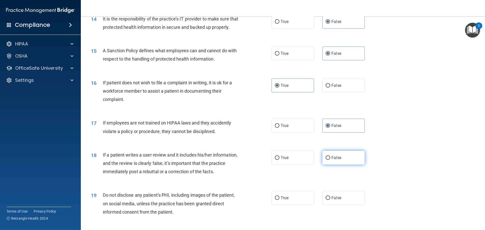
radio input "true"
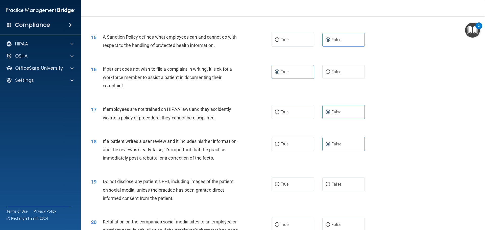
scroll to position [609, 0]
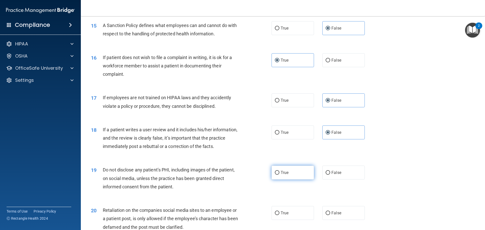
click at [309, 180] on label "True" at bounding box center [293, 173] width 42 height 14
click at [279, 175] on input "True" at bounding box center [277, 173] width 5 height 4
radio input "true"
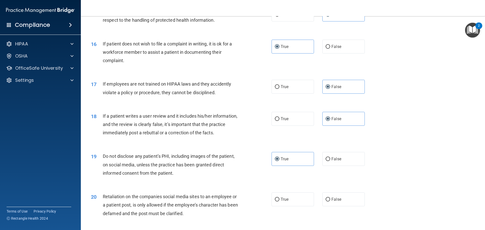
scroll to position [659, 0]
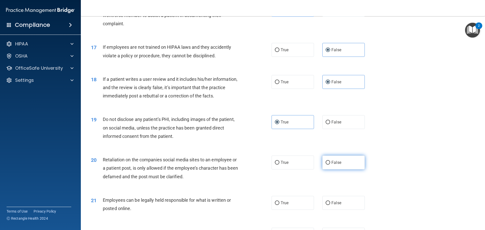
drag, startPoint x: 345, startPoint y: 174, endPoint x: 342, endPoint y: 172, distance: 3.4
click at [344, 169] on label "False" at bounding box center [343, 163] width 42 height 14
click at [330, 165] on input "False" at bounding box center [328, 163] width 5 height 4
radio input "true"
click at [291, 210] on label "True" at bounding box center [293, 203] width 42 height 14
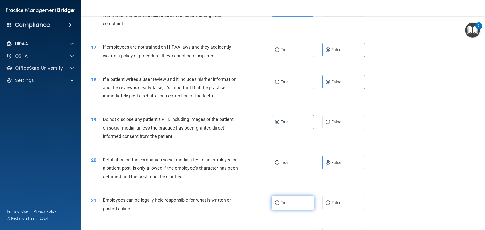
click at [279, 205] on input "True" at bounding box center [277, 203] width 5 height 4
radio input "true"
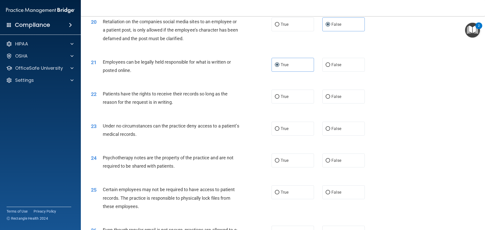
scroll to position [811, 0]
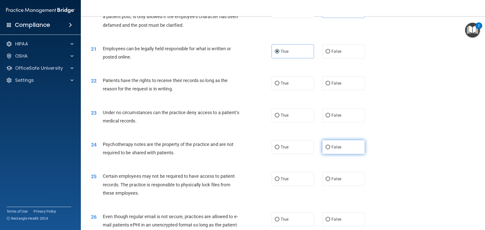
click at [346, 150] on label "False" at bounding box center [343, 147] width 42 height 14
click at [330, 149] on input "False" at bounding box center [328, 147] width 5 height 4
radio input "true"
click at [346, 122] on label "False" at bounding box center [343, 115] width 42 height 14
click at [330, 117] on input "False" at bounding box center [328, 116] width 5 height 4
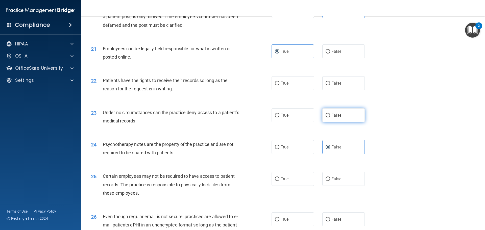
radio input "true"
click at [331, 86] on span "False" at bounding box center [336, 83] width 10 height 5
click at [330, 85] on input "False" at bounding box center [328, 84] width 5 height 4
radio input "true"
click at [286, 150] on span "True" at bounding box center [285, 147] width 8 height 5
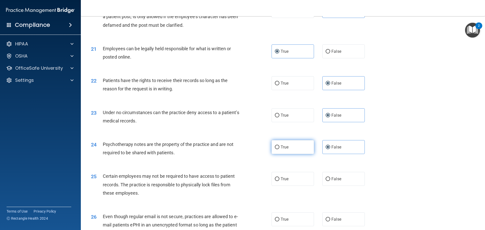
click at [279, 149] on input "True" at bounding box center [277, 147] width 5 height 4
radio input "true"
click at [338, 150] on span "False" at bounding box center [336, 147] width 10 height 5
click at [330, 149] on input "False" at bounding box center [328, 147] width 5 height 4
radio input "true"
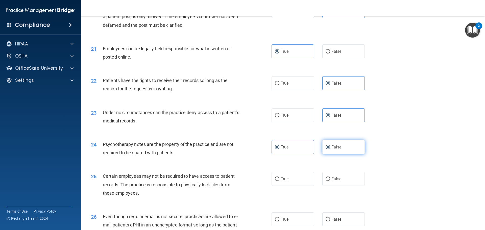
radio input "false"
click at [341, 183] on label "False" at bounding box center [343, 179] width 42 height 14
click at [330, 181] on input "False" at bounding box center [328, 179] width 5 height 4
radio input "true"
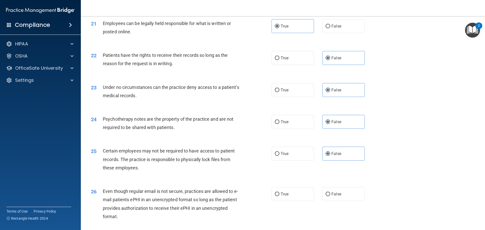
scroll to position [861, 0]
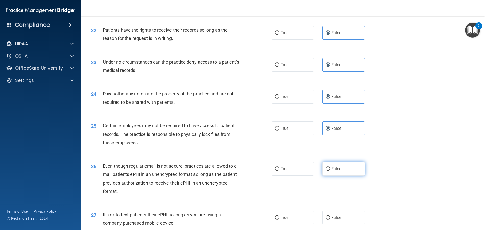
drag, startPoint x: 329, startPoint y: 174, endPoint x: 323, endPoint y: 173, distance: 6.4
click at [329, 175] on label "False" at bounding box center [343, 169] width 42 height 14
click at [329, 171] on input "False" at bounding box center [328, 169] width 5 height 4
radio input "true"
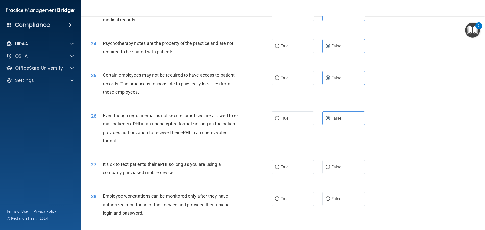
scroll to position [937, 0]
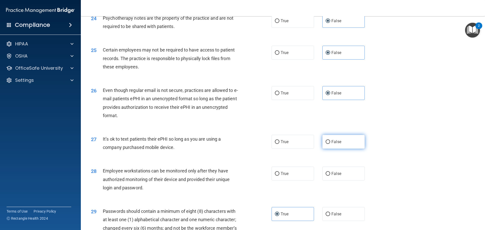
click at [327, 144] on input "False" at bounding box center [328, 142] width 5 height 4
radio input "true"
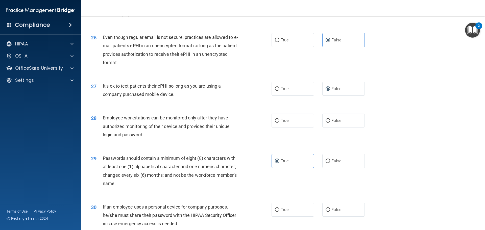
scroll to position [1013, 0]
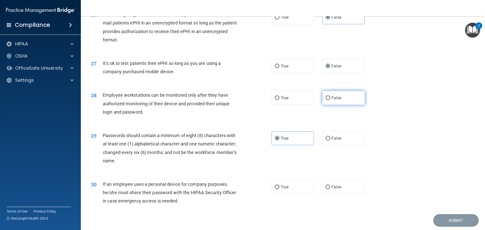
click at [347, 105] on label "False" at bounding box center [343, 98] width 42 height 14
click at [330, 100] on input "False" at bounding box center [328, 98] width 5 height 4
radio input "true"
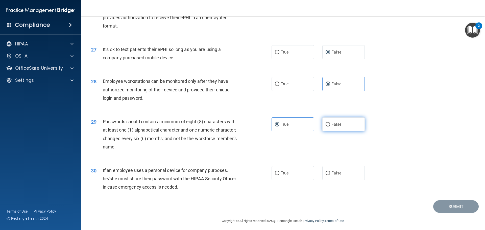
scroll to position [1038, 0]
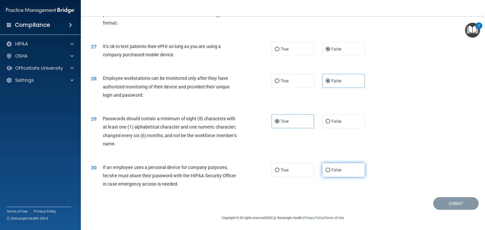
click at [344, 165] on label "False" at bounding box center [343, 170] width 42 height 14
click at [330, 168] on input "False" at bounding box center [328, 170] width 5 height 4
radio input "true"
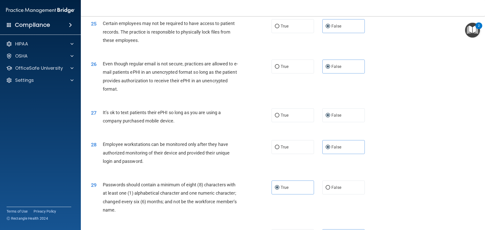
scroll to position [962, 0]
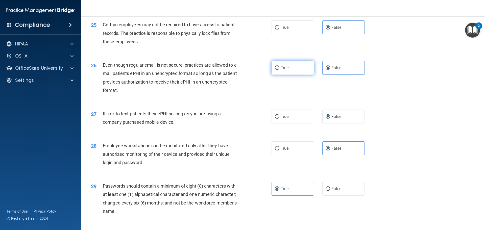
click at [294, 75] on label "True" at bounding box center [293, 68] width 42 height 14
click at [279, 70] on input "True" at bounding box center [277, 68] width 5 height 4
radio input "true"
radio input "false"
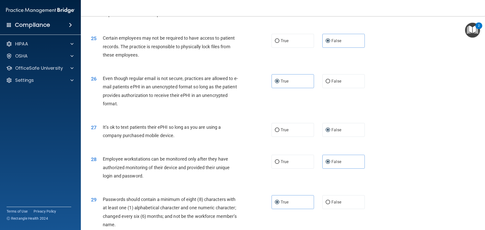
scroll to position [937, 0]
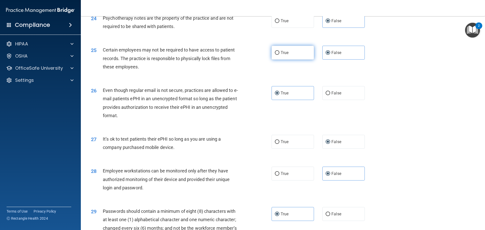
click at [292, 60] on label "True" at bounding box center [293, 53] width 42 height 14
click at [279, 55] on input "True" at bounding box center [277, 53] width 5 height 4
radio input "true"
radio input "false"
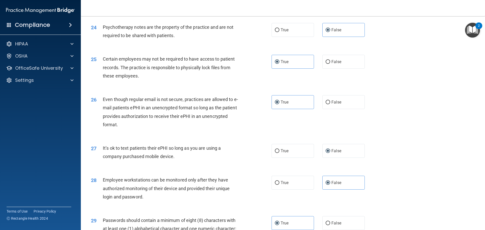
scroll to position [912, 0]
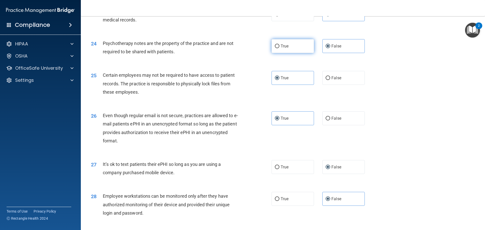
click at [291, 53] on label "True" at bounding box center [293, 46] width 42 height 14
click at [279, 48] on input "True" at bounding box center [277, 46] width 5 height 4
radio input "true"
radio input "false"
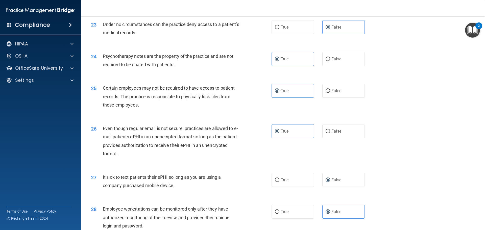
scroll to position [886, 0]
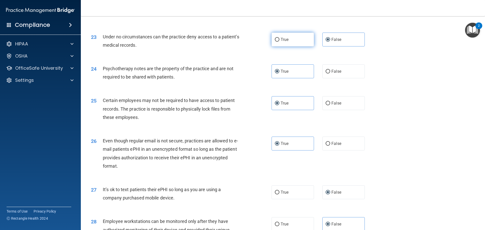
click at [293, 46] on label "True" at bounding box center [293, 40] width 42 height 14
click at [279, 42] on input "True" at bounding box center [277, 40] width 5 height 4
radio input "true"
radio input "false"
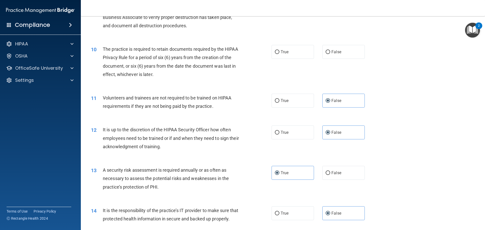
scroll to position [381, 0]
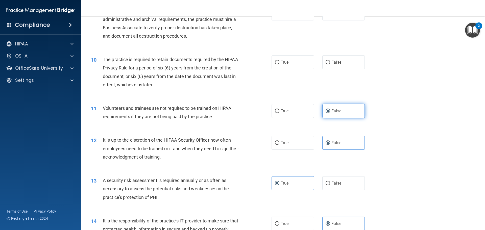
click at [339, 110] on label "False" at bounding box center [343, 111] width 42 height 14
click at [330, 110] on input "False" at bounding box center [328, 111] width 5 height 4
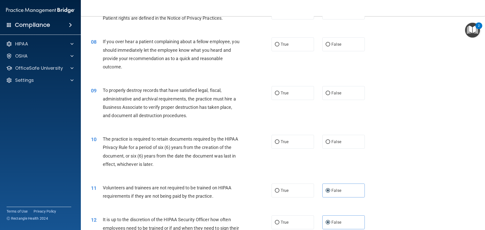
scroll to position [305, 0]
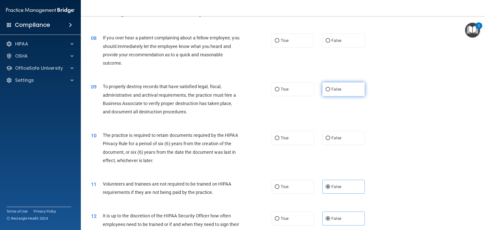
click at [341, 91] on label "False" at bounding box center [343, 89] width 42 height 14
click at [330, 91] on input "False" at bounding box center [328, 90] width 5 height 4
radio input "true"
drag, startPoint x: 288, startPoint y: 140, endPoint x: 287, endPoint y: 137, distance: 3.6
click at [287, 140] on label "True" at bounding box center [293, 138] width 42 height 14
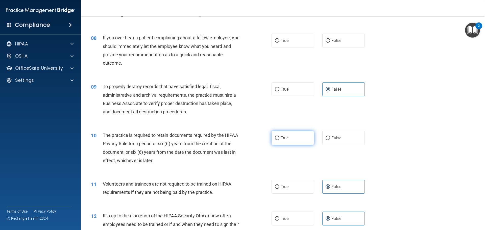
click at [279, 140] on input "True" at bounding box center [277, 138] width 5 height 4
radio input "true"
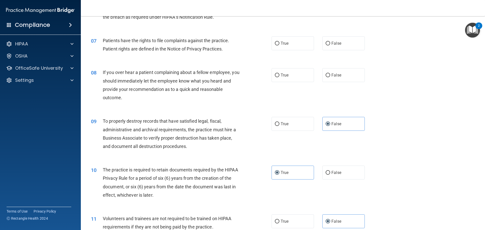
scroll to position [255, 0]
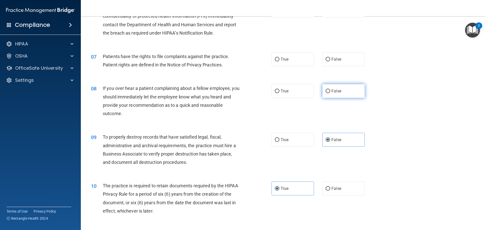
click at [344, 95] on label "False" at bounding box center [343, 91] width 42 height 14
click at [330, 93] on input "False" at bounding box center [328, 91] width 5 height 4
radio input "true"
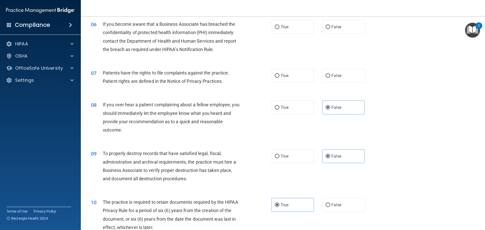
scroll to position [230, 0]
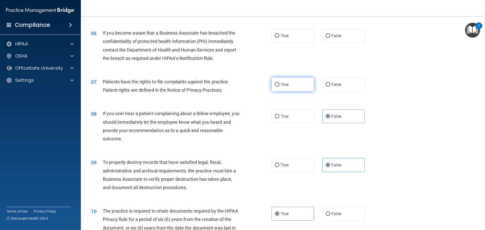
click at [276, 86] on input "True" at bounding box center [277, 85] width 5 height 4
radio input "true"
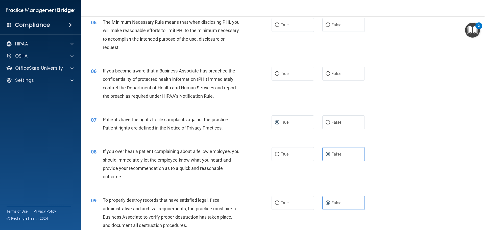
scroll to position [179, 0]
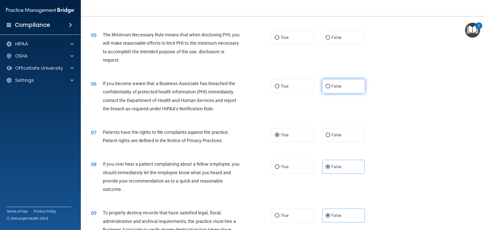
click at [337, 80] on label "False" at bounding box center [343, 86] width 42 height 14
click at [330, 85] on input "False" at bounding box center [328, 87] width 5 height 4
radio input "true"
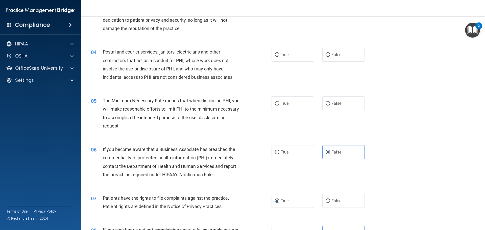
scroll to position [78, 0]
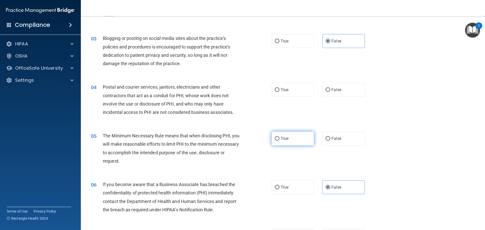
click at [281, 139] on span "True" at bounding box center [285, 138] width 8 height 5
click at [279, 139] on input "True" at bounding box center [277, 139] width 5 height 4
radio input "true"
click at [286, 89] on span "True" at bounding box center [285, 89] width 8 height 5
click at [279, 89] on input "True" at bounding box center [277, 90] width 5 height 4
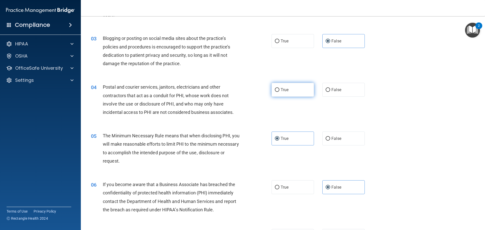
radio input "true"
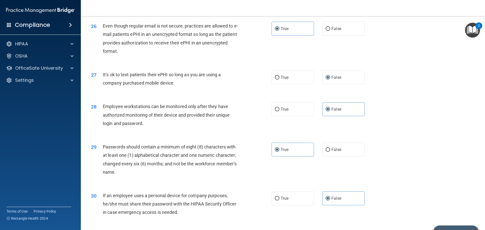
scroll to position [1010, 0]
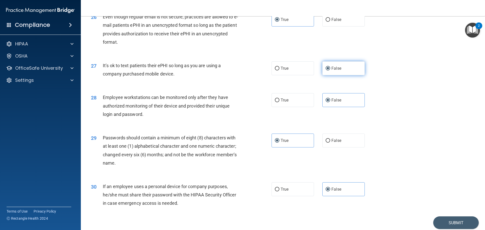
click at [333, 75] on label "False" at bounding box center [343, 68] width 42 height 14
click at [330, 70] on input "False" at bounding box center [328, 69] width 5 height 4
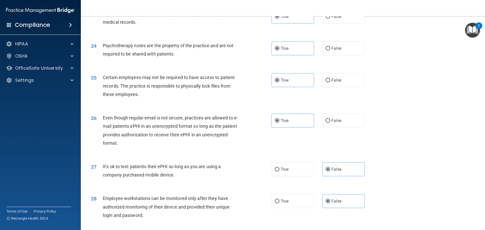
scroll to position [1038, 0]
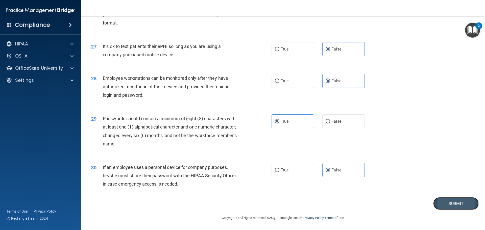
click at [445, 203] on button "Submit" at bounding box center [455, 203] width 45 height 13
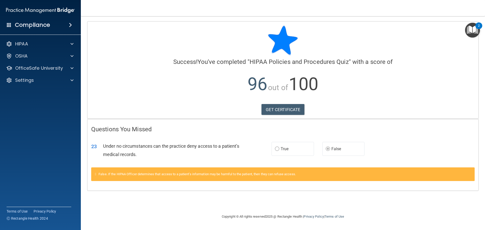
click at [470, 33] on img "Open Resource Center, 2 new notifications" at bounding box center [472, 30] width 15 height 15
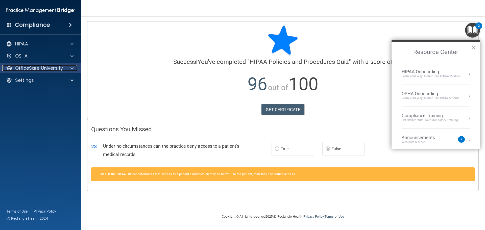
click at [50, 66] on p "OfficeSafe University" at bounding box center [39, 68] width 48 height 6
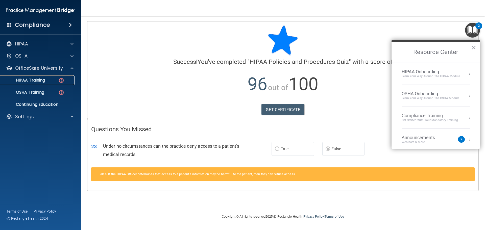
click at [50, 82] on div "HIPAA Training" at bounding box center [37, 80] width 69 height 5
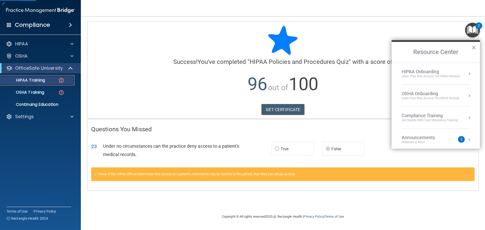
click at [53, 79] on div "HIPAA Training" at bounding box center [37, 80] width 69 height 5
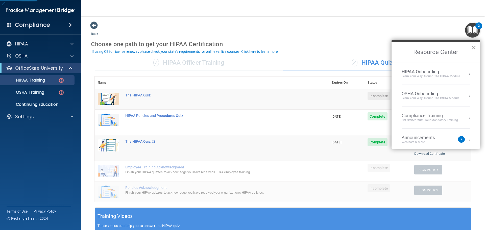
click at [473, 46] on button "×" at bounding box center [473, 47] width 5 height 8
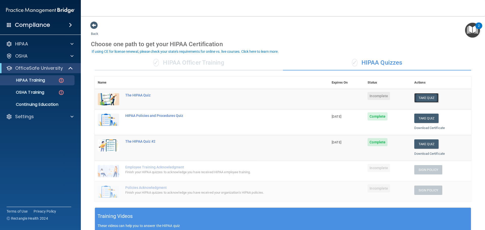
click at [423, 97] on button "Take Quiz" at bounding box center [426, 97] width 24 height 9
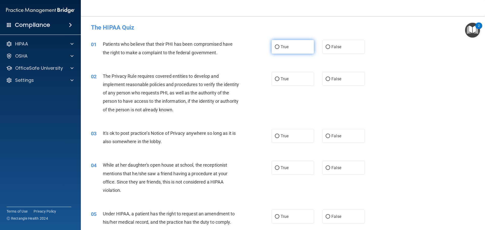
click at [276, 47] on input "True" at bounding box center [277, 47] width 5 height 4
radio input "true"
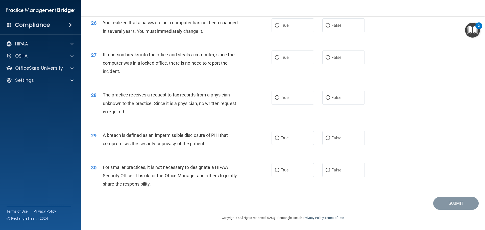
scroll to position [965, 0]
click at [354, 173] on label "False" at bounding box center [343, 170] width 42 height 14
click at [330, 172] on input "False" at bounding box center [328, 170] width 5 height 4
radio input "true"
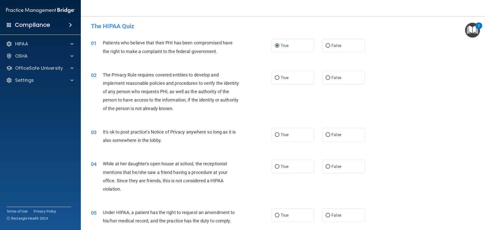
scroll to position [0, 0]
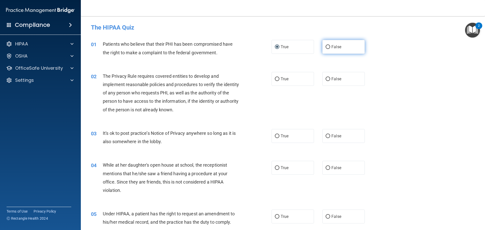
click at [333, 49] on span "False" at bounding box center [336, 46] width 10 height 5
click at [330, 49] on input "False" at bounding box center [328, 47] width 5 height 4
radio input "true"
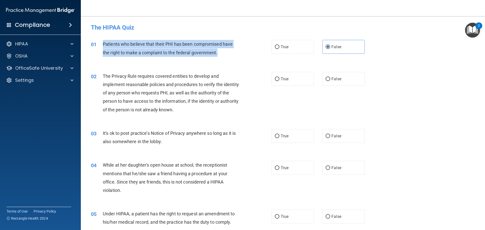
drag, startPoint x: 216, startPoint y: 54, endPoint x: 106, endPoint y: 43, distance: 111.1
click at [104, 43] on div "Patients who believe that their PHI has been compromised have the right to make…" at bounding box center [173, 48] width 141 height 17
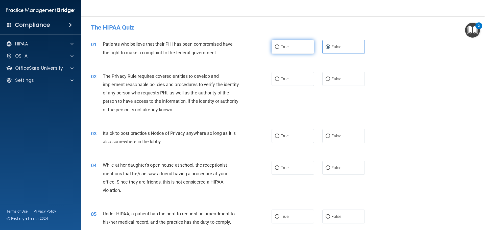
click at [289, 45] on label "True" at bounding box center [293, 47] width 42 height 14
click at [279, 45] on input "True" at bounding box center [277, 47] width 5 height 4
radio input "true"
radio input "false"
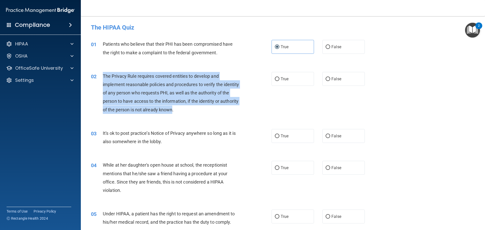
drag, startPoint x: 191, startPoint y: 112, endPoint x: 114, endPoint y: 81, distance: 83.3
click at [100, 78] on div "02 The Privacy Rule requires covered entities to develop and implement reasonab…" at bounding box center [181, 94] width 196 height 44
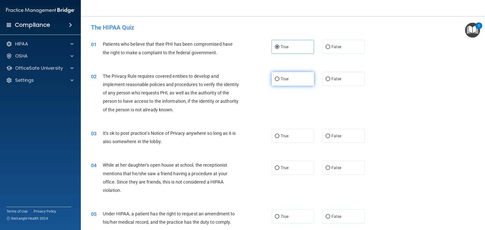
click at [301, 81] on label "True" at bounding box center [293, 79] width 42 height 14
click at [279, 81] on input "True" at bounding box center [277, 79] width 5 height 4
radio input "true"
click at [213, 125] on div "03 It's ok to post practice’s Notice of Privacy anywhere so long as it is also …" at bounding box center [283, 139] width 392 height 32
click at [276, 136] on input "True" at bounding box center [277, 136] width 5 height 4
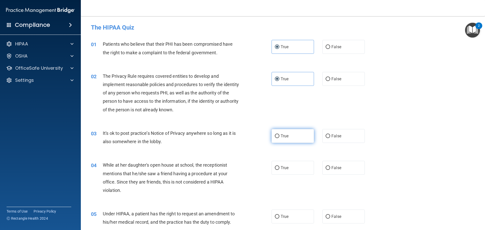
radio input "true"
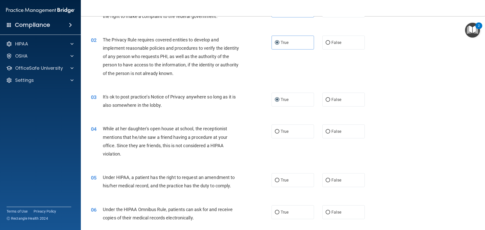
scroll to position [51, 0]
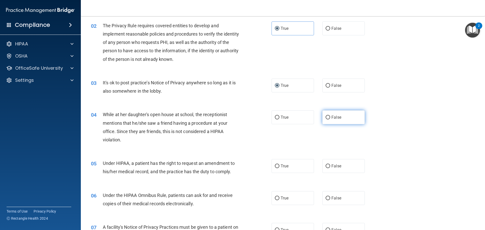
click at [339, 115] on label "False" at bounding box center [343, 117] width 42 height 14
click at [330, 116] on input "False" at bounding box center [328, 118] width 5 height 4
radio input "true"
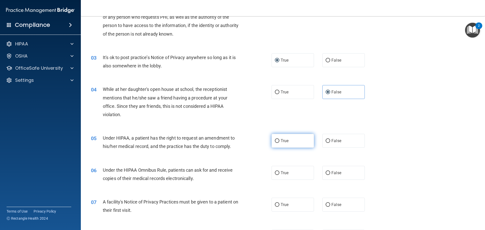
drag, startPoint x: 282, startPoint y: 143, endPoint x: 278, endPoint y: 143, distance: 4.1
click at [282, 143] on label "True" at bounding box center [293, 141] width 42 height 14
click at [283, 140] on span "True" at bounding box center [285, 140] width 8 height 5
click at [279, 140] on input "True" at bounding box center [277, 141] width 5 height 4
radio input "true"
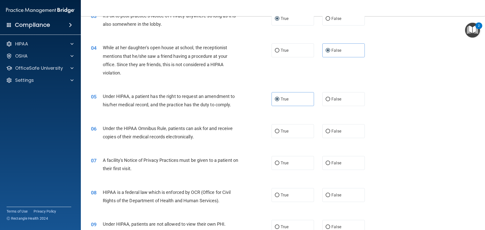
scroll to position [126, 0]
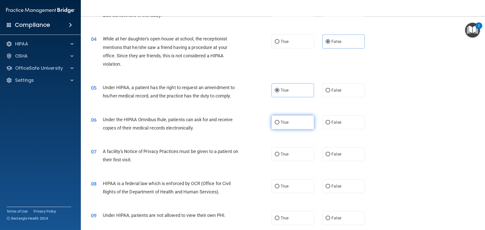
click at [287, 125] on label "True" at bounding box center [293, 122] width 42 height 14
click at [279, 125] on input "True" at bounding box center [277, 123] width 5 height 4
radio input "true"
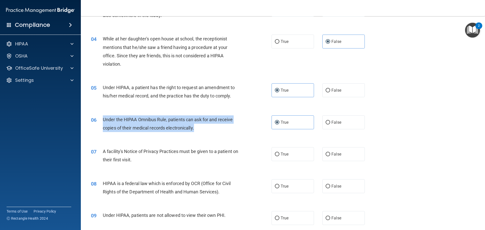
drag, startPoint x: 199, startPoint y: 131, endPoint x: 104, endPoint y: 120, distance: 95.7
click at [102, 120] on div "06 Under the HIPAA Omnibus Rule, patients can ask for and receive copies of the…" at bounding box center [181, 124] width 196 height 19
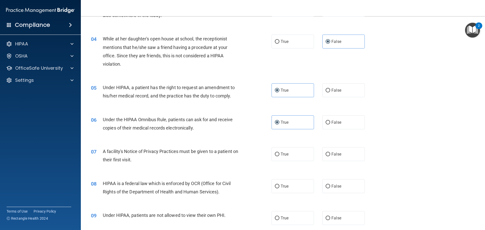
click at [256, 141] on div "06 Under the HIPAA Omnibus Rule, patients can ask for and receive copies of the…" at bounding box center [283, 125] width 392 height 32
click at [279, 160] on label "True" at bounding box center [293, 154] width 42 height 14
click at [279, 156] on input "True" at bounding box center [277, 155] width 5 height 4
radio input "true"
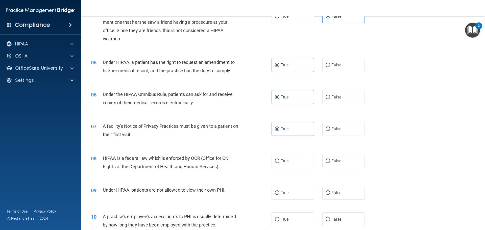
drag, startPoint x: 313, startPoint y: 159, endPoint x: 308, endPoint y: 159, distance: 5.1
click at [312, 159] on div "True False" at bounding box center [323, 161] width 102 height 14
click at [299, 161] on label "True" at bounding box center [293, 161] width 42 height 14
click at [279, 161] on input "True" at bounding box center [277, 161] width 5 height 4
radio input "true"
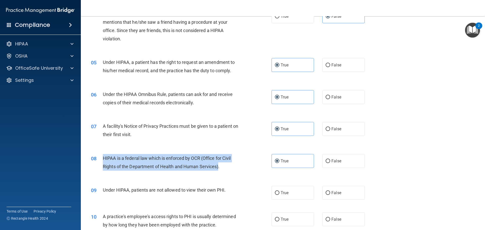
drag, startPoint x: 218, startPoint y: 166, endPoint x: 113, endPoint y: 156, distance: 105.8
click at [102, 155] on div "08 HIPAA is a federal law which is enforced by OCR (Office for Civil Rights of …" at bounding box center [181, 163] width 196 height 19
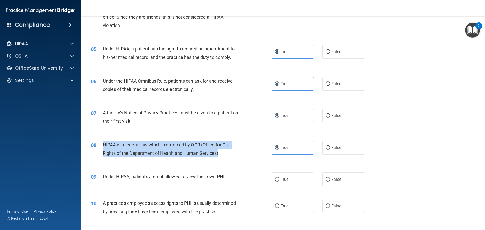
scroll to position [177, 0]
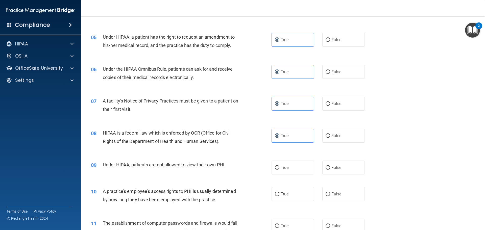
click at [235, 173] on div "09 Under HIPAA, patients are not allowed to view their own PHI. True False" at bounding box center [283, 167] width 392 height 27
click at [333, 172] on label "False" at bounding box center [343, 168] width 42 height 14
click at [330, 170] on input "False" at bounding box center [328, 168] width 5 height 4
radio input "true"
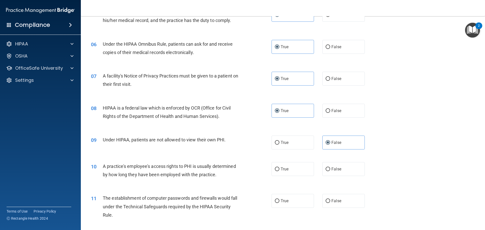
scroll to position [202, 0]
click at [327, 172] on label "False" at bounding box center [343, 169] width 42 height 14
click at [327, 171] on input "False" at bounding box center [328, 169] width 5 height 4
radio input "true"
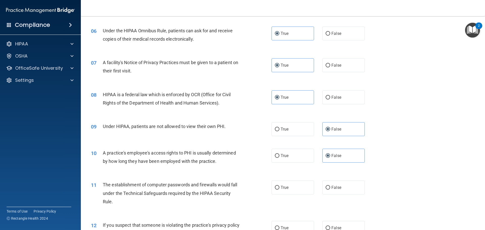
scroll to position [227, 0]
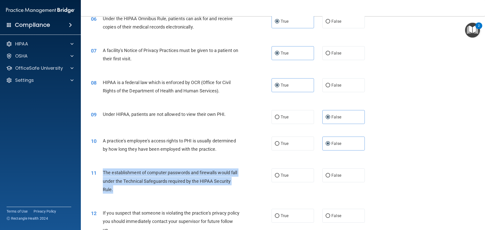
drag, startPoint x: 114, startPoint y: 189, endPoint x: 100, endPoint y: 173, distance: 21.8
click at [100, 173] on div "11 The establishment of computer passwords and firewalls would fall under the T…" at bounding box center [181, 182] width 196 height 28
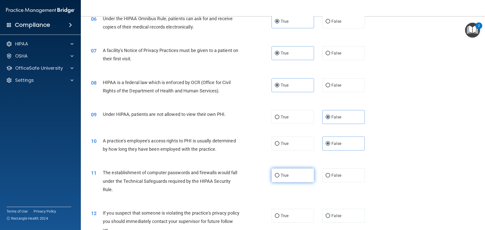
click at [289, 173] on label "True" at bounding box center [293, 175] width 42 height 14
click at [279, 174] on input "True" at bounding box center [277, 176] width 5 height 4
radio input "true"
click at [227, 186] on div "The establishment of computer passwords and firewalls would fall under the Tech…" at bounding box center [173, 180] width 141 height 25
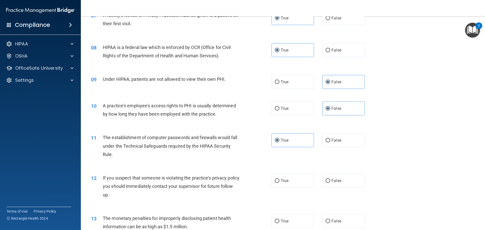
scroll to position [278, 0]
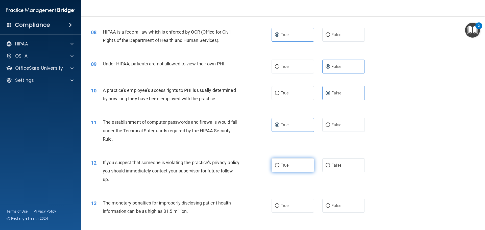
click at [301, 168] on label "True" at bounding box center [293, 165] width 42 height 14
click at [279, 167] on input "True" at bounding box center [277, 166] width 5 height 4
radio input "true"
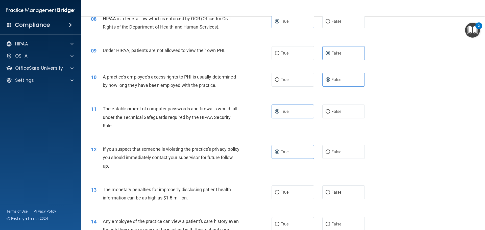
scroll to position [303, 0]
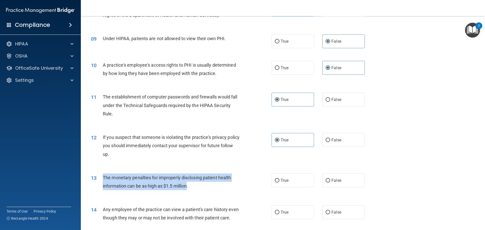
drag, startPoint x: 189, startPoint y: 185, endPoint x: 100, endPoint y: 179, distance: 88.6
click at [100, 179] on div "13 The monetary penalties for improperly disclosing patient health information …" at bounding box center [181, 183] width 196 height 19
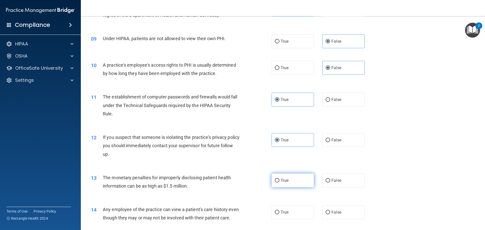
click at [290, 176] on label "True" at bounding box center [293, 181] width 42 height 14
click at [279, 179] on input "True" at bounding box center [277, 181] width 5 height 4
radio input "true"
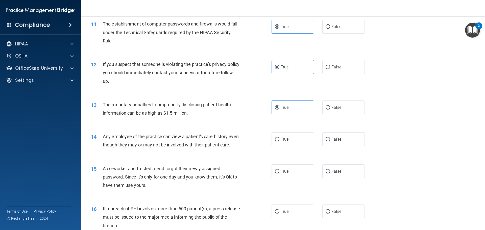
scroll to position [379, 0]
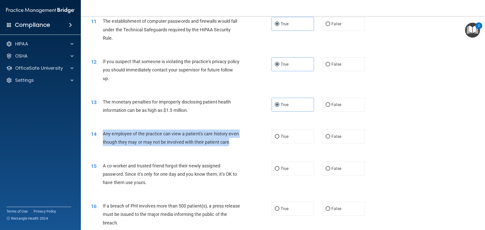
drag, startPoint x: 111, startPoint y: 151, endPoint x: 101, endPoint y: 131, distance: 22.5
click at [101, 131] on div "14 Any employee of the practice can view a patient's care history even though t…" at bounding box center [181, 139] width 196 height 19
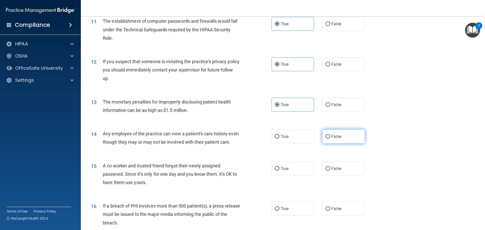
click at [333, 139] on span "False" at bounding box center [336, 136] width 10 height 5
click at [330, 139] on input "False" at bounding box center [328, 137] width 5 height 4
radio input "true"
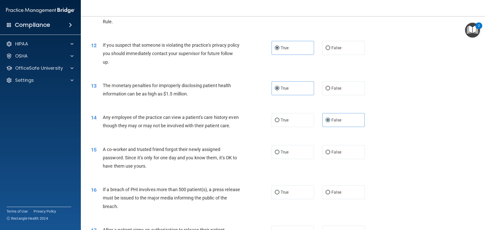
scroll to position [404, 0]
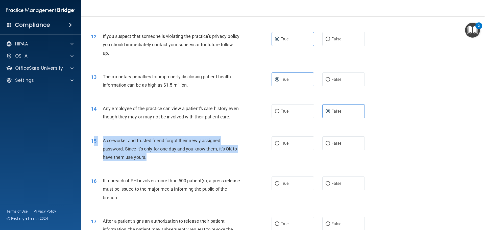
drag, startPoint x: 146, startPoint y: 165, endPoint x: 106, endPoint y: 154, distance: 42.3
click at [96, 152] on div "15 A co-worker and trusted friend forgot their newly assigned password. Since i…" at bounding box center [181, 150] width 196 height 28
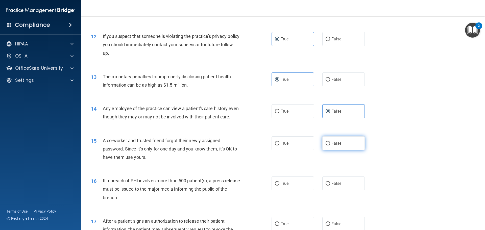
click at [334, 146] on label "False" at bounding box center [343, 143] width 42 height 14
click at [330, 145] on input "False" at bounding box center [328, 144] width 5 height 4
radio input "true"
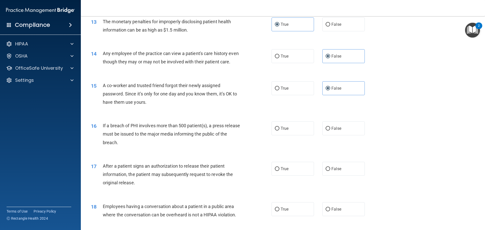
scroll to position [480, 0]
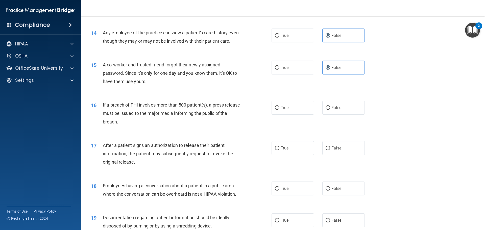
click at [127, 126] on div "If a breach of PHI involves more than 500 patient(s), a press release must be i…" at bounding box center [173, 113] width 141 height 25
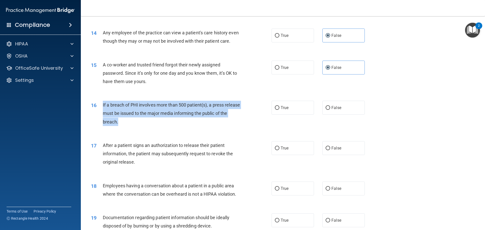
drag, startPoint x: 127, startPoint y: 130, endPoint x: 101, endPoint y: 115, distance: 30.1
click at [101, 115] on div "16 If a breach of PHI involves more than 500 patient(s), a press release must b…" at bounding box center [181, 115] width 196 height 28
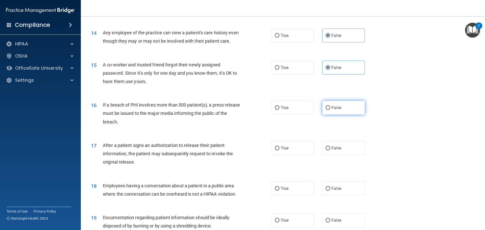
click at [349, 115] on label "False" at bounding box center [343, 108] width 42 height 14
click at [330, 110] on input "False" at bounding box center [328, 108] width 5 height 4
radio input "true"
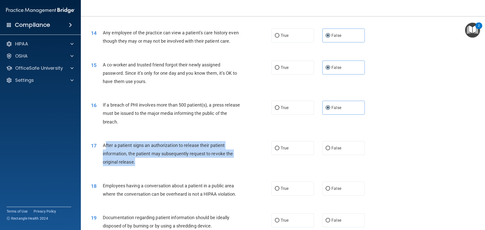
drag, startPoint x: 138, startPoint y: 172, endPoint x: 106, endPoint y: 155, distance: 35.9
click at [106, 155] on div "After a patient signs an authorization to release their patient information, th…" at bounding box center [173, 153] width 141 height 25
drag, startPoint x: 160, startPoint y: 174, endPoint x: 162, endPoint y: 172, distance: 3.0
click at [161, 166] on div "After a patient signs an authorization to release their patient information, th…" at bounding box center [173, 153] width 141 height 25
click at [168, 166] on div "After a patient signs an authorization to release their patient information, th…" at bounding box center [173, 153] width 141 height 25
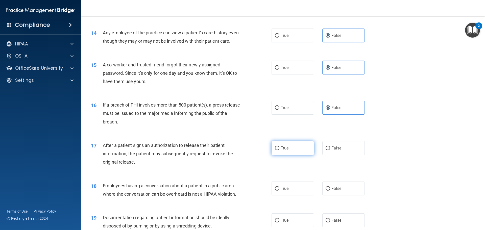
click at [288, 155] on label "True" at bounding box center [293, 148] width 42 height 14
click at [279, 150] on input "True" at bounding box center [277, 149] width 5 height 4
radio input "true"
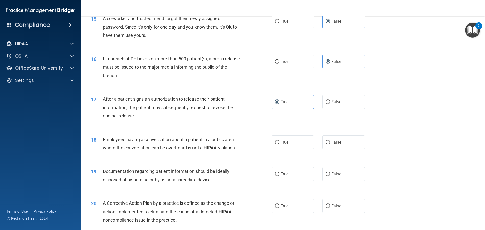
scroll to position [530, 0]
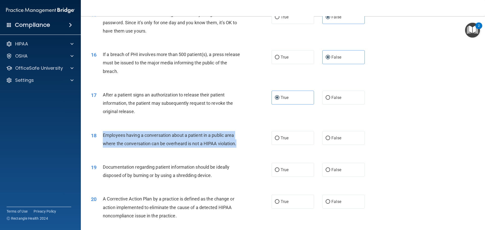
drag, startPoint x: 235, startPoint y: 153, endPoint x: 100, endPoint y: 143, distance: 136.3
click at [100, 143] on div "18 Employees having a conversation about a patient in a public area where the c…" at bounding box center [181, 140] width 196 height 19
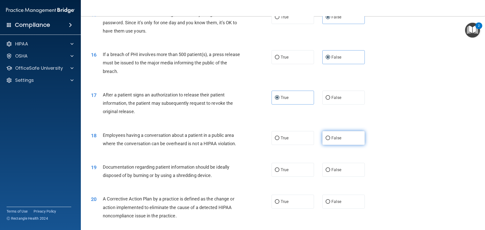
click at [331, 140] on span "False" at bounding box center [336, 138] width 10 height 5
click at [330, 140] on input "False" at bounding box center [328, 138] width 5 height 4
radio input "true"
click at [285, 172] on span "True" at bounding box center [285, 169] width 8 height 5
click at [279, 172] on input "True" at bounding box center [277, 170] width 5 height 4
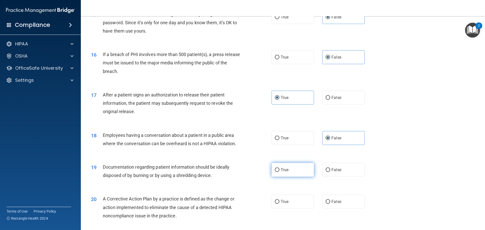
radio input "true"
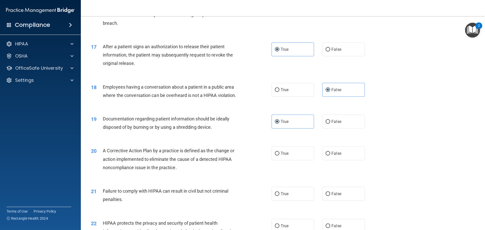
scroll to position [581, 0]
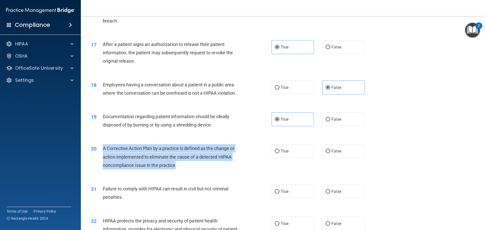
drag, startPoint x: 172, startPoint y: 173, endPoint x: 100, endPoint y: 156, distance: 74.1
click at [100, 156] on div "20 A Corrective Action Plan by a practice is defined as the change or action im…" at bounding box center [181, 158] width 196 height 28
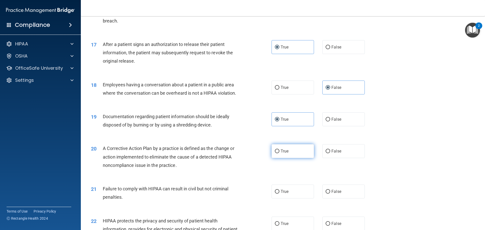
click at [295, 158] on label "True" at bounding box center [293, 151] width 42 height 14
click at [279, 153] on input "True" at bounding box center [277, 152] width 5 height 4
radio input "true"
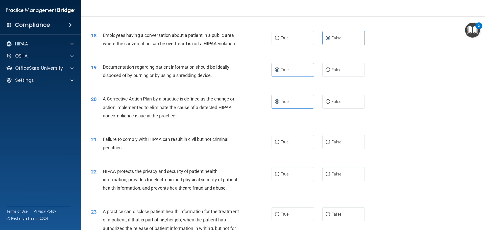
scroll to position [631, 0]
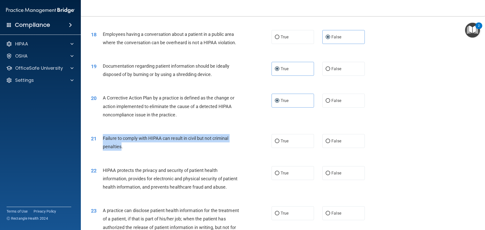
drag, startPoint x: 121, startPoint y: 155, endPoint x: 104, endPoint y: 145, distance: 20.3
click at [102, 143] on div "21 Failure to comply with HIPAA can result in civil but not criminal penalties." at bounding box center [181, 143] width 196 height 19
click at [327, 143] on input "False" at bounding box center [328, 141] width 5 height 4
radio input "true"
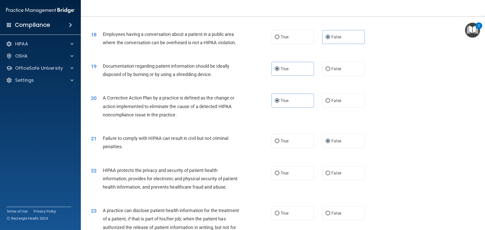
click at [195, 153] on div "21 Failure to comply with HIPAA can result in civil but not criminal penalties." at bounding box center [181, 143] width 196 height 19
click at [287, 180] on label "True" at bounding box center [293, 173] width 42 height 14
click at [279, 175] on input "True" at bounding box center [277, 174] width 5 height 4
radio input "true"
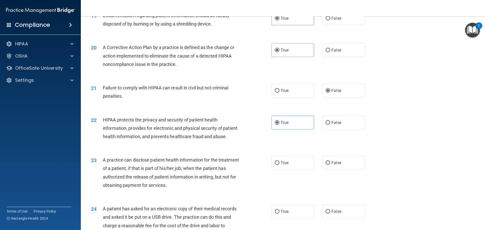
scroll to position [707, 0]
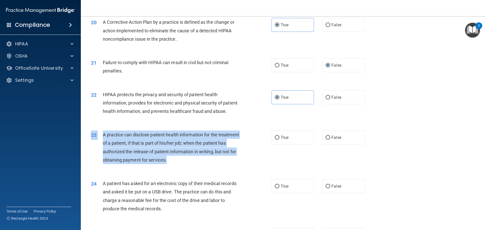
drag, startPoint x: 190, startPoint y: 177, endPoint x: 117, endPoint y: 156, distance: 76.0
click at [101, 145] on div "23 A practice can disclose patient health information for the treatment of a pa…" at bounding box center [283, 148] width 392 height 49
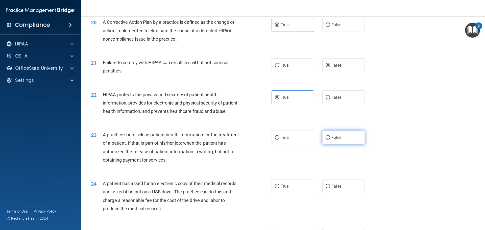
click at [336, 144] on label "False" at bounding box center [343, 138] width 42 height 14
click at [330, 140] on input "False" at bounding box center [328, 138] width 5 height 4
radio input "true"
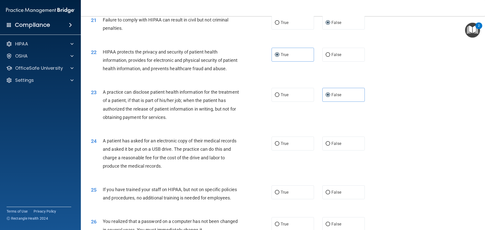
scroll to position [758, 0]
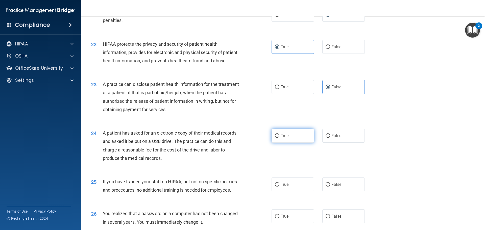
click at [290, 143] on label "True" at bounding box center [293, 136] width 42 height 14
click at [279, 138] on input "True" at bounding box center [277, 136] width 5 height 4
radio input "true"
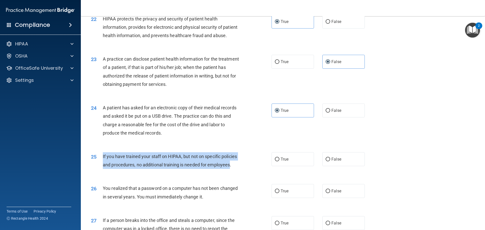
drag, startPoint x: 230, startPoint y: 181, endPoint x: 102, endPoint y: 171, distance: 129.0
click at [102, 171] on div "25 If you have trained your staff on HIPAA, but not on specific policies and pr…" at bounding box center [181, 161] width 196 height 19
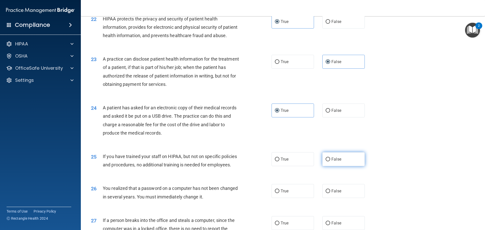
click at [348, 166] on label "False" at bounding box center [343, 159] width 42 height 14
click at [330, 161] on input "False" at bounding box center [328, 160] width 5 height 4
radio input "true"
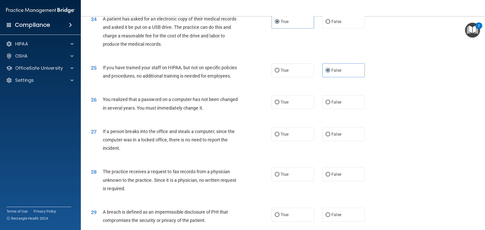
scroll to position [884, 0]
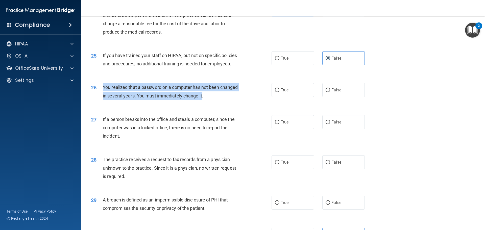
drag, startPoint x: 203, startPoint y: 112, endPoint x: 101, endPoint y: 104, distance: 101.6
click at [101, 102] on div "26 You realized that a password on a computer has not been changed in several y…" at bounding box center [181, 92] width 196 height 19
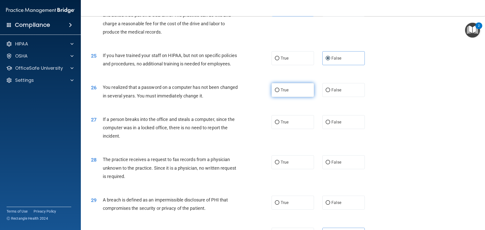
click at [293, 97] on label "True" at bounding box center [293, 90] width 42 height 14
click at [279, 92] on input "True" at bounding box center [277, 90] width 5 height 4
radio input "true"
click at [336, 125] on span "False" at bounding box center [336, 122] width 10 height 5
click at [330, 124] on input "False" at bounding box center [328, 122] width 5 height 4
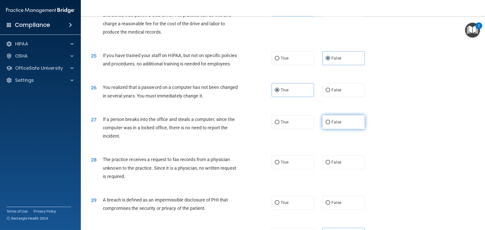
radio input "true"
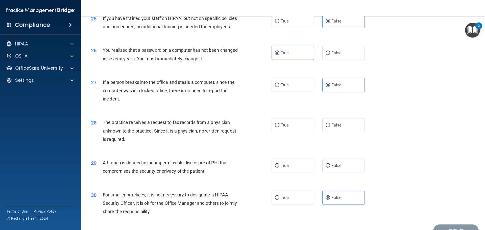
scroll to position [935, 0]
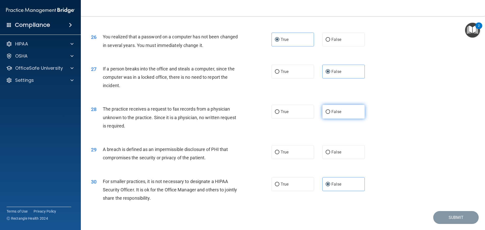
click at [331, 114] on span "False" at bounding box center [336, 111] width 10 height 5
click at [330, 114] on input "False" at bounding box center [328, 112] width 5 height 4
radio input "true"
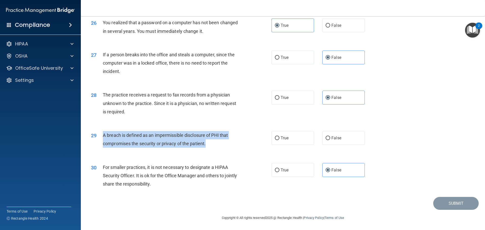
drag, startPoint x: 196, startPoint y: 150, endPoint x: 107, endPoint y: 140, distance: 88.9
click at [103, 139] on div "A breach is defined as an impermissible disclosure of PHI that compromises the …" at bounding box center [173, 139] width 141 height 17
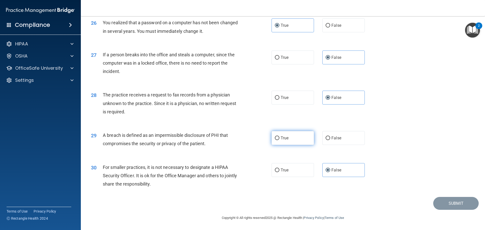
click at [289, 142] on label "True" at bounding box center [293, 138] width 42 height 14
click at [279, 140] on input "True" at bounding box center [277, 138] width 5 height 4
radio input "true"
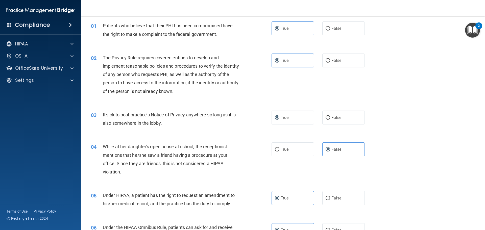
scroll to position [0, 0]
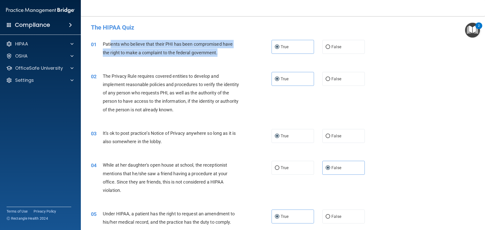
drag, startPoint x: 218, startPoint y: 53, endPoint x: 127, endPoint y: 46, distance: 90.7
click at [119, 45] on div "Patients who believe that their PHI has been compromised have the right to make…" at bounding box center [173, 48] width 141 height 17
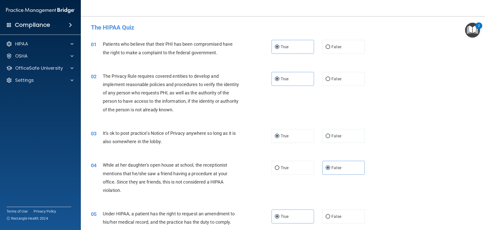
click at [126, 60] on div "01 Patients who believe that their PHI has been compromised have the right to m…" at bounding box center [283, 50] width 392 height 32
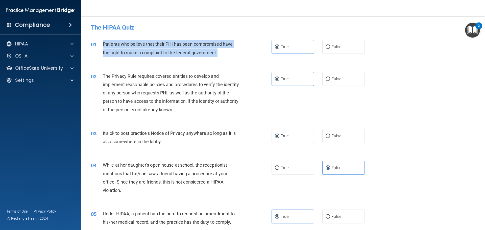
drag, startPoint x: 171, startPoint y: 53, endPoint x: 103, endPoint y: 44, distance: 68.6
click at [103, 44] on div "Patients who believe that their PHI has been compromised have the right to make…" at bounding box center [173, 48] width 141 height 17
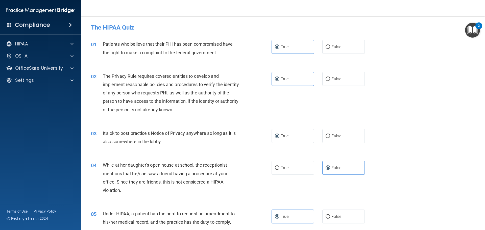
click at [242, 90] on div "The Privacy Rule requires covered entities to develop and implement reasonable …" at bounding box center [173, 93] width 141 height 42
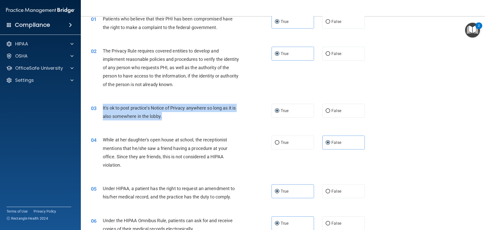
drag, startPoint x: 162, startPoint y: 118, endPoint x: 101, endPoint y: 111, distance: 62.3
click at [101, 111] on div "03 It's ok to post practice’s Notice of Privacy anywhere so long as it is also …" at bounding box center [181, 113] width 196 height 19
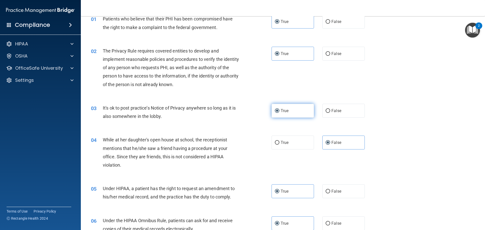
click at [294, 111] on label "True" at bounding box center [293, 111] width 42 height 14
click at [279, 111] on input "True" at bounding box center [277, 111] width 5 height 4
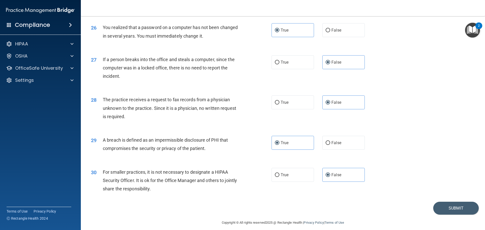
scroll to position [965, 0]
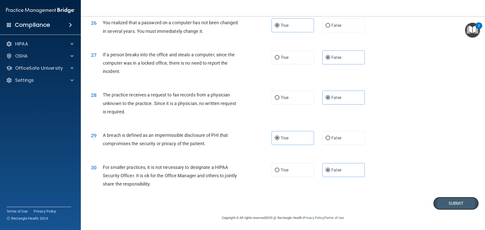
click at [442, 203] on button "Submit" at bounding box center [455, 203] width 45 height 13
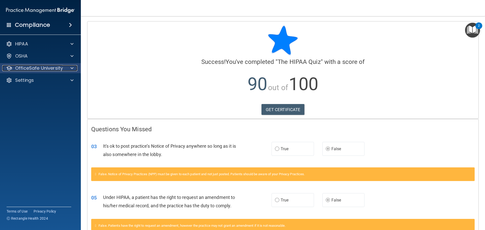
click at [52, 66] on p "OfficeSafe University" at bounding box center [39, 68] width 48 height 6
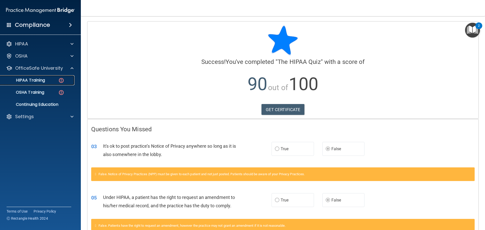
click at [43, 82] on p "HIPAA Training" at bounding box center [24, 80] width 42 height 5
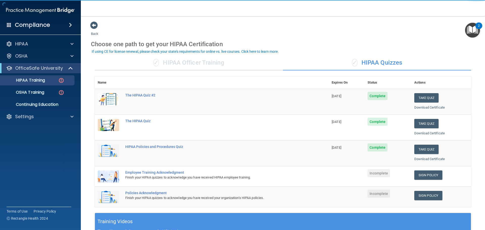
click at [174, 60] on div "✓ HIPAA Officer Training" at bounding box center [189, 62] width 188 height 15
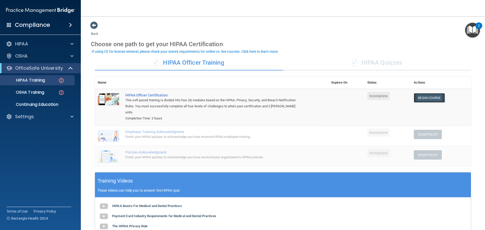
click at [436, 96] on link "Begin Course" at bounding box center [429, 97] width 31 height 9
click at [49, 78] on div "HIPAA Training" at bounding box center [37, 80] width 69 height 5
click at [372, 63] on div "✓ HIPAA Quizzes" at bounding box center [377, 62] width 188 height 15
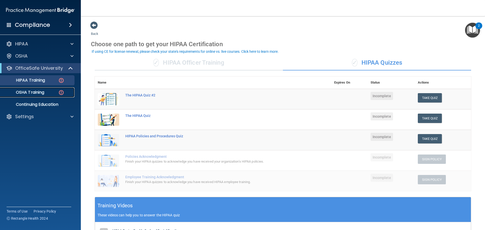
click at [34, 93] on p "OSHA Training" at bounding box center [23, 92] width 41 height 5
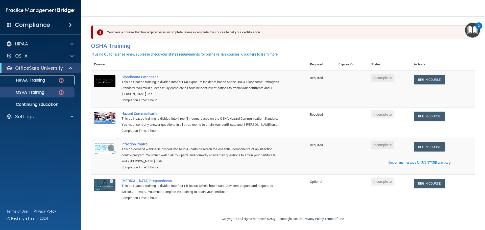
click at [9, 78] on p "HIPAA Training" at bounding box center [24, 80] width 42 height 5
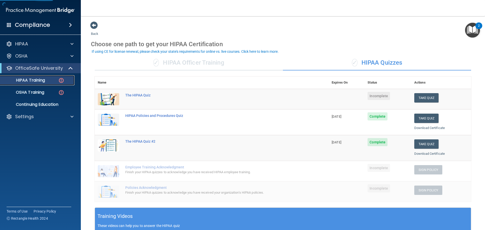
scroll to position [25, 0]
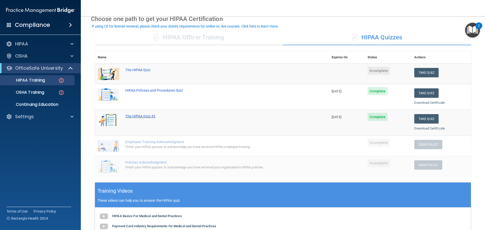
click at [139, 116] on div "The HIPAA Quiz #2" at bounding box center [214, 116] width 178 height 4
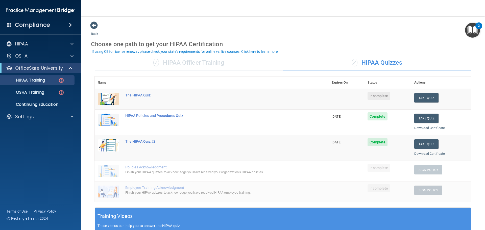
click at [184, 59] on div "✓ HIPAA Officer Training" at bounding box center [189, 62] width 188 height 15
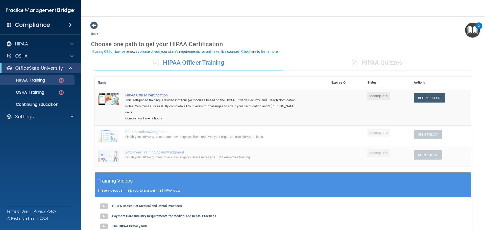
click at [375, 95] on span "Incomplete" at bounding box center [378, 96] width 22 height 8
click at [122, 97] on td at bounding box center [109, 107] width 28 height 37
click at [192, 134] on div "Finish your HIPAA quizzes to acknowledge you have received your organization’s …" at bounding box center [214, 137] width 178 height 6
click at [206, 154] on div "Finish your HIPAA quizzes to acknowledge you have received HIPAA employee train…" at bounding box center [214, 157] width 178 height 6
click at [40, 43] on div "HIPAA" at bounding box center [33, 44] width 63 height 6
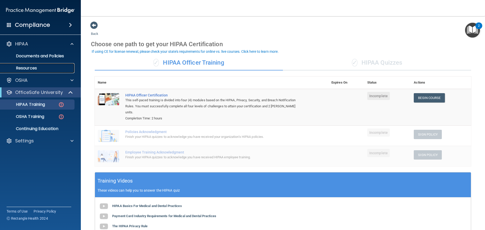
click at [50, 65] on link "Resources" at bounding box center [35, 68] width 80 height 10
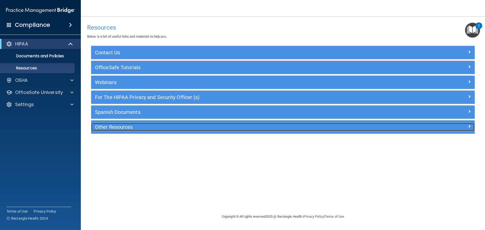
click at [177, 124] on h5 "Other Resources" at bounding box center [235, 127] width 280 height 6
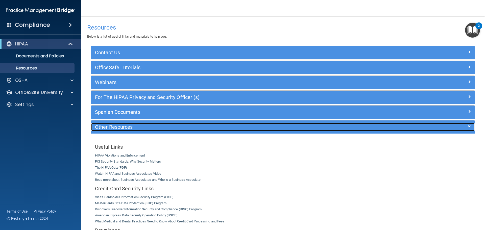
click at [177, 124] on h5 "Other Resources" at bounding box center [235, 127] width 280 height 6
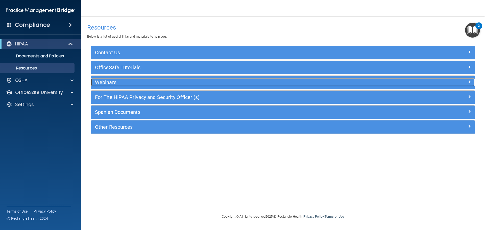
click at [171, 82] on h5 "Webinars" at bounding box center [235, 83] width 280 height 6
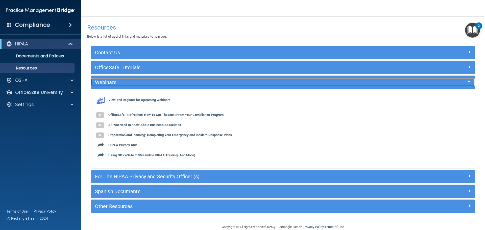
click at [171, 82] on h5 "Webinars" at bounding box center [235, 83] width 280 height 6
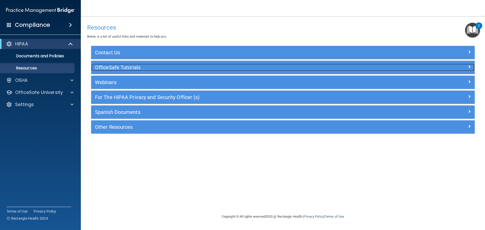
click at [174, 64] on div "OfficeSafe Tutorials" at bounding box center [235, 67] width 288 height 8
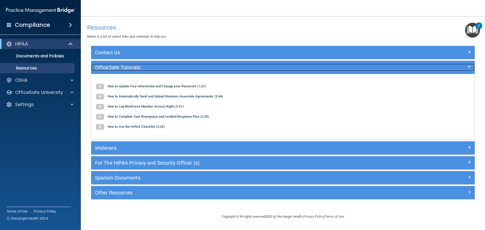
click at [174, 64] on div "OfficeSafe Tutorials" at bounding box center [235, 67] width 288 height 8
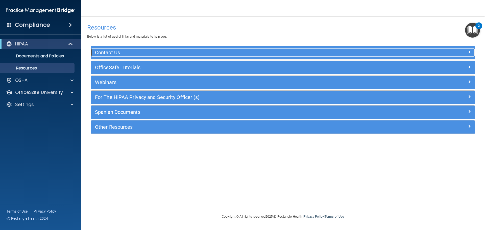
click at [171, 52] on h5 "Contact Us" at bounding box center [235, 53] width 280 height 6
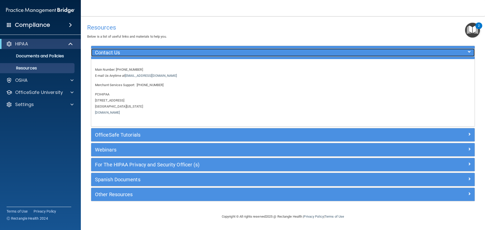
click at [171, 52] on h5 "Contact Us" at bounding box center [235, 53] width 280 height 6
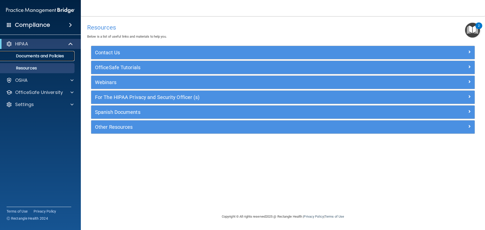
click at [61, 58] on p "Documents and Policies" at bounding box center [37, 56] width 69 height 5
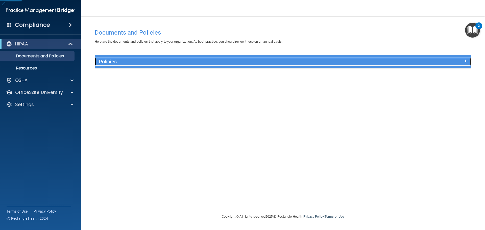
click at [136, 61] on h5 "Policies" at bounding box center [236, 62] width 274 height 6
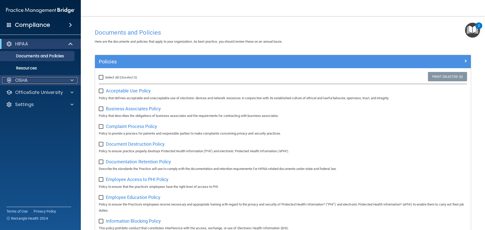
click at [43, 82] on div "OSHA" at bounding box center [33, 80] width 63 height 6
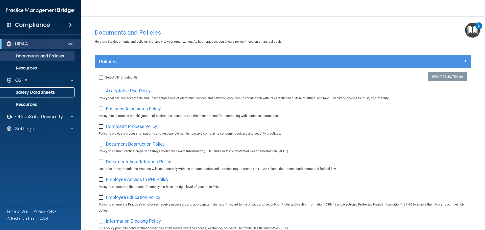
click at [51, 93] on p "Safety Data Sheets" at bounding box center [37, 92] width 69 height 5
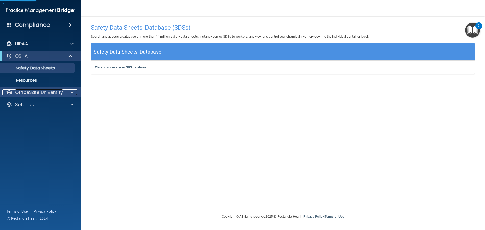
click at [59, 93] on p "OfficeSafe University" at bounding box center [39, 92] width 48 height 6
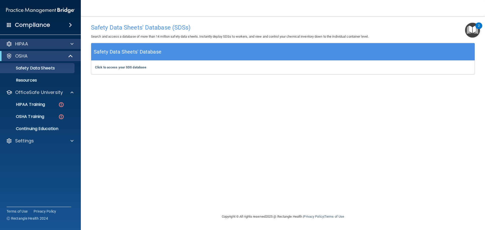
click at [36, 39] on div "HIPAA" at bounding box center [40, 44] width 81 height 10
click at [68, 44] on div at bounding box center [71, 44] width 13 height 6
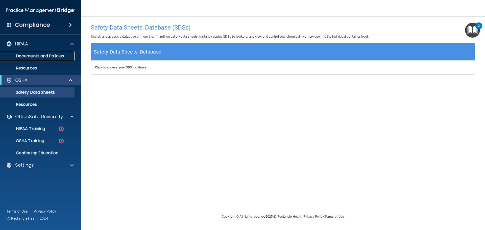
click at [53, 54] on p "Documents and Policies" at bounding box center [37, 56] width 69 height 5
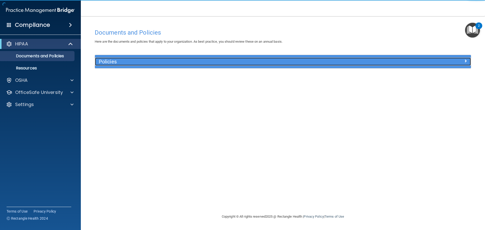
click at [138, 63] on h5 "Policies" at bounding box center [236, 62] width 274 height 6
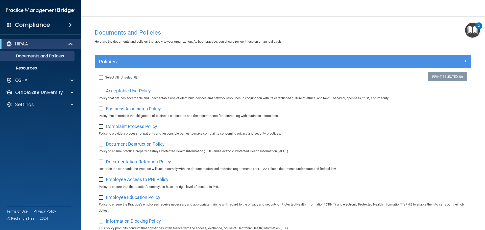
click at [102, 78] on input "Select All (Unselect 0) Unselect All" at bounding box center [102, 78] width 6 height 4
checkbox input "true"
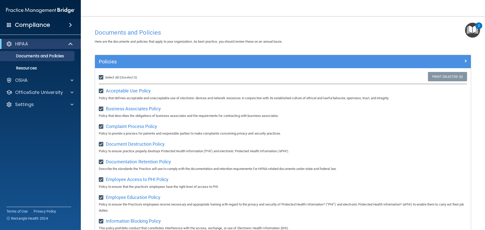
checkbox input "true"
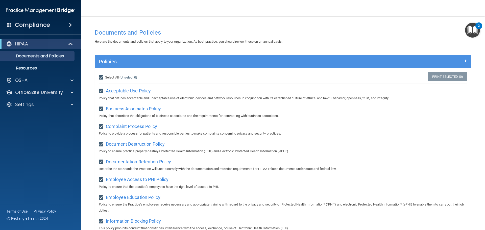
checkbox input "true"
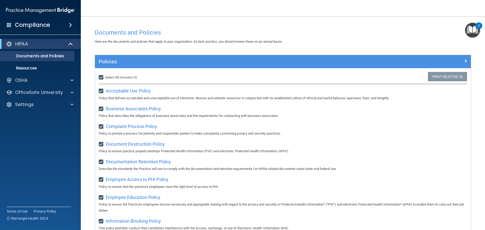
checkbox input "true"
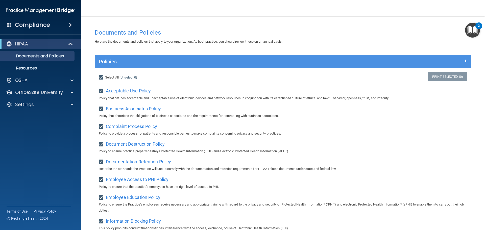
checkbox input "true"
click at [444, 79] on link "Print Selected (21)" at bounding box center [446, 76] width 41 height 9
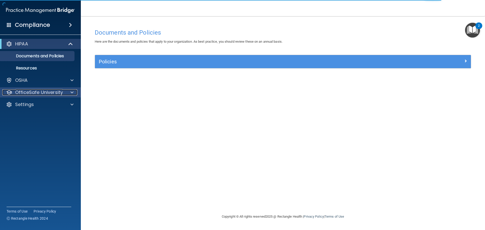
click at [52, 91] on p "OfficeSafe University" at bounding box center [39, 92] width 48 height 6
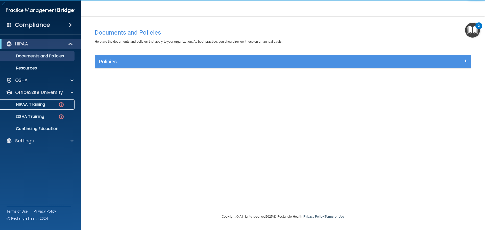
click at [50, 103] on div "HIPAA Training" at bounding box center [37, 104] width 69 height 5
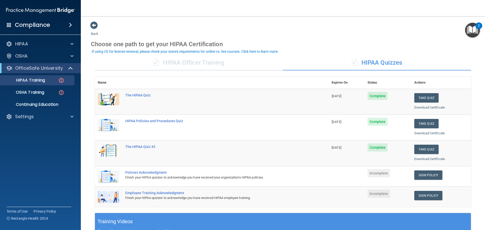
click at [210, 58] on div "✓ HIPAA Officer Training" at bounding box center [189, 62] width 188 height 15
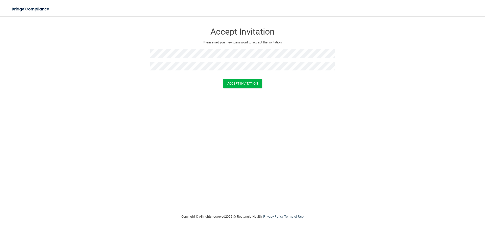
click at [223, 79] on button "Accept Invitation" at bounding box center [242, 83] width 39 height 9
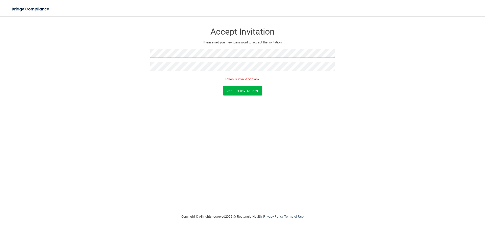
click at [115, 60] on form "Accept Invitation Please set your new password to accept the invitation Token i…" at bounding box center [242, 61] width 465 height 80
click at [223, 86] on button "Accept Invitation" at bounding box center [242, 90] width 39 height 9
click at [286, 106] on div "Accept Invitation Please set your new password to accept the invitation Token i…" at bounding box center [242, 114] width 465 height 187
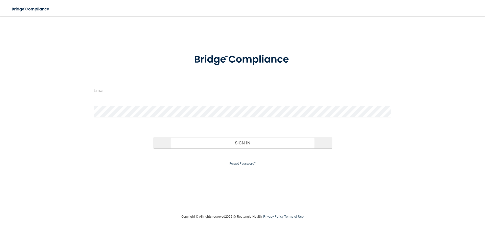
type input "[EMAIL_ADDRESS][DOMAIN_NAME]"
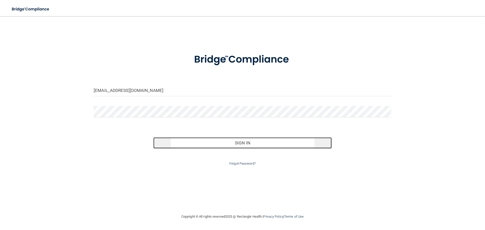
click at [234, 144] on button "Sign In" at bounding box center [242, 142] width 179 height 11
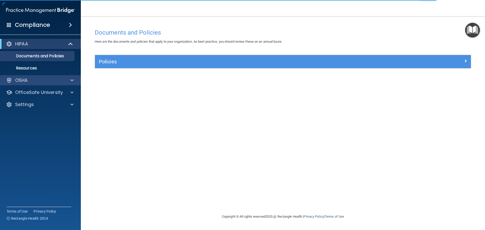
click at [50, 85] on div "OSHA" at bounding box center [40, 80] width 81 height 10
click at [41, 80] on div "OSHA" at bounding box center [33, 80] width 63 height 6
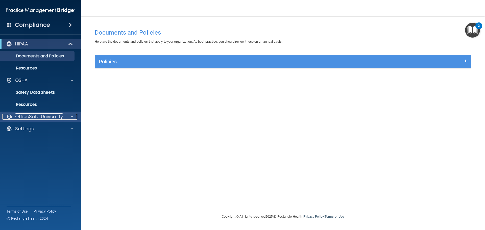
click at [48, 117] on p "OfficeSafe University" at bounding box center [39, 117] width 48 height 6
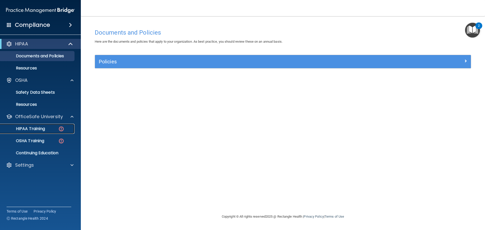
click at [47, 129] on div "HIPAA Training" at bounding box center [37, 128] width 69 height 5
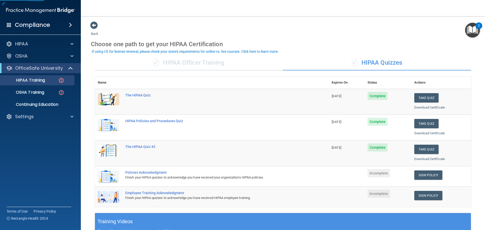
click at [381, 63] on div "✓ HIPAA Quizzes" at bounding box center [377, 62] width 188 height 15
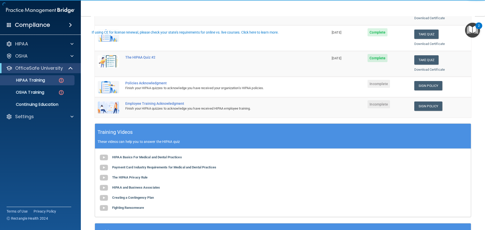
scroll to position [101, 0]
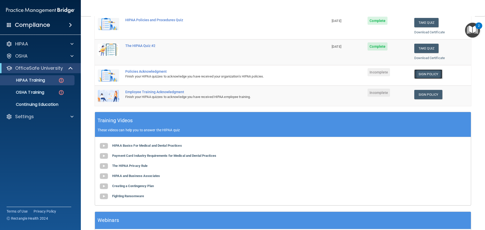
click at [433, 76] on link "Sign Policy" at bounding box center [428, 73] width 28 height 9
click at [426, 92] on link "Sign Policy" at bounding box center [428, 94] width 28 height 9
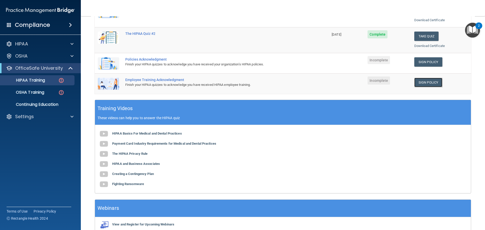
scroll to position [25, 0]
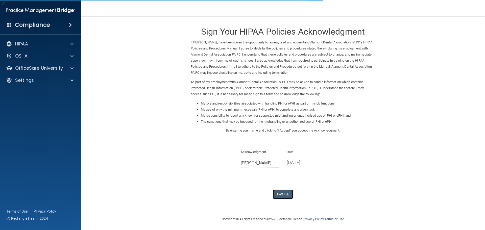
click at [282, 195] on button "I Agree" at bounding box center [283, 194] width 20 height 9
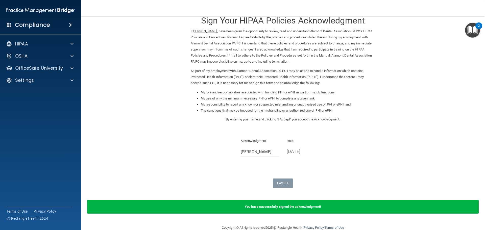
scroll to position [21, 0]
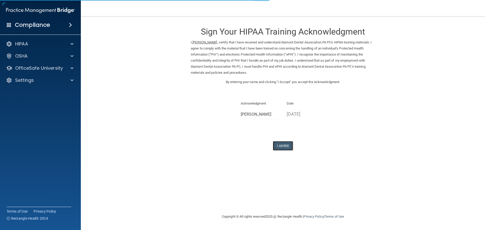
click at [286, 145] on button "I Agree" at bounding box center [283, 145] width 20 height 9
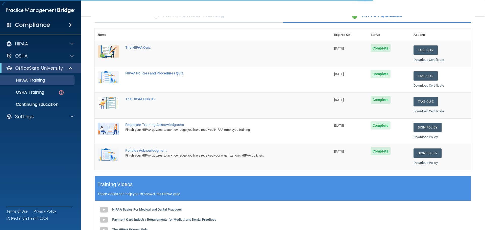
scroll to position [126, 0]
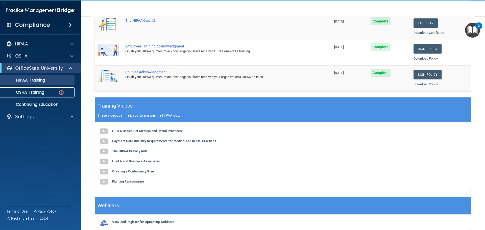
click at [43, 92] on p "OSHA Training" at bounding box center [23, 92] width 41 height 5
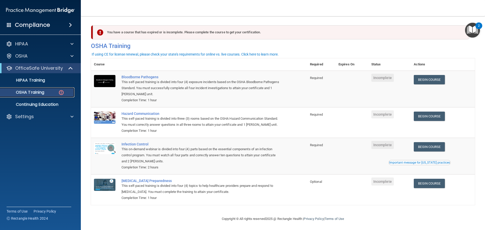
click at [29, 95] on p "OSHA Training" at bounding box center [23, 92] width 41 height 5
click at [48, 82] on div "HIPAA Training" at bounding box center [37, 80] width 69 height 5
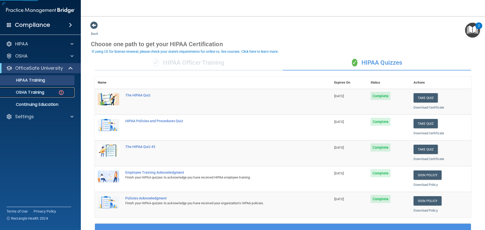
click at [47, 92] on div "OSHA Training" at bounding box center [37, 92] width 69 height 5
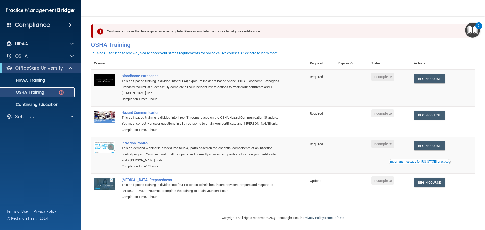
scroll to position [8, 0]
